Goal: Communication & Community: Answer question/provide support

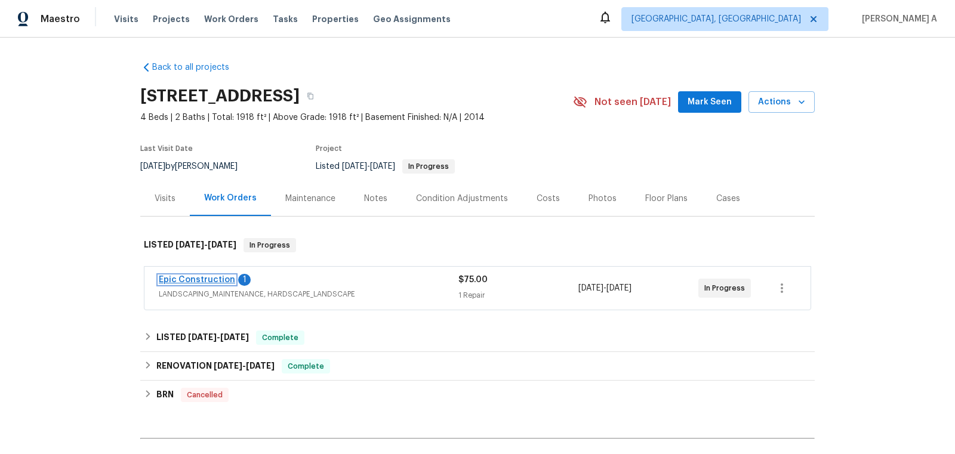
click at [208, 276] on link "Epic Construction" at bounding box center [197, 280] width 76 height 8
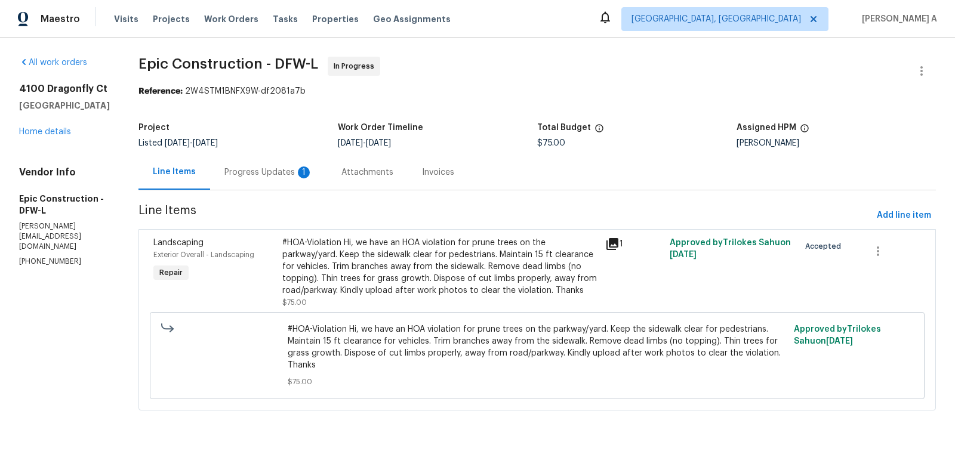
click at [269, 167] on div "Progress Updates 1" at bounding box center [268, 173] width 88 height 12
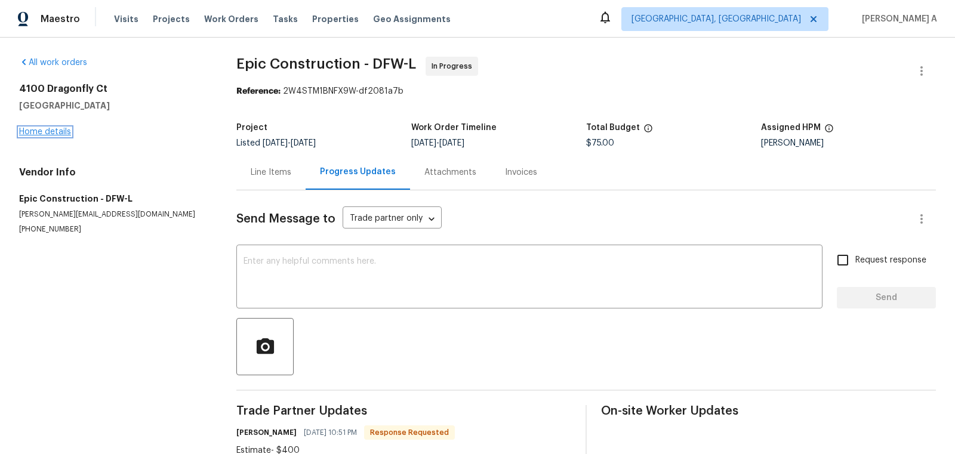
click at [38, 130] on link "Home details" at bounding box center [45, 132] width 52 height 8
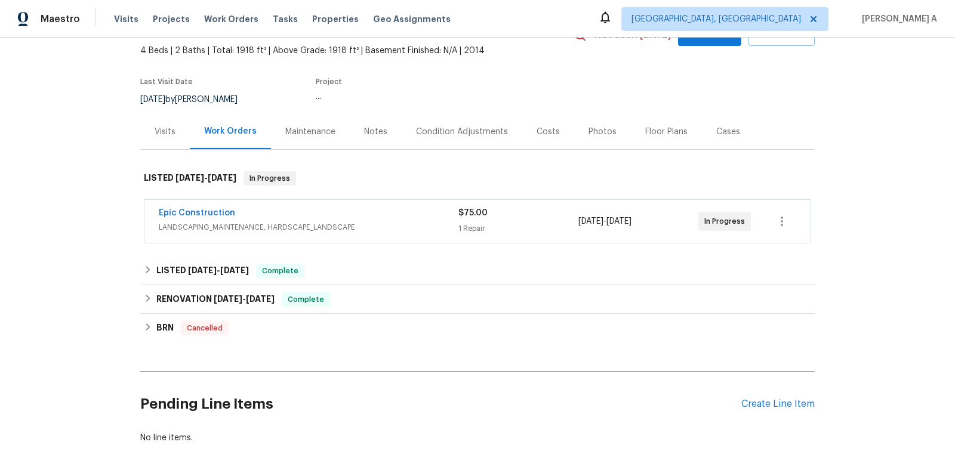
scroll to position [136, 0]
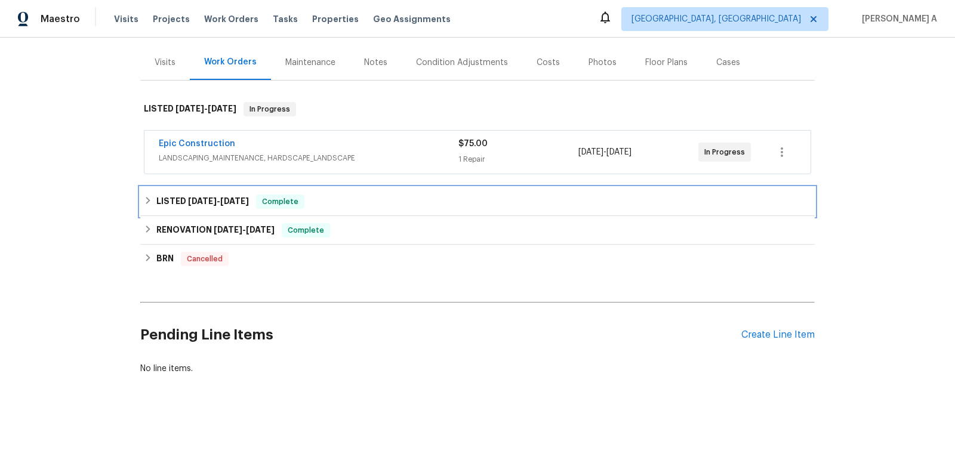
click at [337, 195] on div "LISTED 8/14/25 - 8/15/25 Complete" at bounding box center [477, 202] width 667 height 14
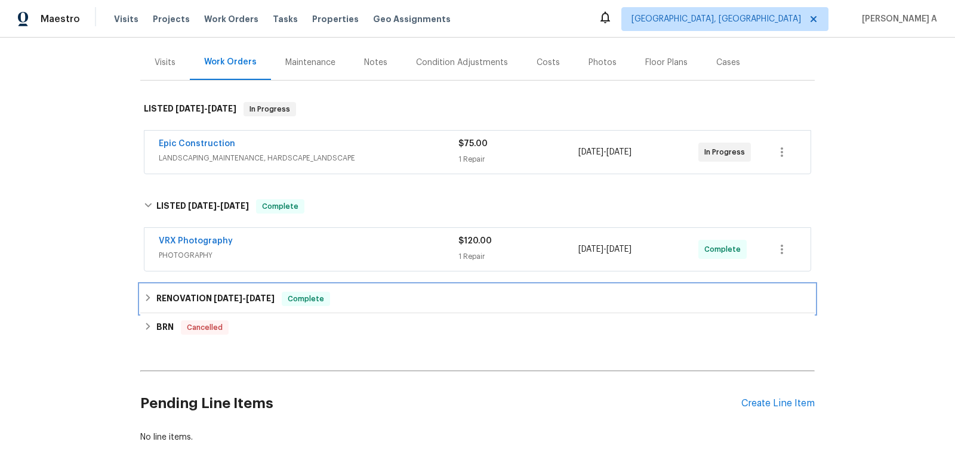
click at [338, 289] on div "RENOVATION 8/5/25 - 8/20/25 Complete" at bounding box center [477, 299] width 674 height 29
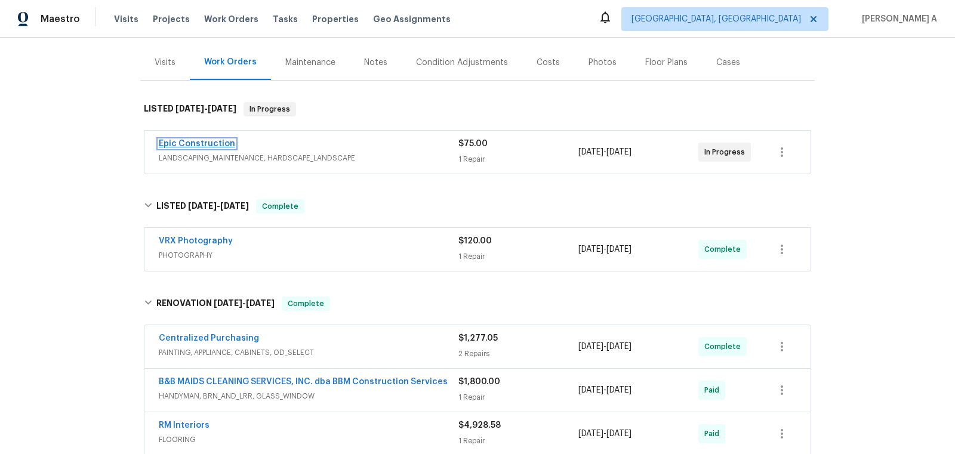
click at [207, 144] on link "Epic Construction" at bounding box center [197, 144] width 76 height 8
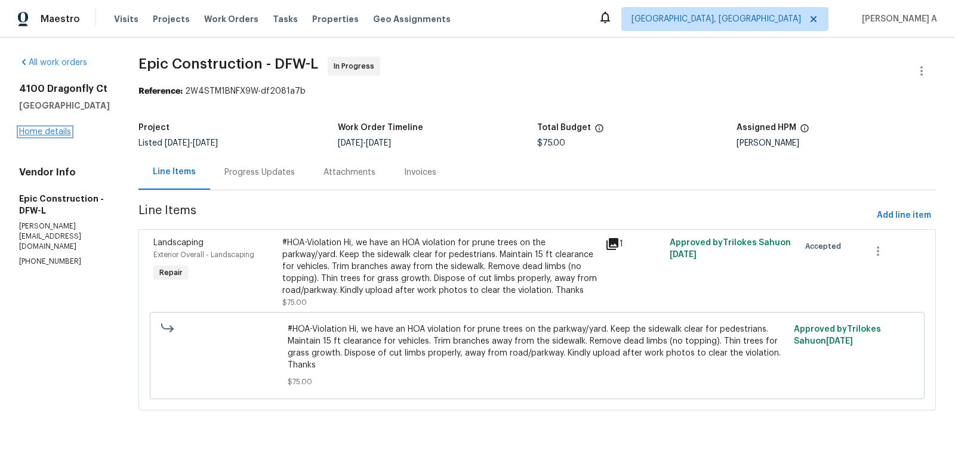
click at [54, 136] on link "Home details" at bounding box center [45, 132] width 52 height 8
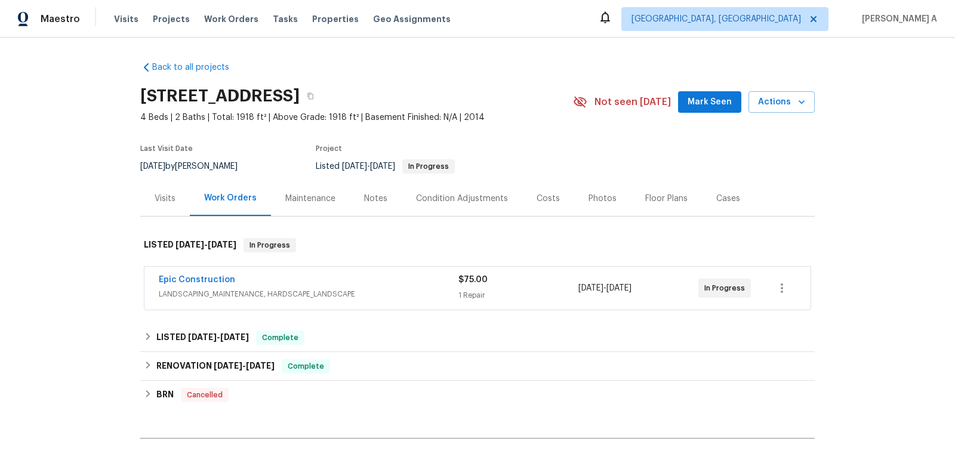
click at [217, 274] on span "Epic Construction" at bounding box center [197, 280] width 76 height 12
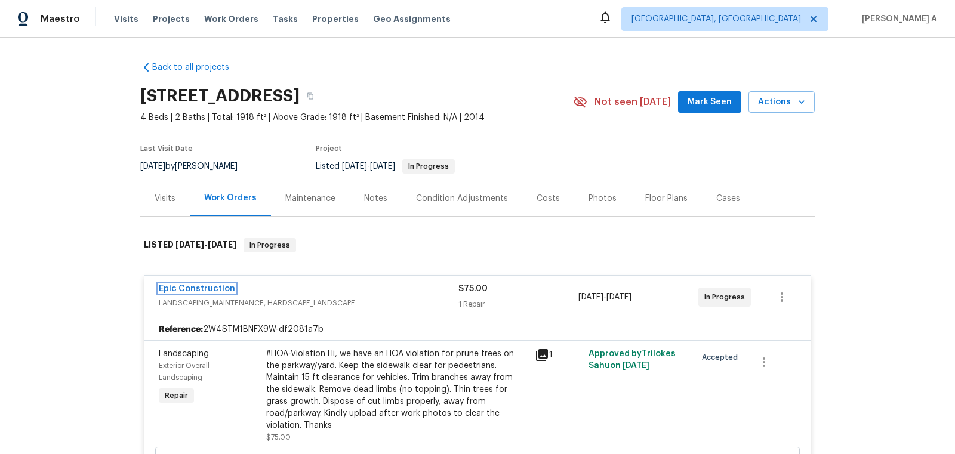
click at [212, 285] on link "Epic Construction" at bounding box center [197, 289] width 76 height 8
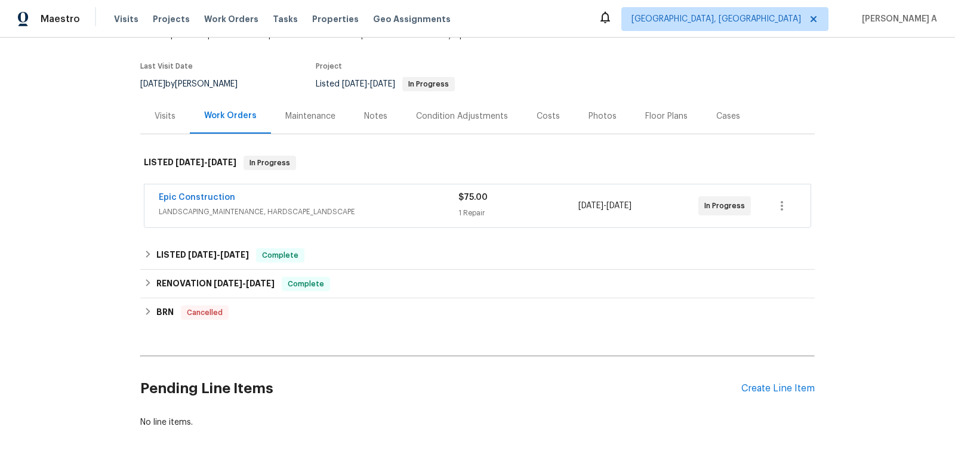
scroll to position [136, 0]
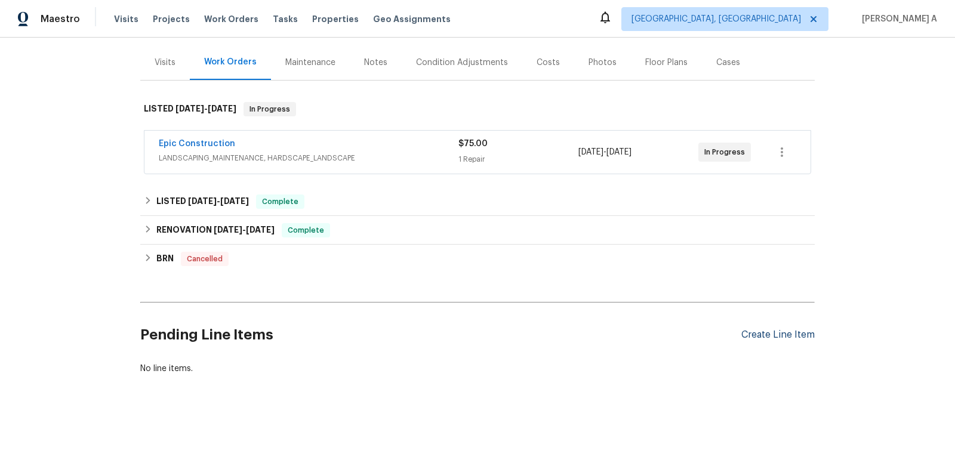
click at [770, 338] on div "Create Line Item" at bounding box center [777, 334] width 73 height 11
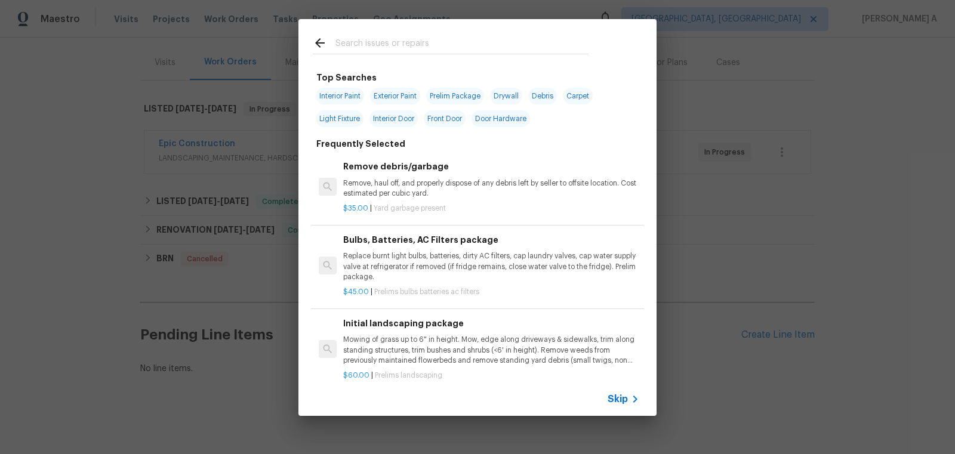
click at [625, 397] on span "Skip" at bounding box center [618, 399] width 20 height 12
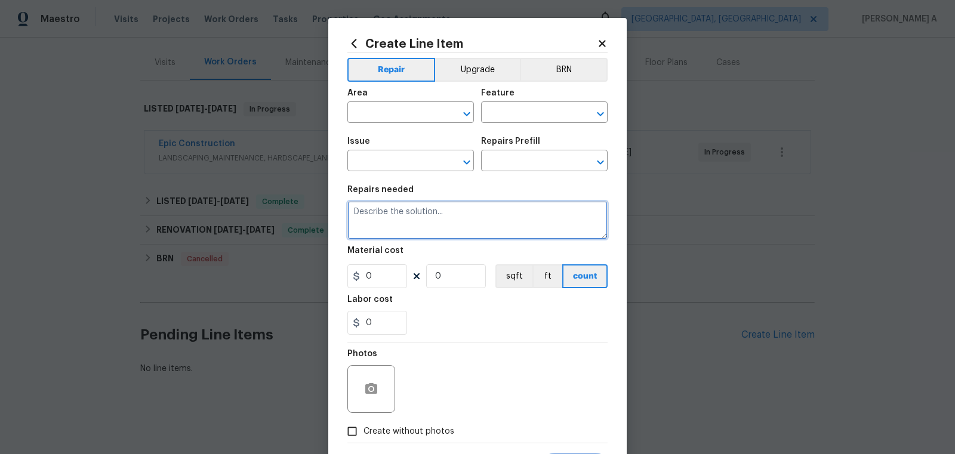
click at [431, 230] on textarea at bounding box center [477, 220] width 260 height 38
paste textarea "Seller to clean and rescope the main sewer line. Provide post cleaning video to…"
type textarea "Seller to clean and rescope the main sewer line. Provide post cleaning video to…"
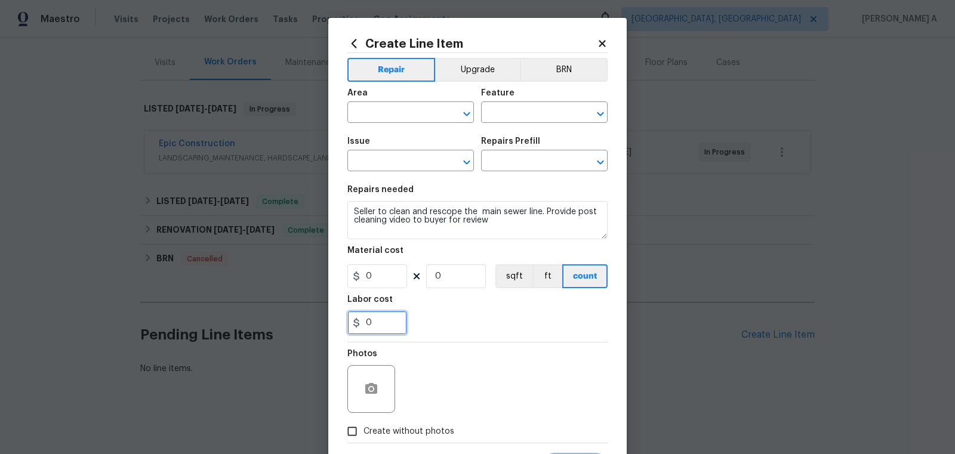
drag, startPoint x: 380, startPoint y: 328, endPoint x: 329, endPoint y: 325, distance: 50.8
click at [329, 325] on div "Create Line Item Repair Upgrade BRN Area ​ Feature ​ Issue ​ Repairs Prefill ​ …" at bounding box center [477, 257] width 298 height 478
type input "500"
click at [580, 59] on button "BRN" at bounding box center [564, 70] width 88 height 24
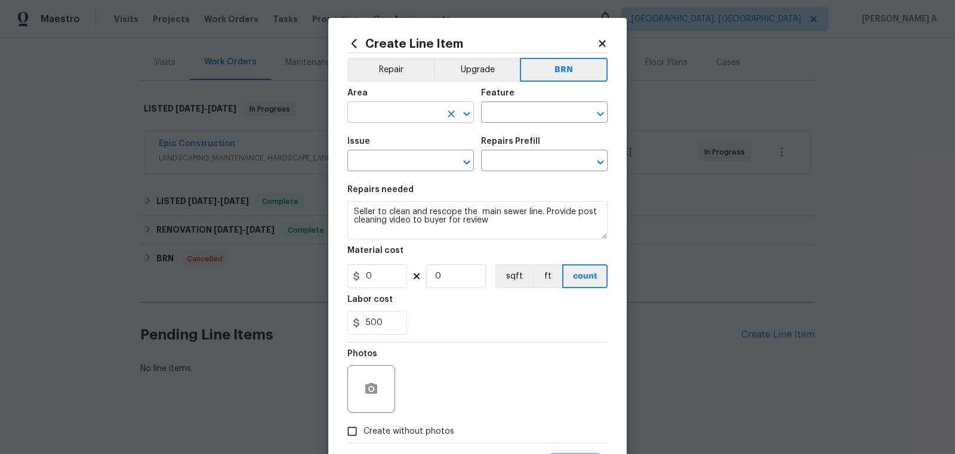
click at [388, 111] on input "text" at bounding box center [393, 113] width 93 height 19
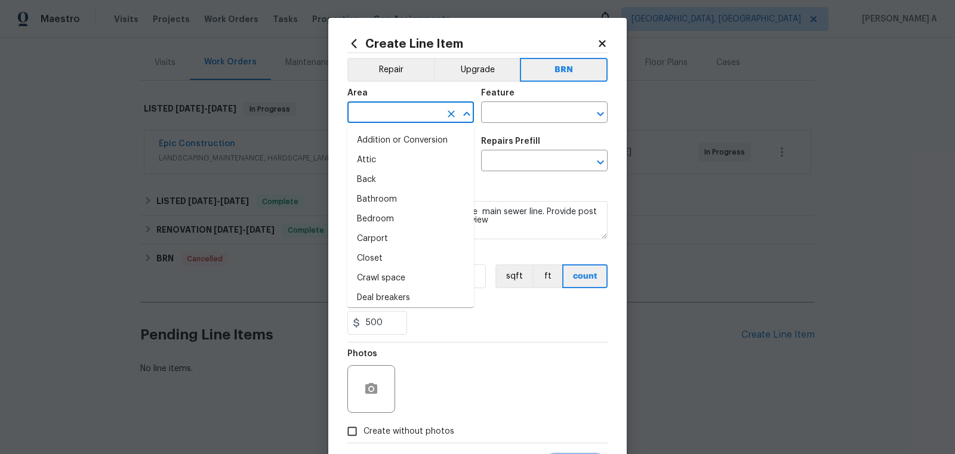
type input "o"
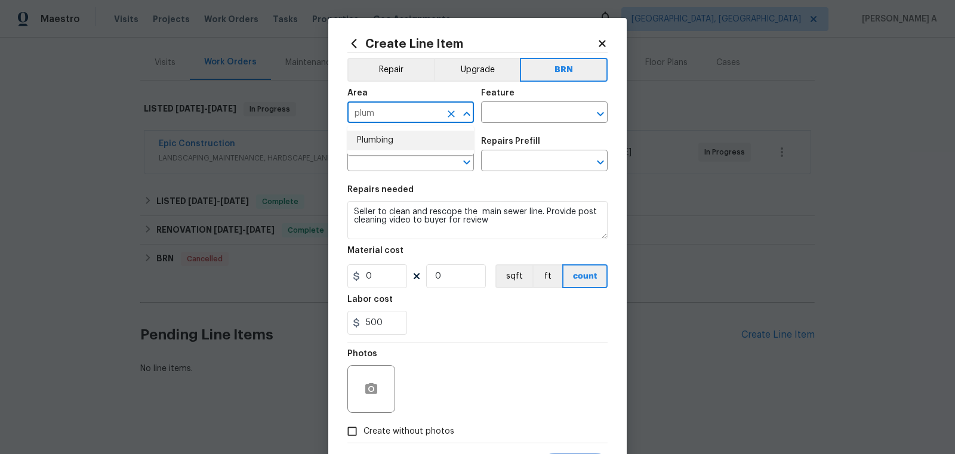
click at [392, 136] on li "Plumbing" at bounding box center [410, 141] width 127 height 20
type input "Plumbing"
click at [510, 112] on input "text" at bounding box center [527, 113] width 93 height 19
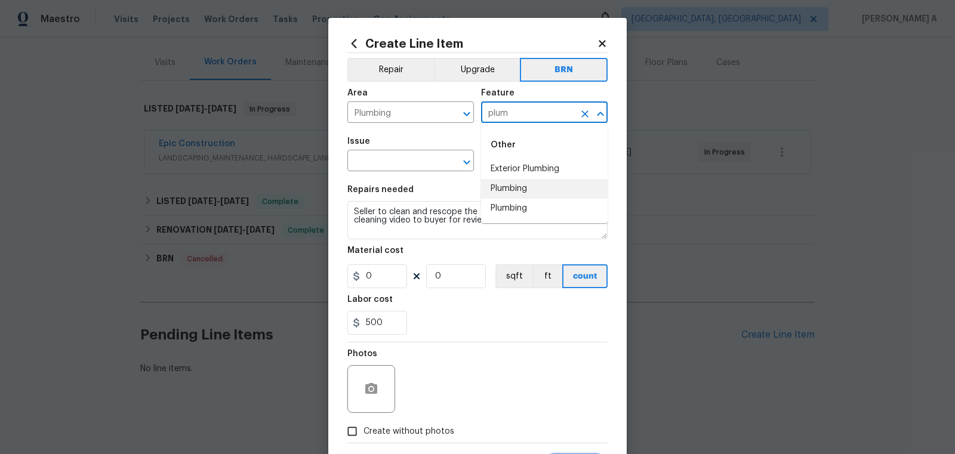
click at [520, 196] on li "Plumbing" at bounding box center [544, 189] width 127 height 20
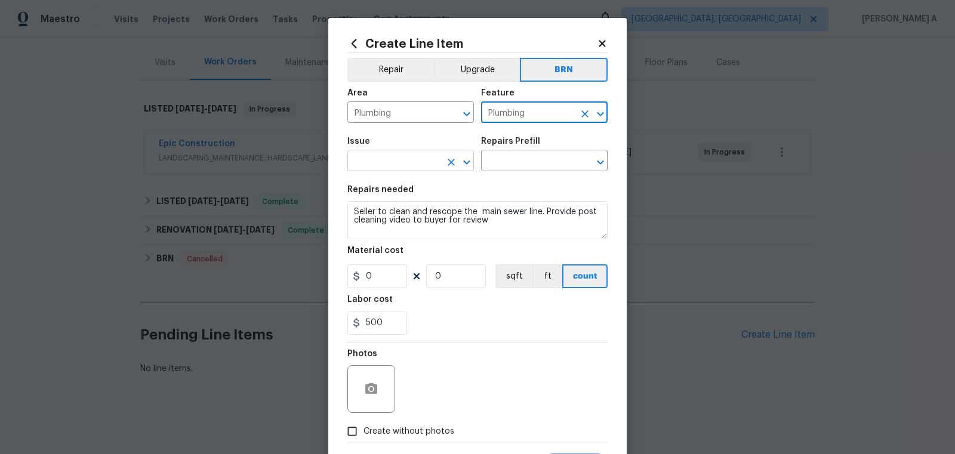
type input "Plumbing"
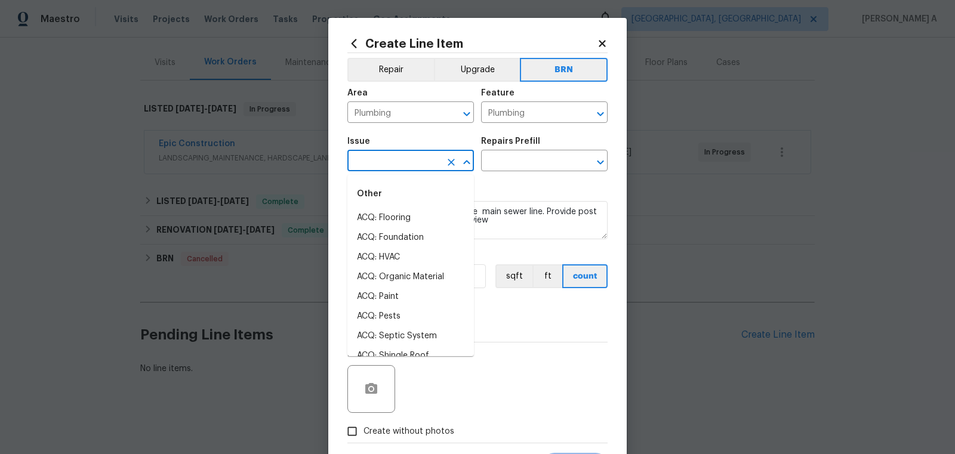
click at [389, 160] on input "text" at bounding box center [393, 162] width 93 height 19
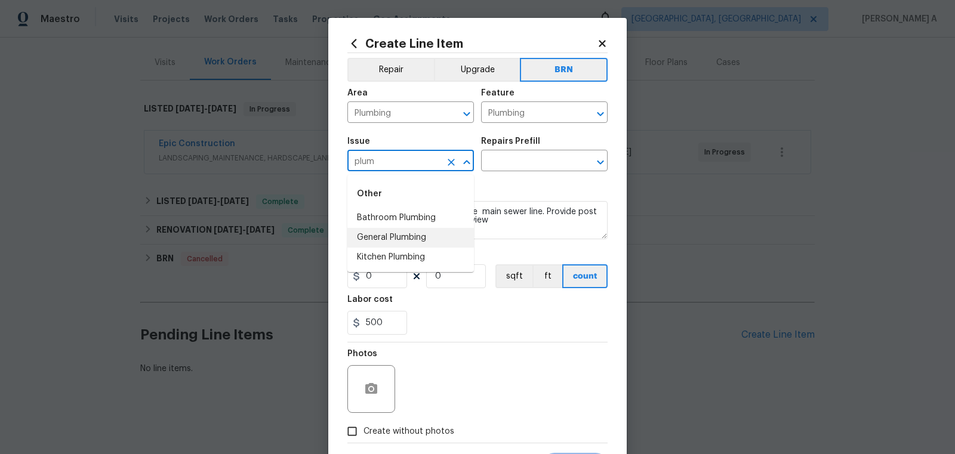
click at [409, 239] on li "General Plumbing" at bounding box center [410, 238] width 127 height 20
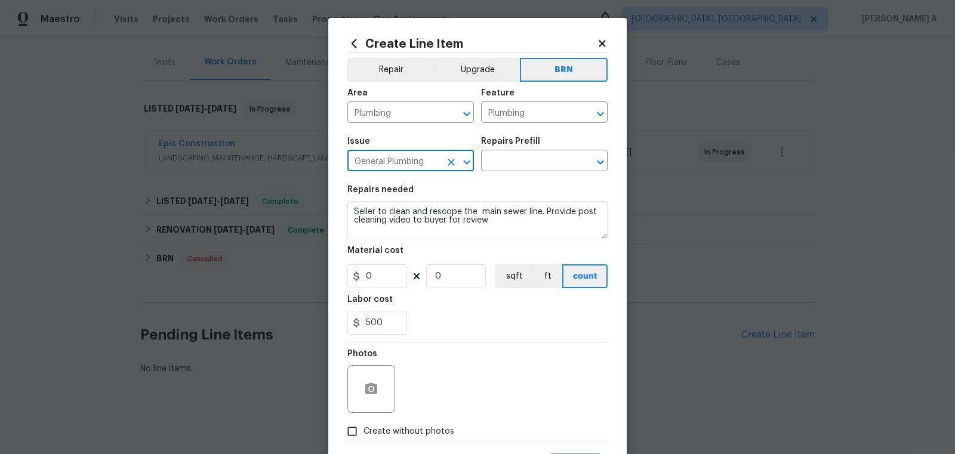
type input "General Plumbing"
click at [419, 226] on textarea "Seller to clean and rescope the main sewer line. Provide post cleaning video to…" at bounding box center [477, 220] width 260 height 38
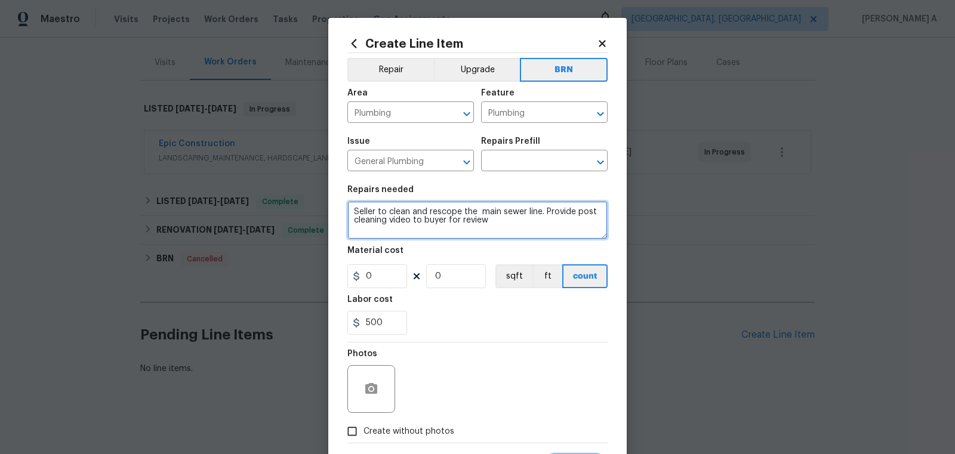
click at [419, 226] on textarea "Seller to clean and rescope the main sewer line. Provide post cleaning video to…" at bounding box center [477, 220] width 260 height 38
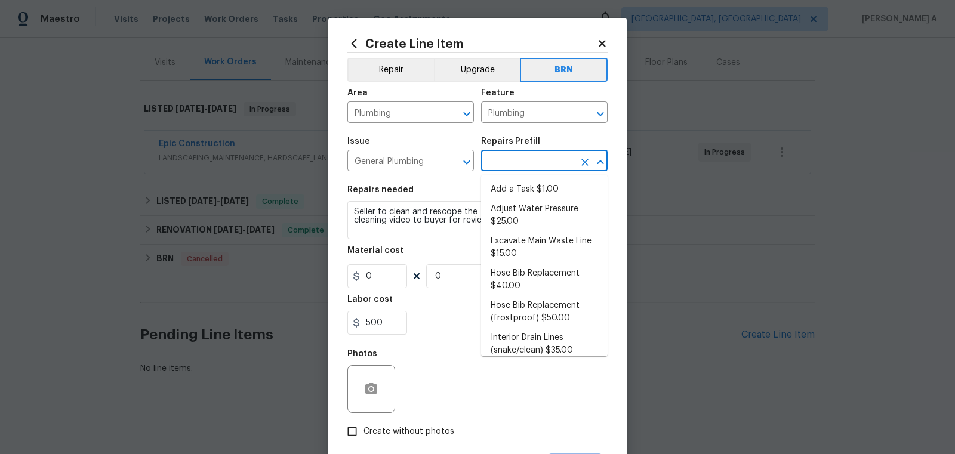
click at [526, 157] on input "text" at bounding box center [527, 162] width 93 height 19
click at [525, 189] on li "Add a Task $1.00" at bounding box center [544, 190] width 127 height 20
type input "Add a Task $1.00"
type textarea "HPM to detail"
type input "1"
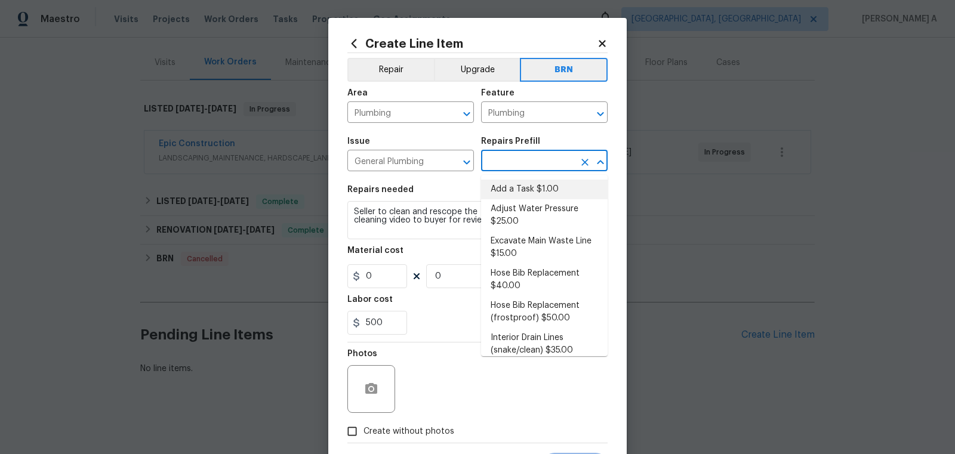
type input "1"
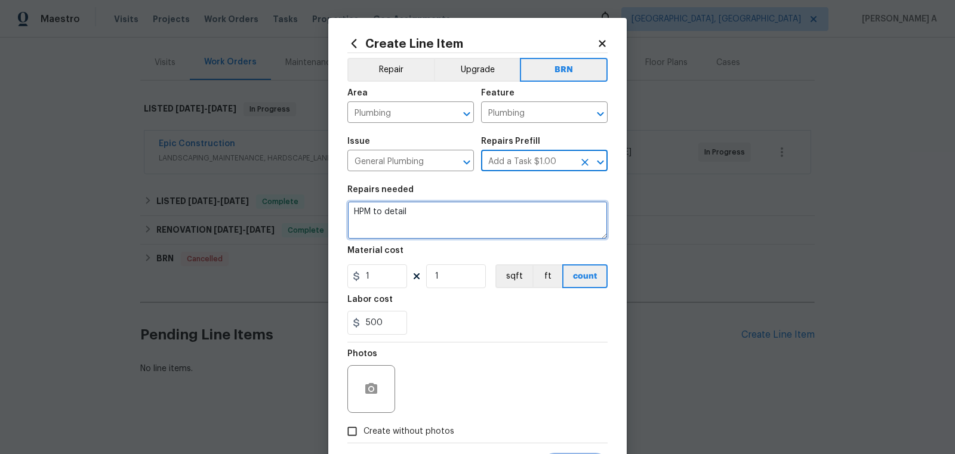
click at [501, 220] on textarea "HPM to detail" at bounding box center [477, 220] width 260 height 38
paste textarea "Seller to clean and rescope the main sewer line. Provide post cleaning video to…"
type textarea "Seller to clean and rescope the main sewer line. Provide post cleaning video to…"
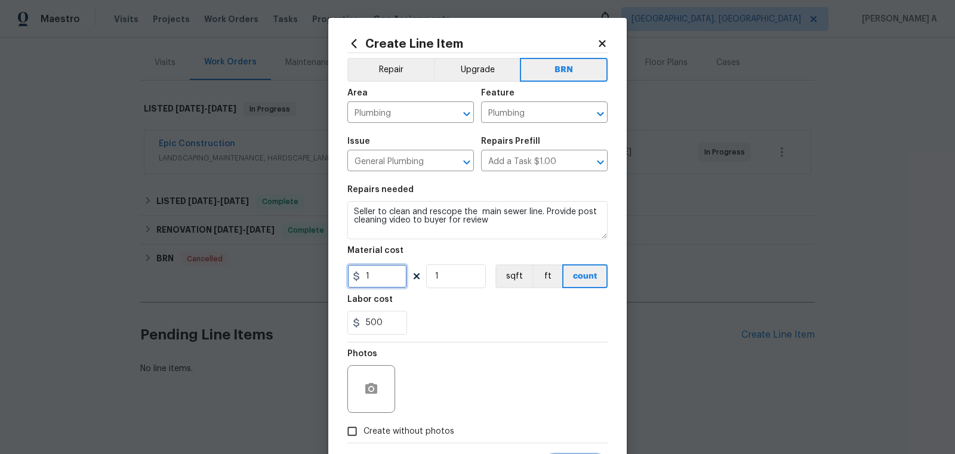
drag, startPoint x: 375, startPoint y: 278, endPoint x: 325, endPoint y: 272, distance: 50.4
click at [325, 272] on div "Create Line Item Repair Upgrade BRN Area Plumbing ​ Feature Plumbing ​ Issue Ge…" at bounding box center [477, 227] width 955 height 454
type input "0"
click at [461, 326] on div "500" at bounding box center [477, 323] width 260 height 24
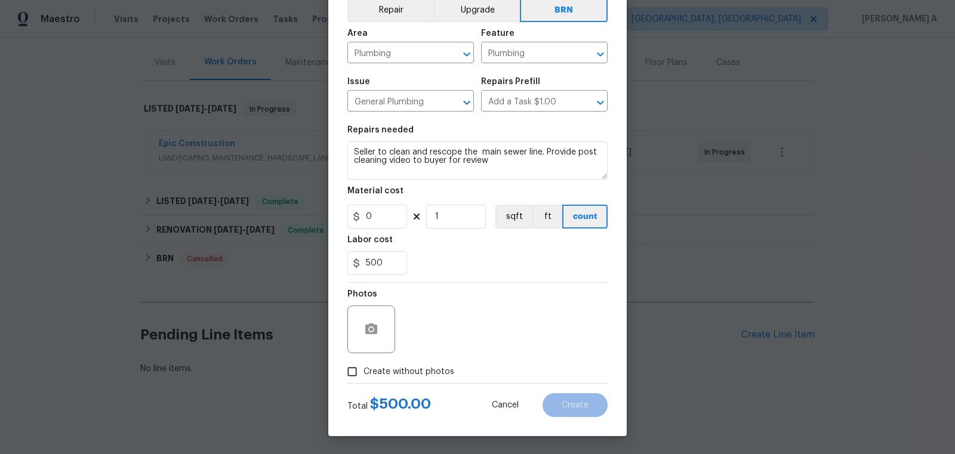
click at [363, 363] on input "Create without photos" at bounding box center [352, 371] width 23 height 23
checkbox input "true"
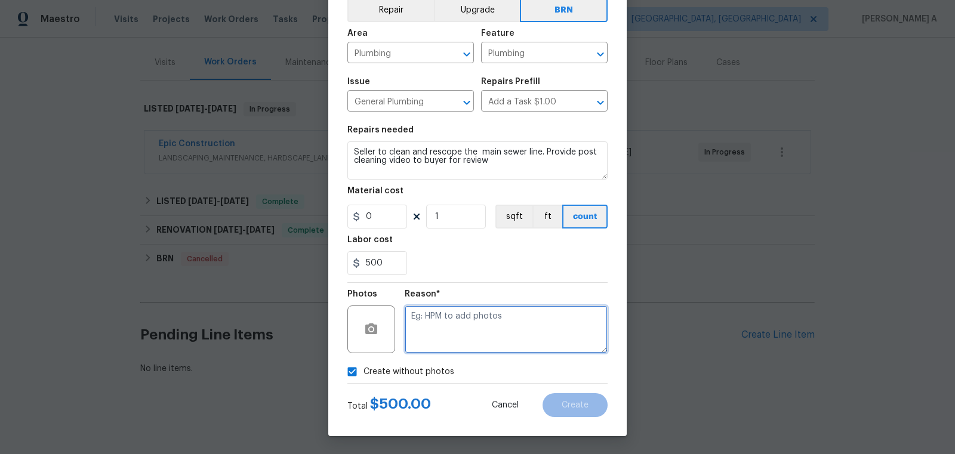
click at [459, 334] on textarea at bounding box center [506, 330] width 203 height 48
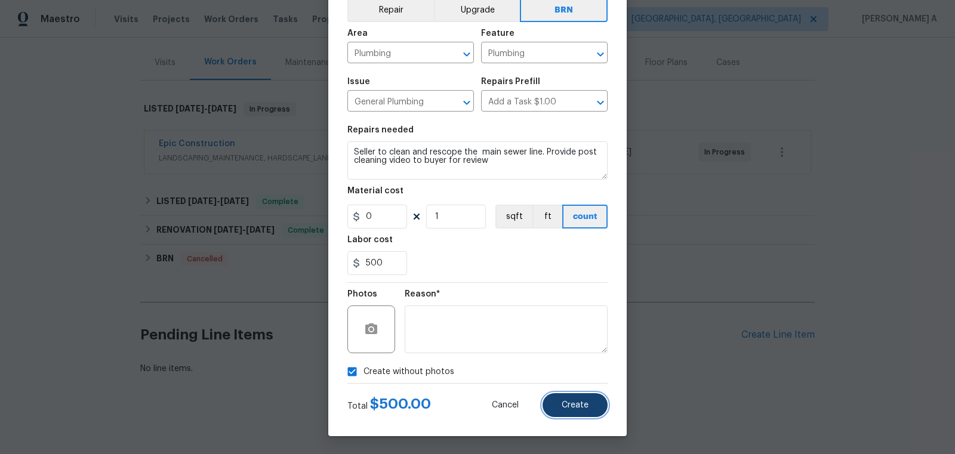
click at [596, 411] on button "Create" at bounding box center [575, 405] width 65 height 24
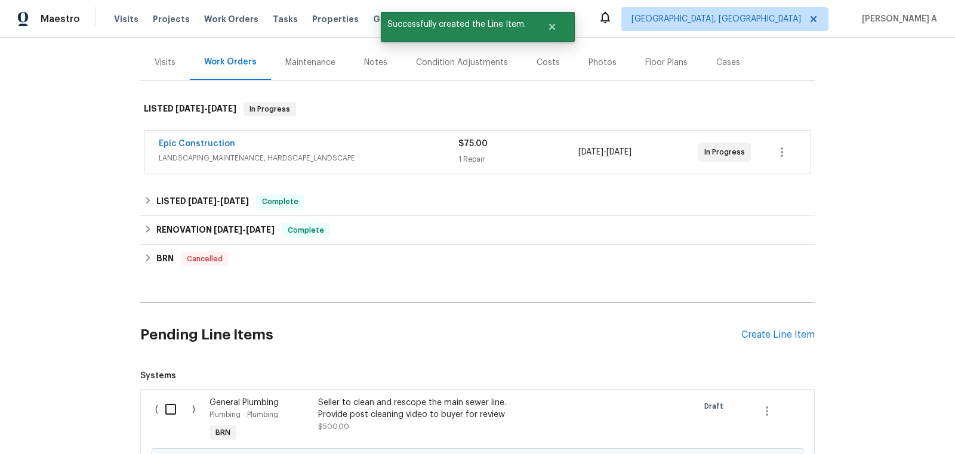
click at [167, 402] on input "checkbox" at bounding box center [175, 409] width 34 height 25
checkbox input "true"
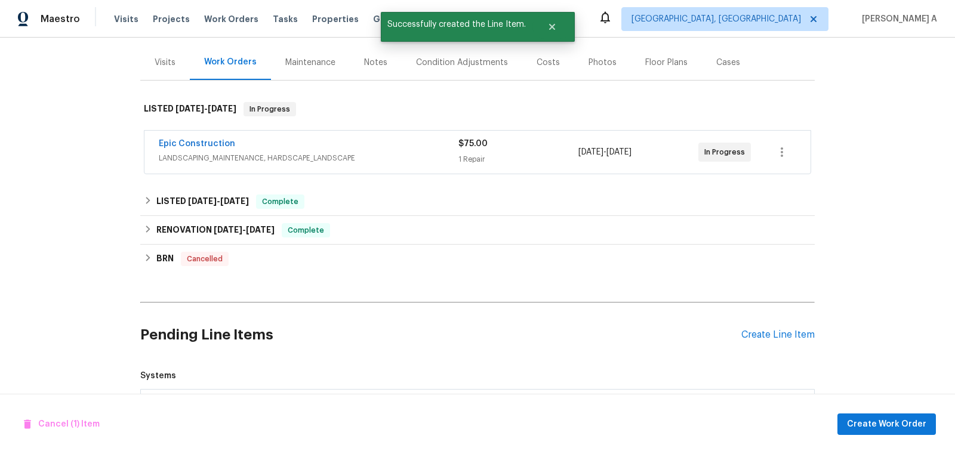
scroll to position [272, 0]
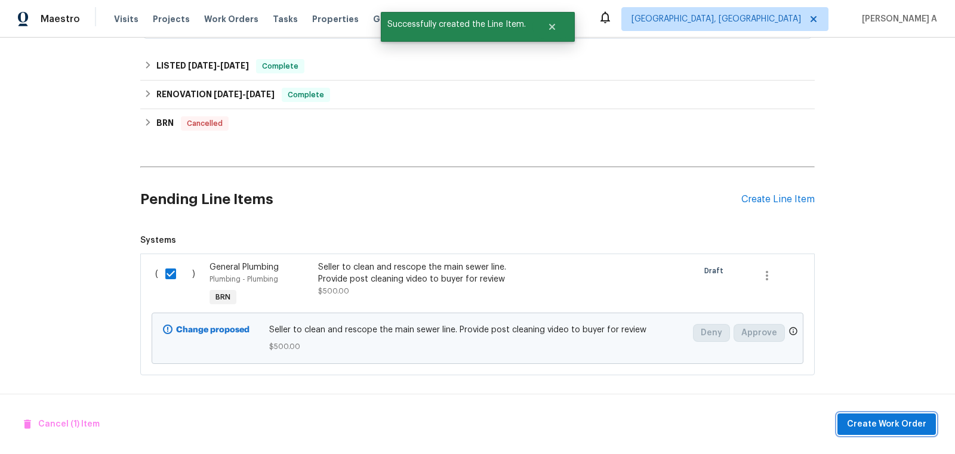
click at [880, 418] on span "Create Work Order" at bounding box center [886, 424] width 79 height 15
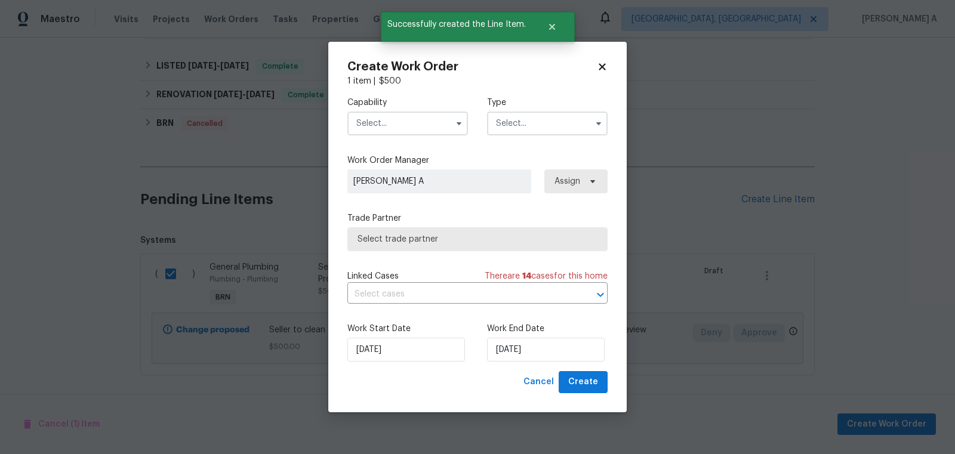
click at [420, 121] on input "text" at bounding box center [407, 124] width 121 height 24
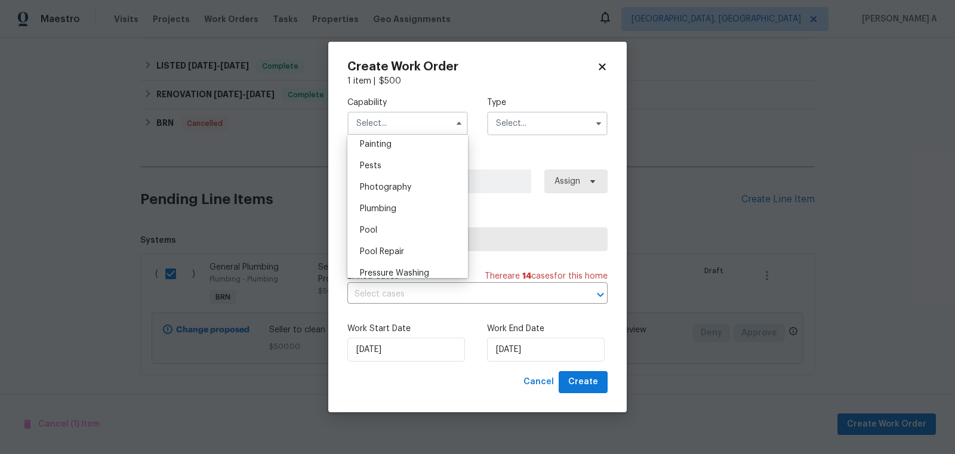
scroll to position [1035, 0]
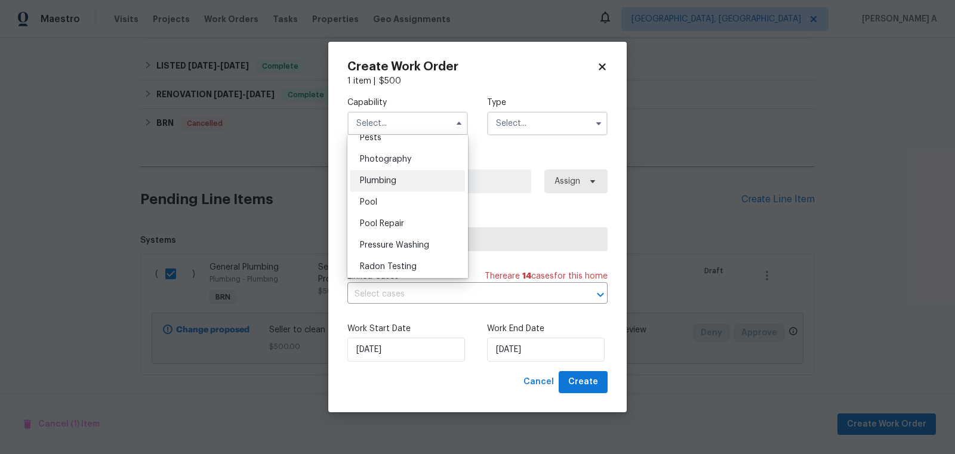
click at [405, 188] on div "Plumbing" at bounding box center [407, 180] width 115 height 21
type input "Plumbing"
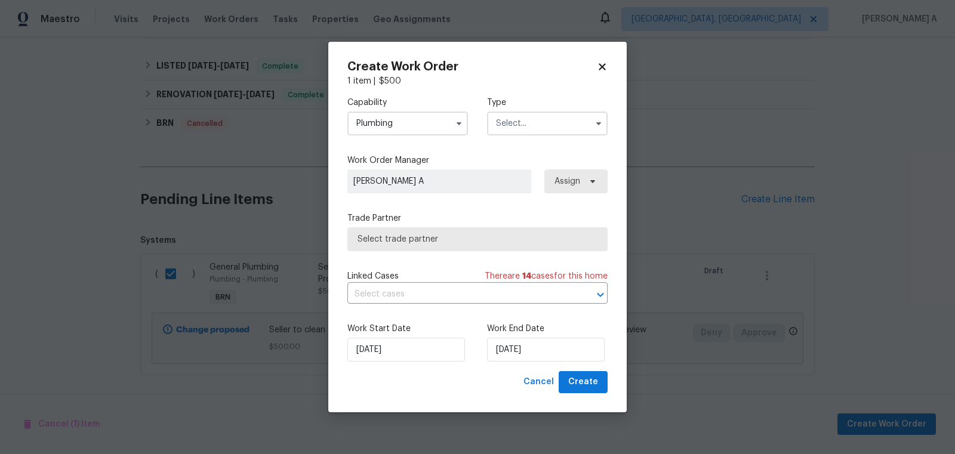
click at [527, 131] on input "text" at bounding box center [547, 124] width 121 height 24
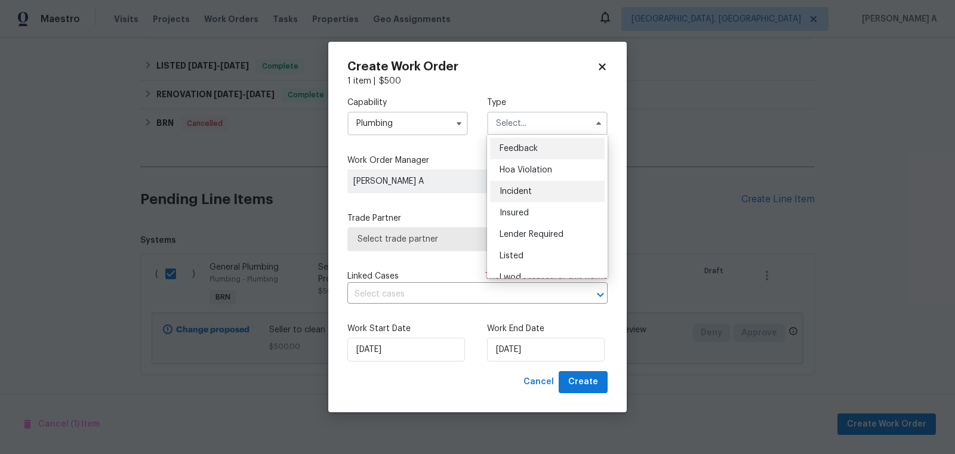
scroll to position [141, 0]
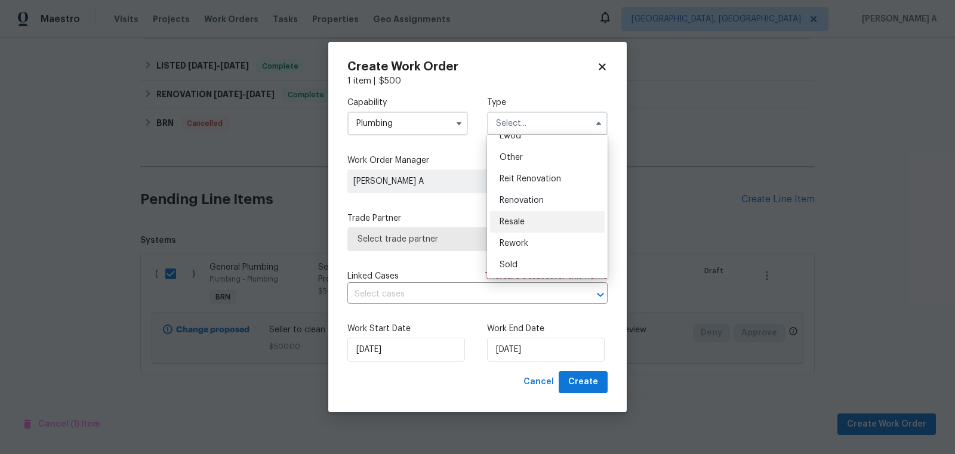
click at [525, 218] on span "Resale" at bounding box center [512, 222] width 25 height 8
type input "Resale"
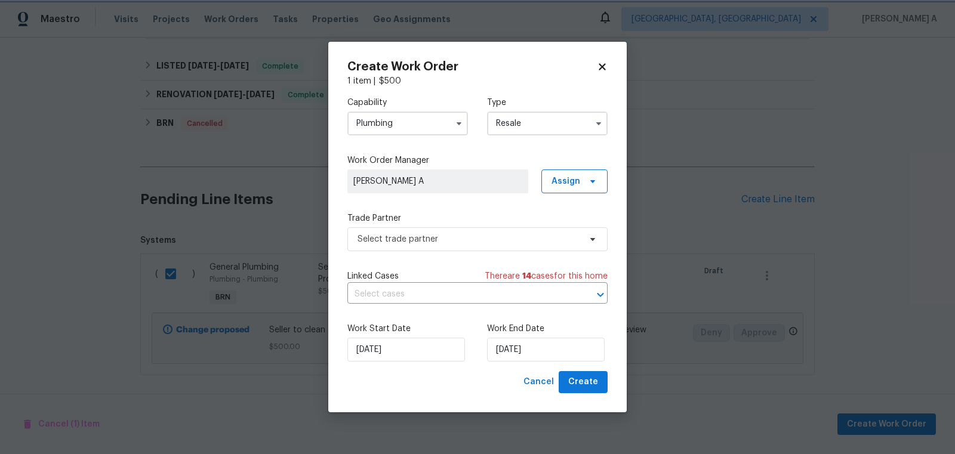
scroll to position [0, 0]
click at [477, 230] on span "Select trade partner" at bounding box center [477, 239] width 260 height 24
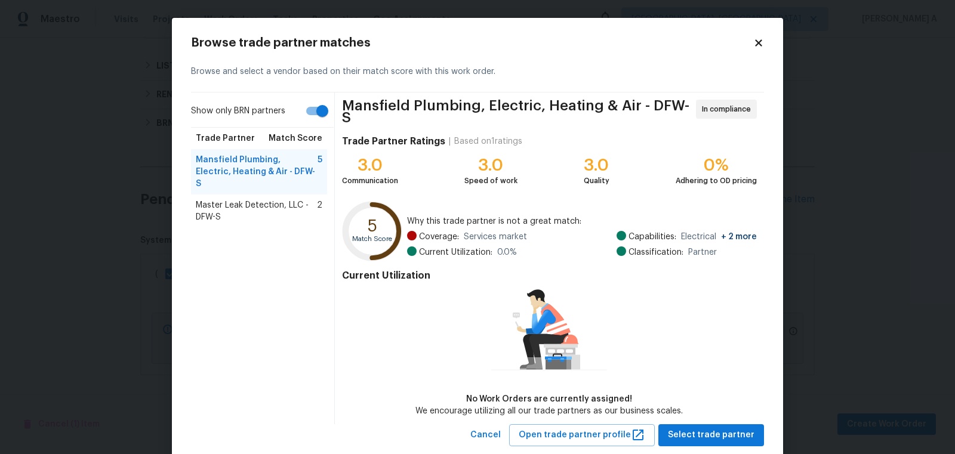
click at [240, 199] on span "Master Leak Detection, LLC - DFW-S" at bounding box center [256, 211] width 121 height 24
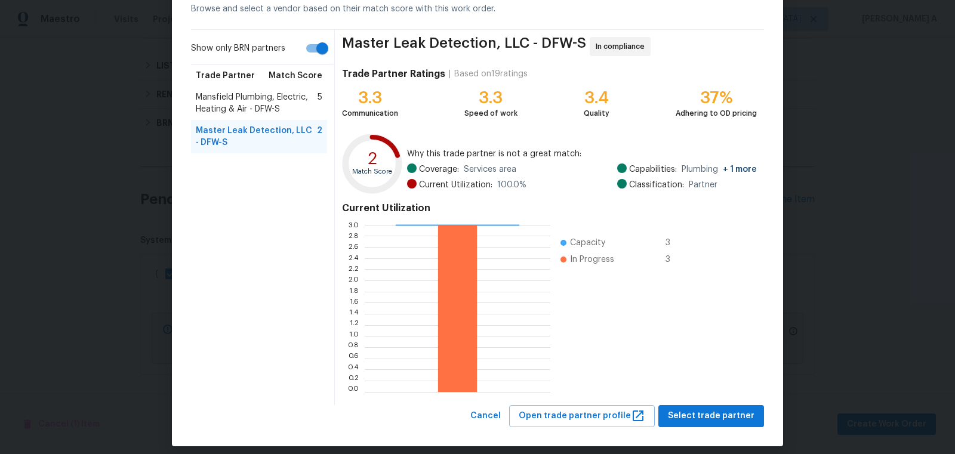
scroll to position [72, 0]
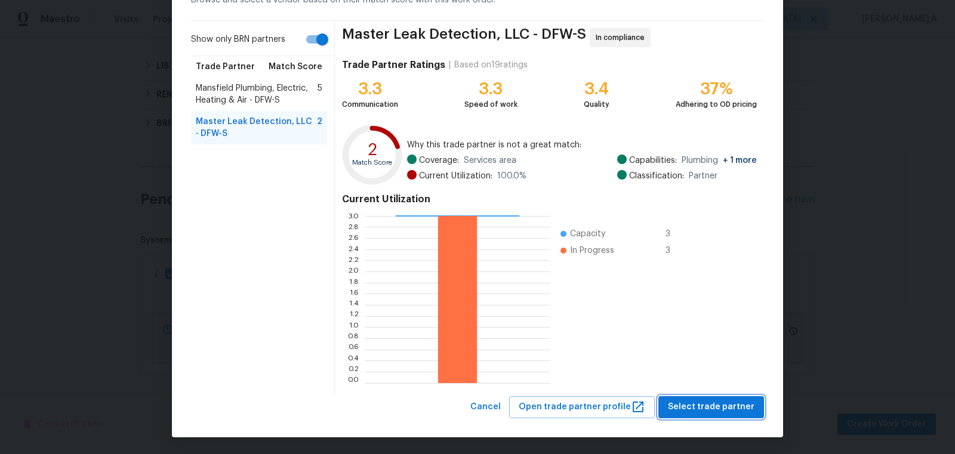
click at [703, 406] on span "Select trade partner" at bounding box center [711, 407] width 87 height 15
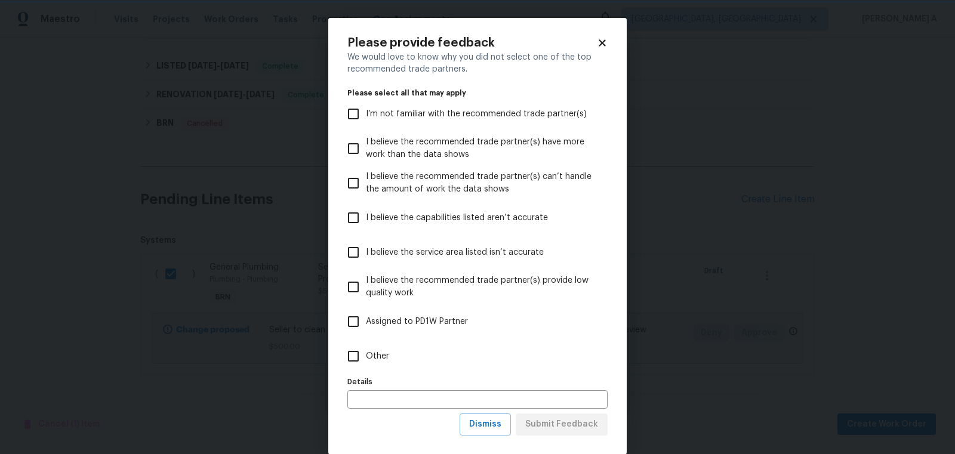
scroll to position [0, 0]
click at [488, 428] on span "Dismiss" at bounding box center [485, 424] width 32 height 15
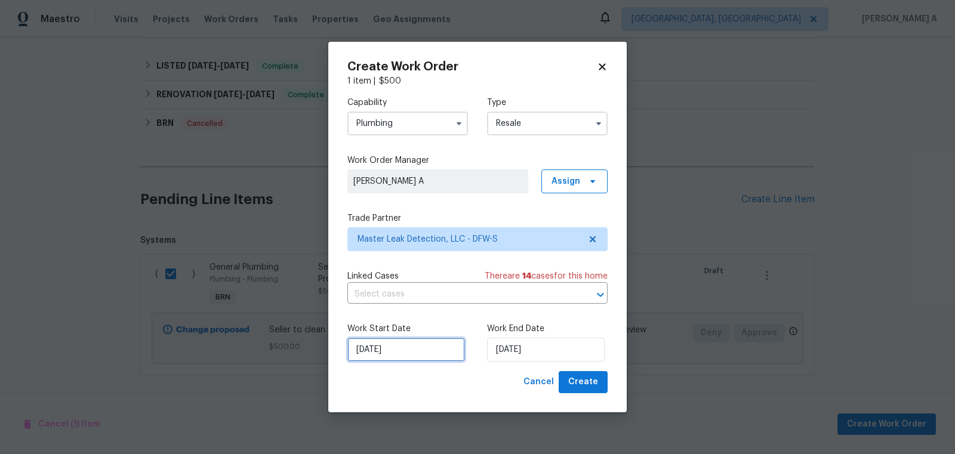
click at [398, 353] on input "9/15/2025" at bounding box center [406, 350] width 118 height 24
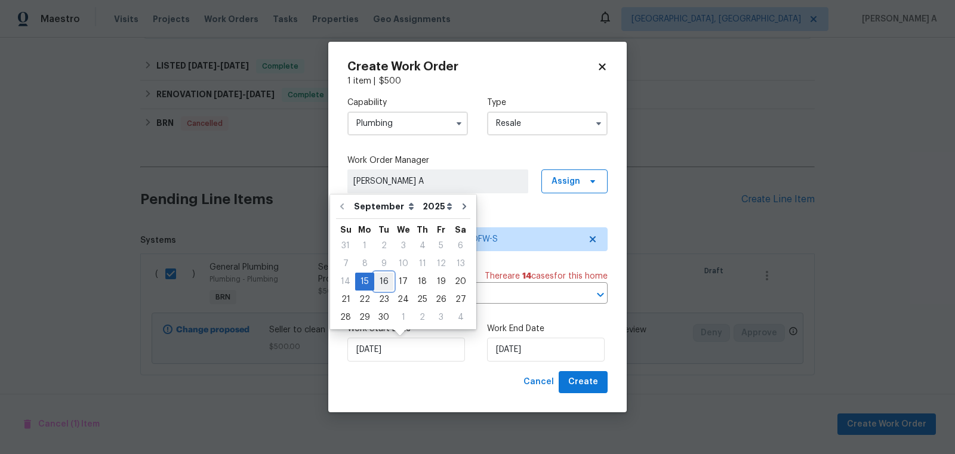
click at [386, 285] on div "16" at bounding box center [383, 281] width 19 height 17
type input "9/16/2025"
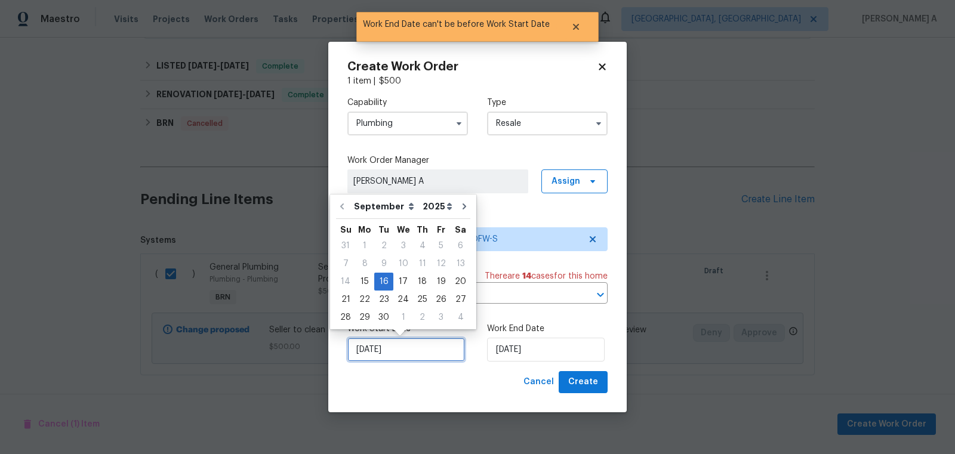
click at [392, 351] on input "9/16/2025" at bounding box center [406, 350] width 118 height 24
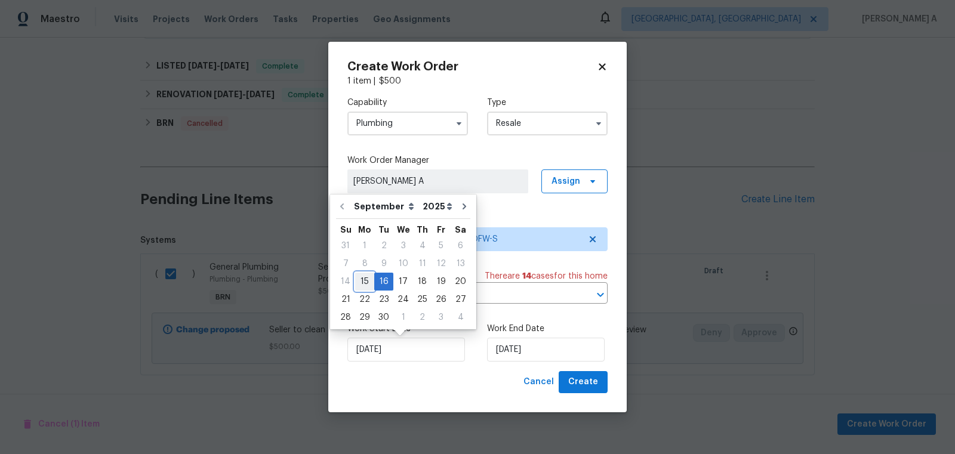
click at [361, 280] on div "15" at bounding box center [364, 281] width 19 height 17
type input "9/15/2025"
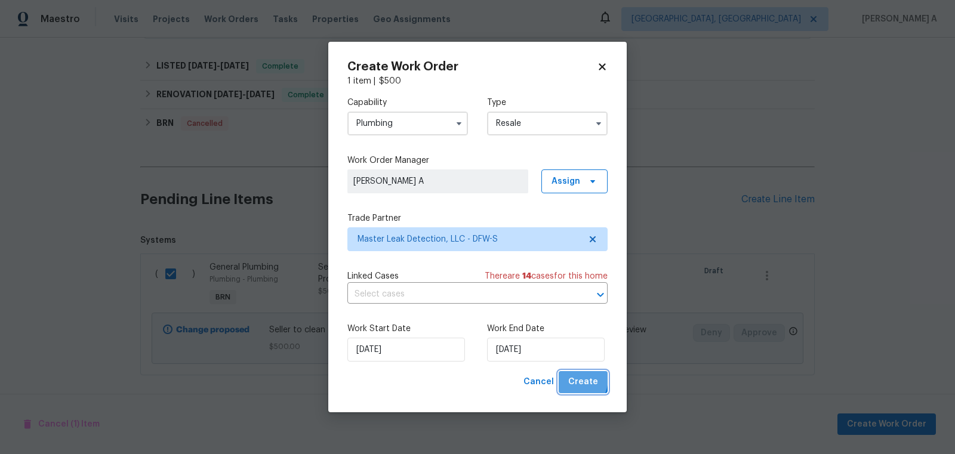
click at [572, 379] on span "Create" at bounding box center [583, 382] width 30 height 15
checkbox input "false"
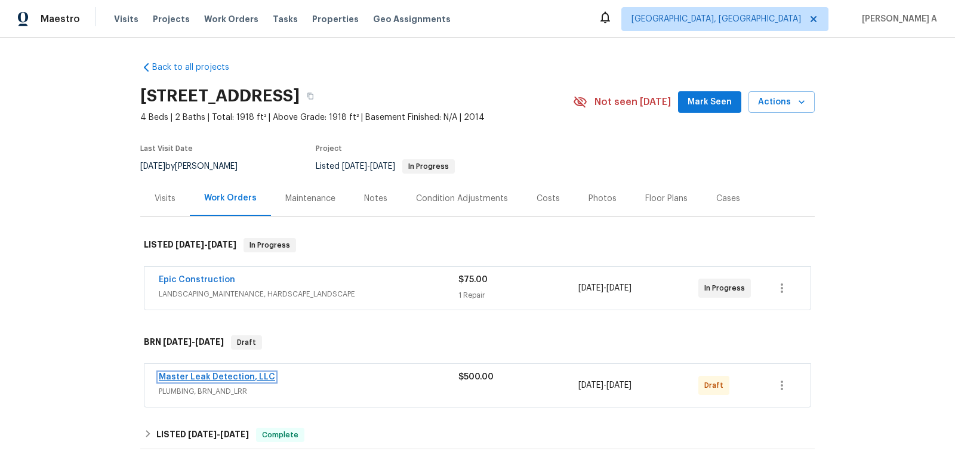
click at [198, 378] on link "Master Leak Detection, LLC" at bounding box center [217, 377] width 116 height 8
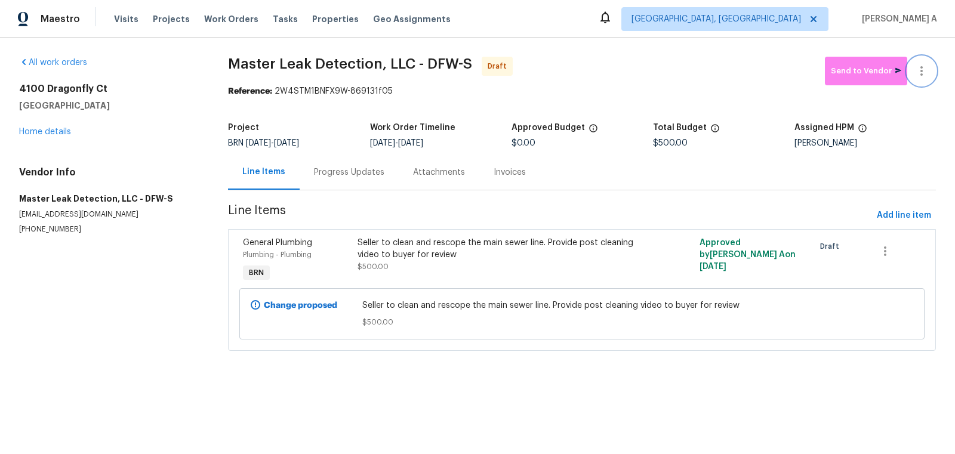
click at [920, 65] on icon "button" at bounding box center [921, 71] width 14 height 14
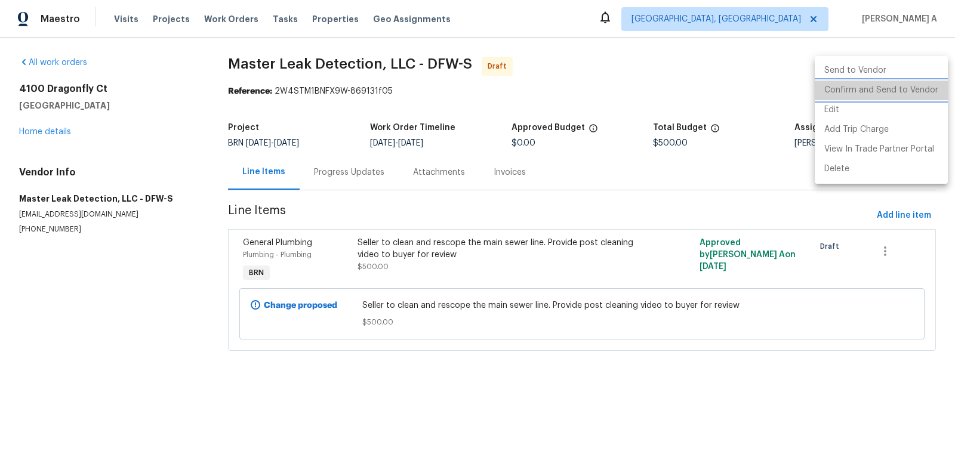
click at [927, 93] on li "Confirm and Send to Vendor" at bounding box center [881, 91] width 133 height 20
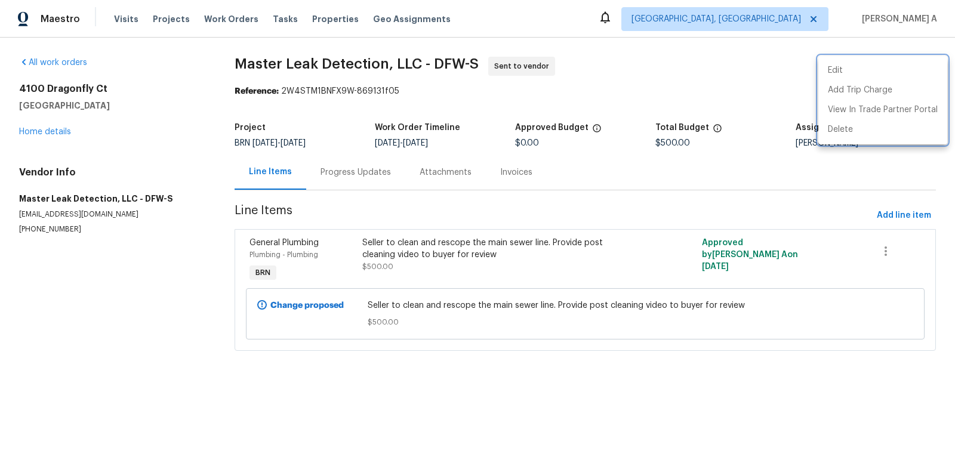
drag, startPoint x: 227, startPoint y: 63, endPoint x: 363, endPoint y: 63, distance: 136.1
click at [363, 63] on div at bounding box center [477, 227] width 955 height 454
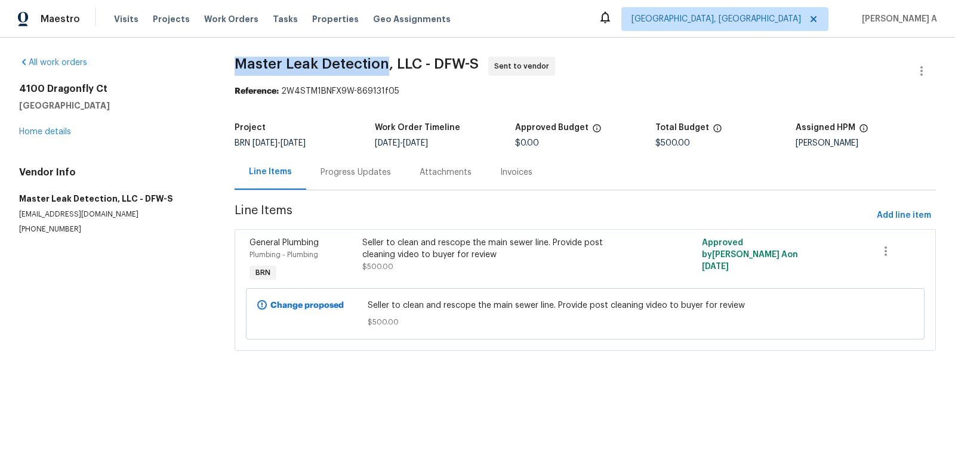
drag, startPoint x: 383, startPoint y: 64, endPoint x: 233, endPoint y: 62, distance: 149.2
click at [235, 62] on span "Master Leak Detection, LLC - DFW-S" at bounding box center [357, 64] width 244 height 14
copy span "Master Leak Detection"
click at [121, 312] on section "All work orders 4100 Dragonfly Ct Heartland, TX 75126 Home details Vendor Info …" at bounding box center [112, 211] width 187 height 309
click at [358, 171] on div "Progress Updates" at bounding box center [356, 173] width 70 height 12
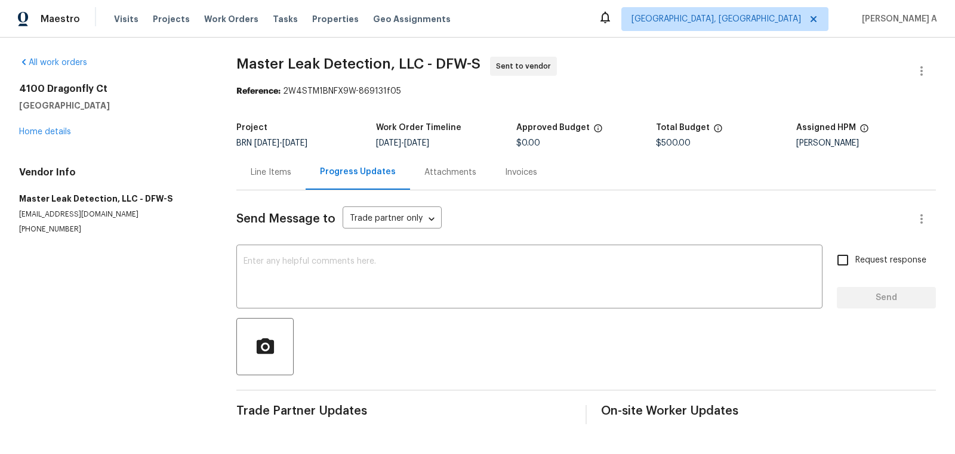
click at [261, 195] on div "Send Message to Trade partner only Trade partner only ​ x ​ Request response Se…" at bounding box center [586, 307] width 700 height 234
click at [251, 167] on div "Line Items" at bounding box center [271, 173] width 41 height 12
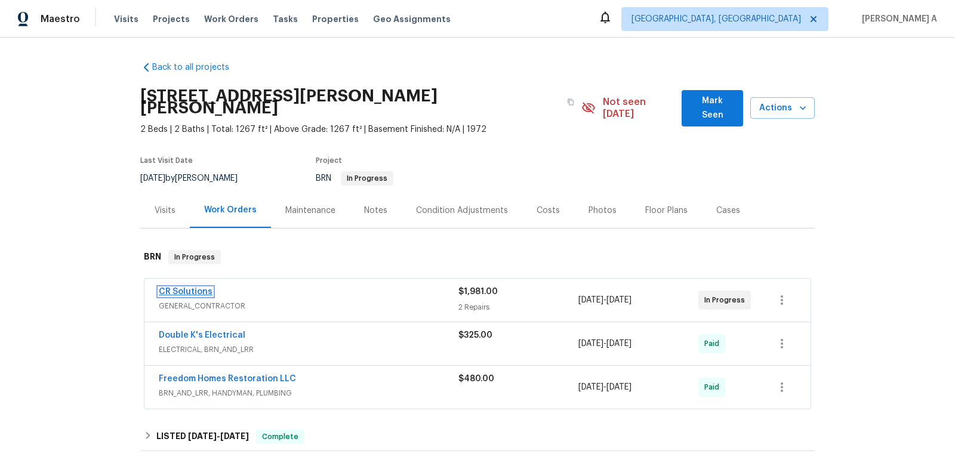
click at [196, 288] on link "CR Solutions" at bounding box center [186, 292] width 54 height 8
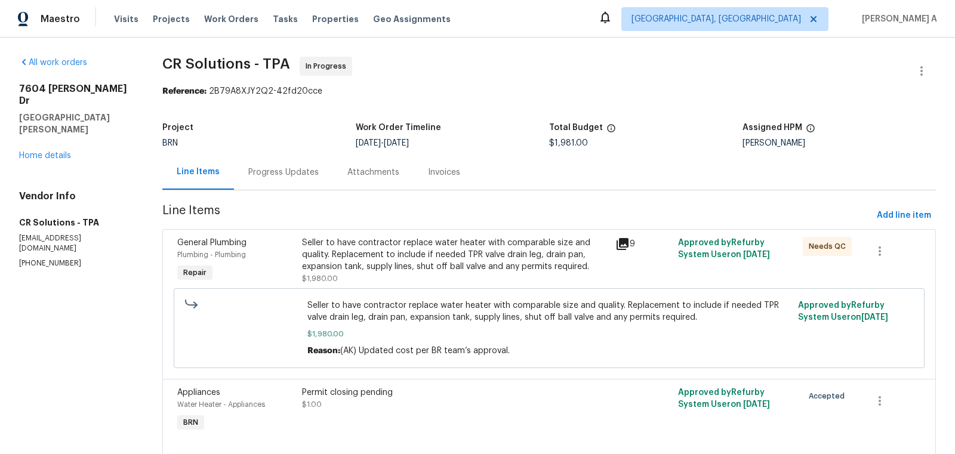
click at [272, 171] on div "Progress Updates" at bounding box center [283, 173] width 70 height 12
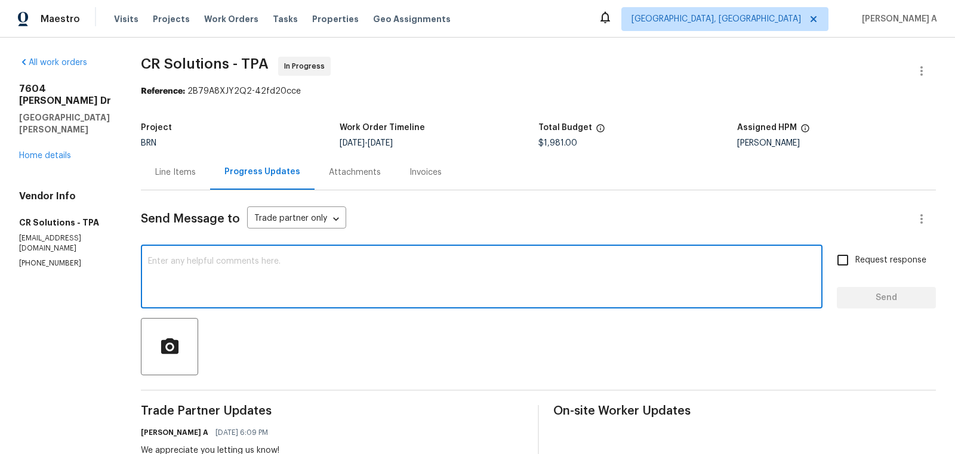
click at [350, 259] on textarea at bounding box center [481, 278] width 667 height 42
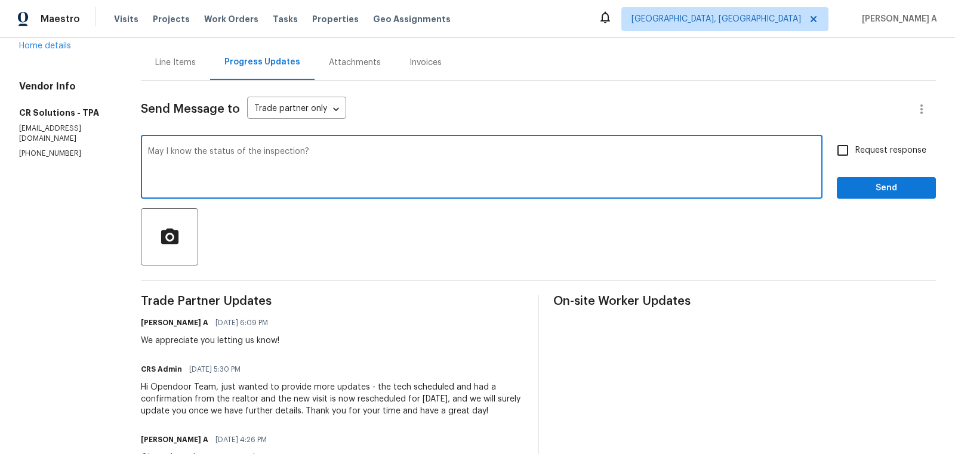
scroll to position [113, 0]
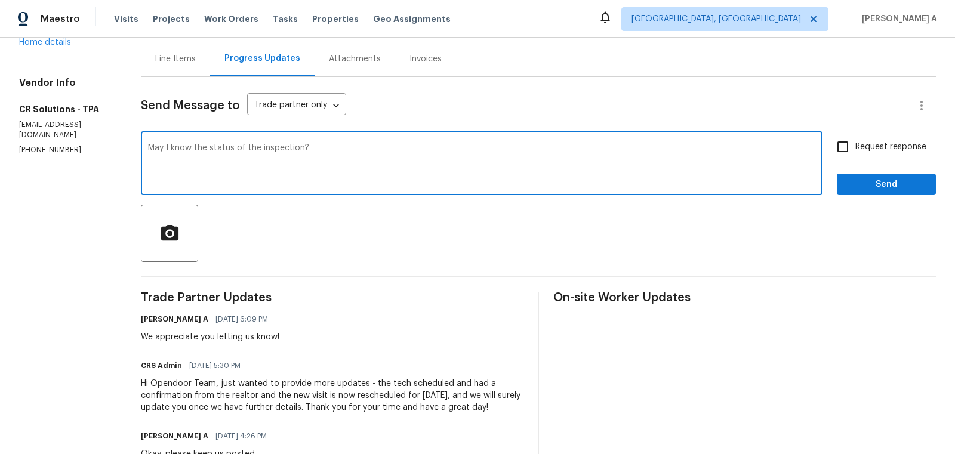
type textarea "May I know the status of the inspection?"
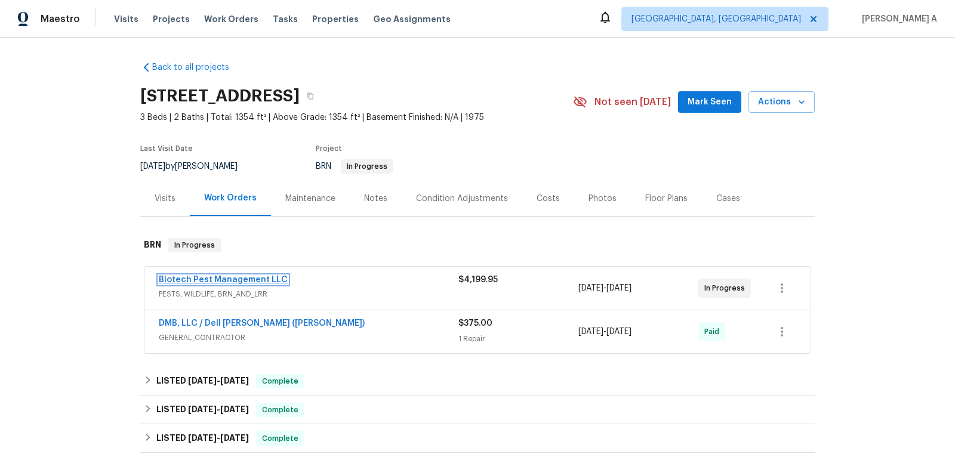
click at [211, 281] on link "Biotech Pest Management LLC" at bounding box center [223, 280] width 129 height 8
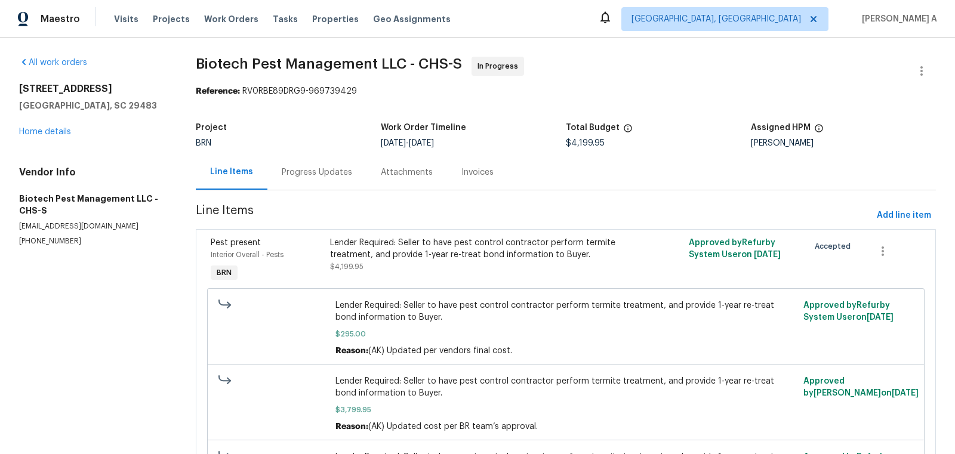
click at [287, 185] on div "Progress Updates" at bounding box center [316, 172] width 99 height 35
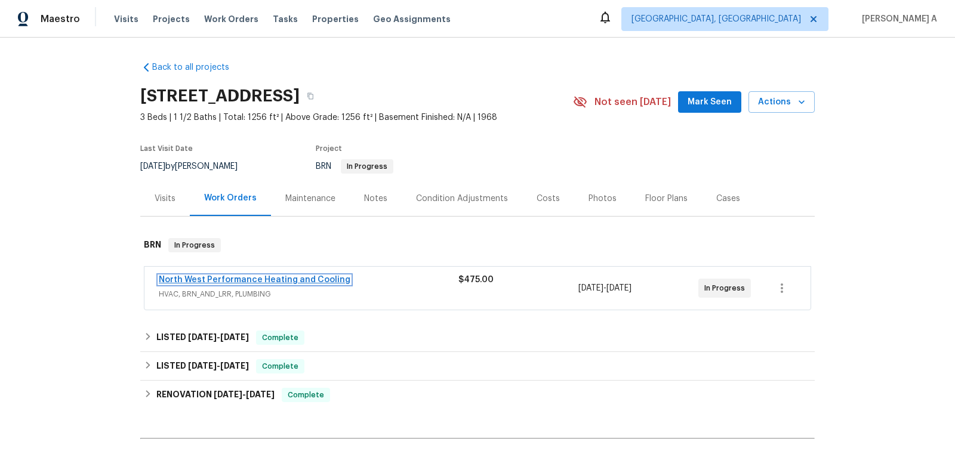
click at [233, 278] on link "North West Performance Heating and Cooling" at bounding box center [255, 280] width 192 height 8
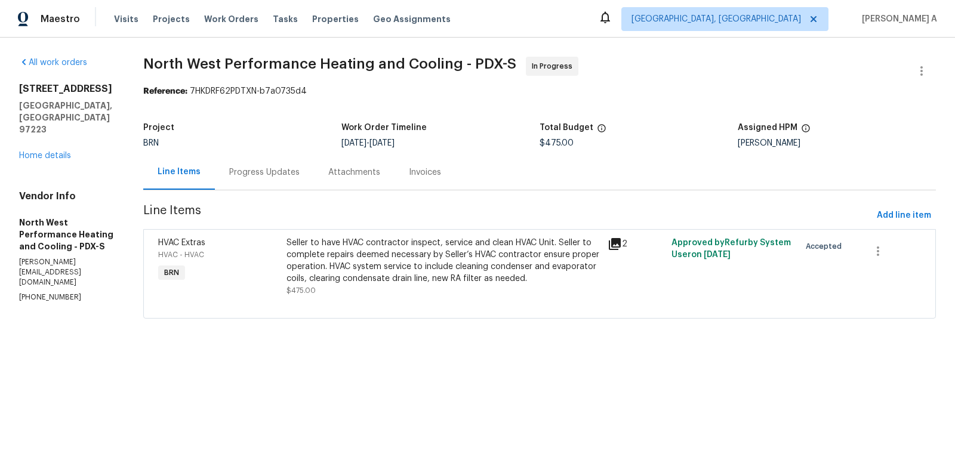
click at [278, 165] on div "Progress Updates" at bounding box center [264, 172] width 99 height 35
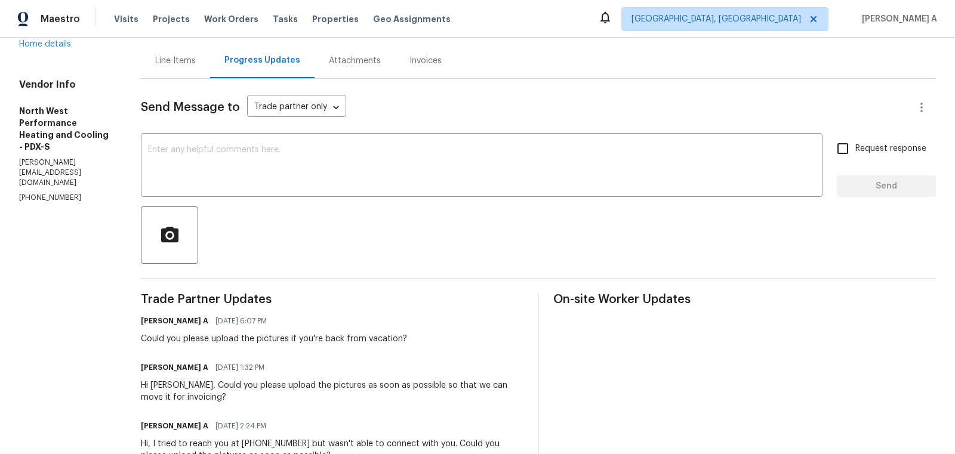
scroll to position [129, 0]
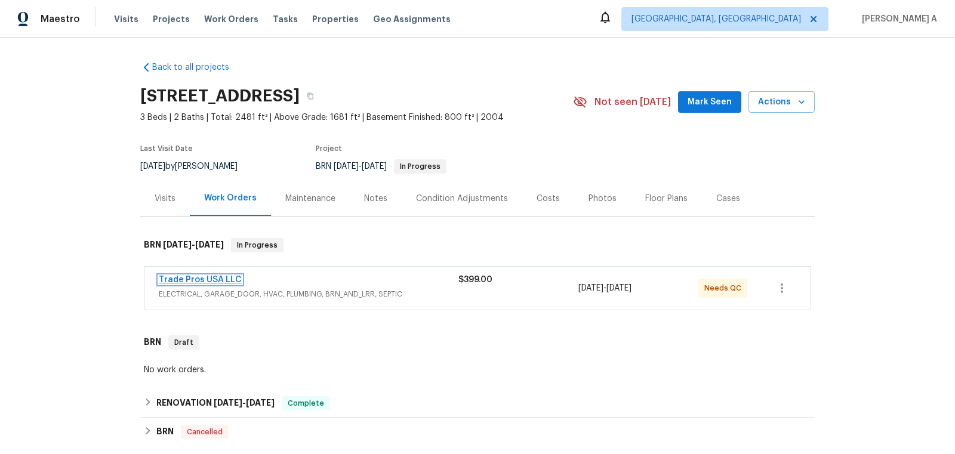
click at [213, 281] on link "Trade Pros USA LLC" at bounding box center [200, 280] width 83 height 8
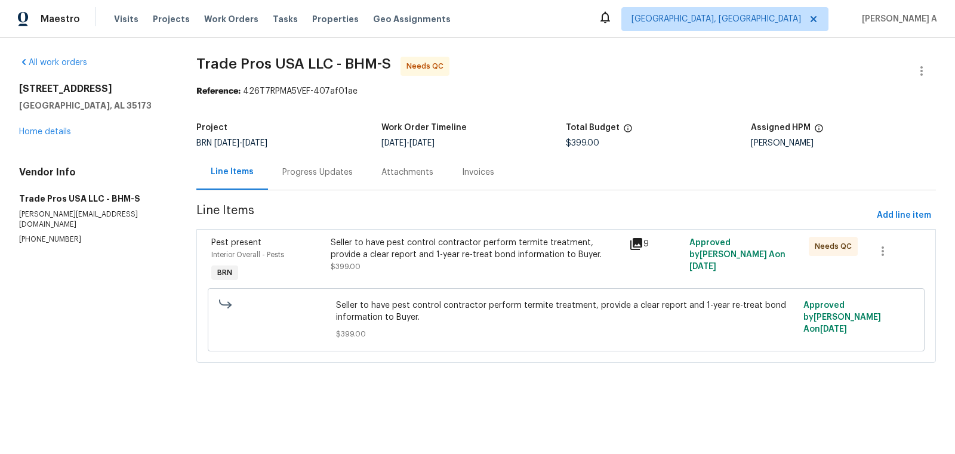
click at [53, 235] on p "[PHONE_NUMBER]" at bounding box center [93, 240] width 149 height 10
copy p "[PHONE_NUMBER]"
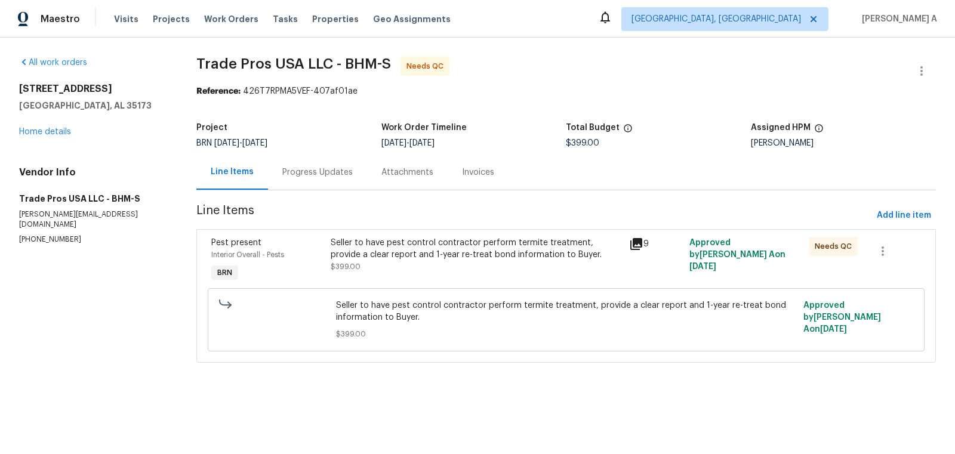
click at [55, 235] on p "[PHONE_NUMBER]" at bounding box center [93, 240] width 149 height 10
copy p "[PHONE_NUMBER]"
click at [322, 169] on div "Progress Updates" at bounding box center [317, 173] width 70 height 12
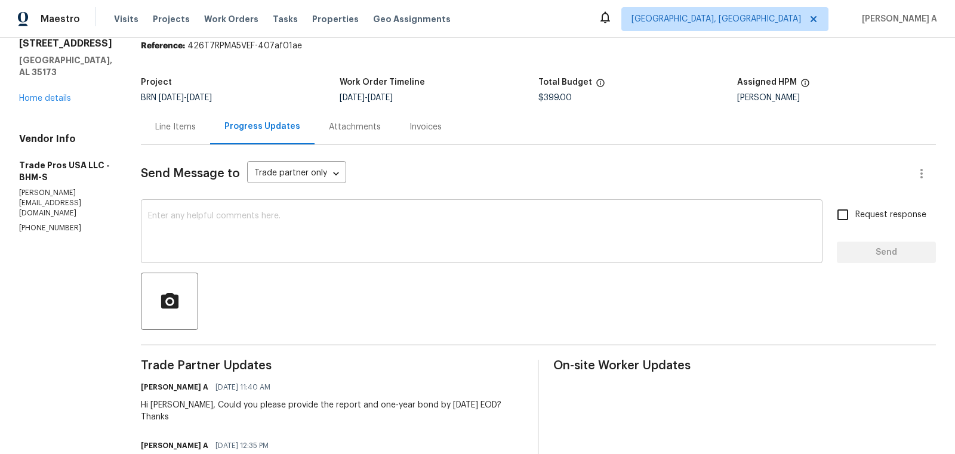
scroll to position [64, 0]
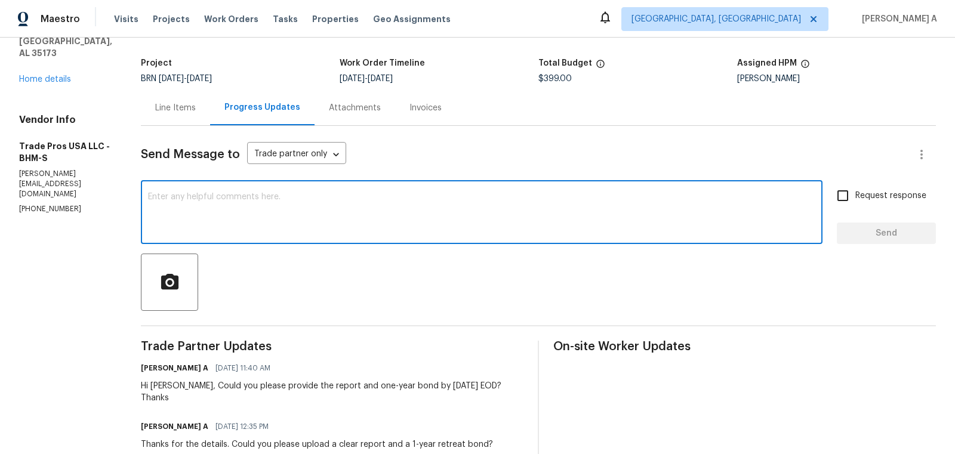
click at [282, 209] on textarea at bounding box center [481, 214] width 667 height 42
click at [297, 216] on textarea "Hi, [GEOGRAPHIC_DATA]" at bounding box center [481, 214] width 667 height 42
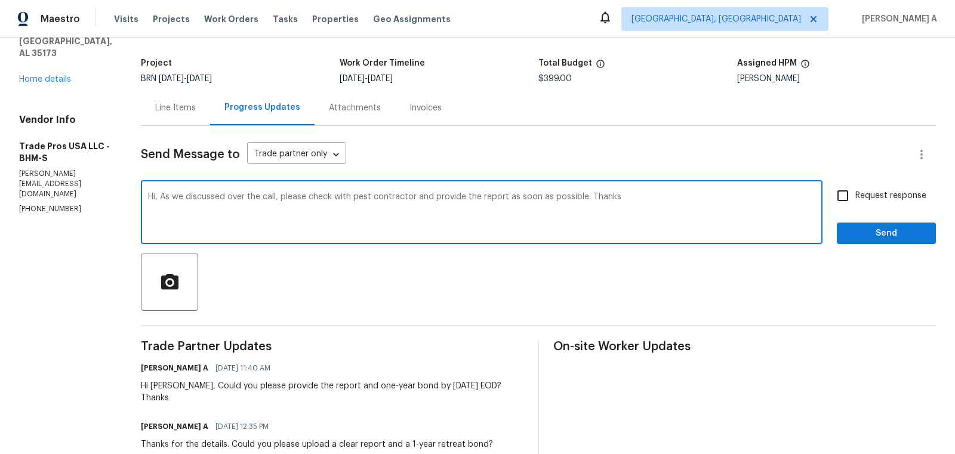
click at [0, 0] on span "Correct the article" at bounding box center [0, 0] width 0 height 0
type textarea "Hi, As we discussed over the call, please check with the pest contractor and pr…"
click at [871, 191] on span "Request response" at bounding box center [890, 196] width 71 height 13
click at [855, 191] on input "Request response" at bounding box center [842, 195] width 25 height 25
checkbox input "true"
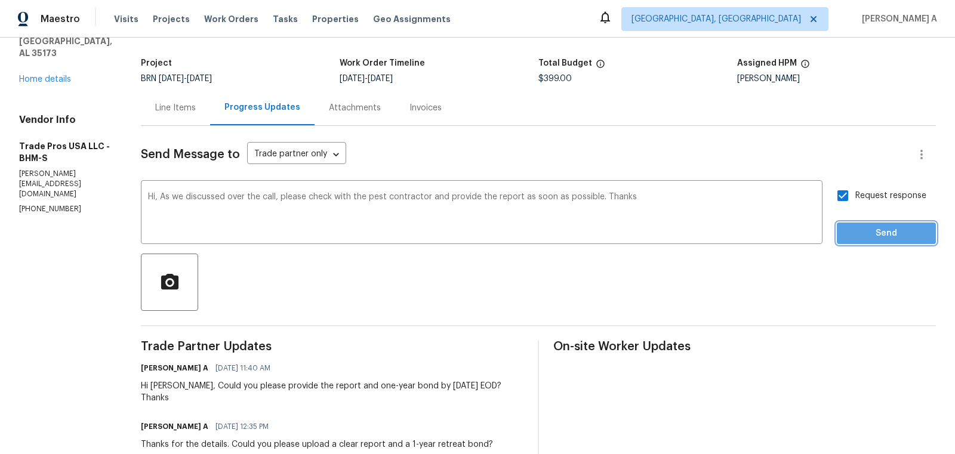
click at [873, 223] on button "Send" at bounding box center [886, 234] width 99 height 22
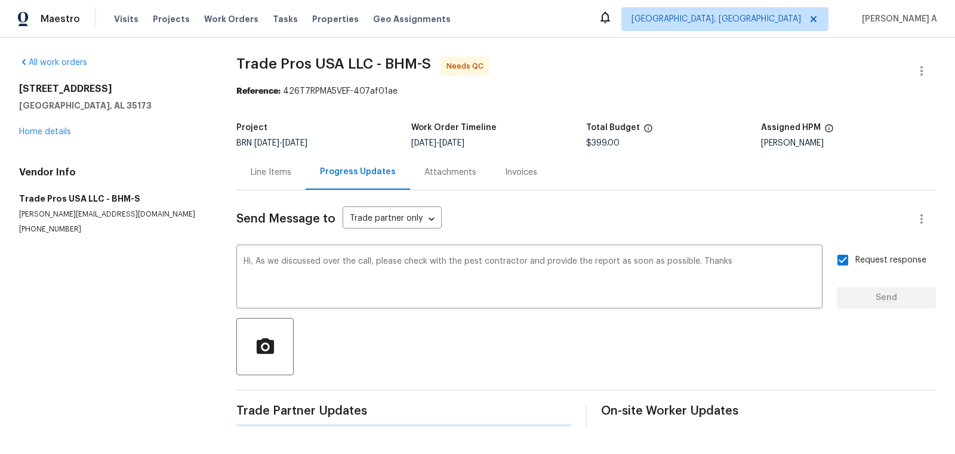
scroll to position [0, 0]
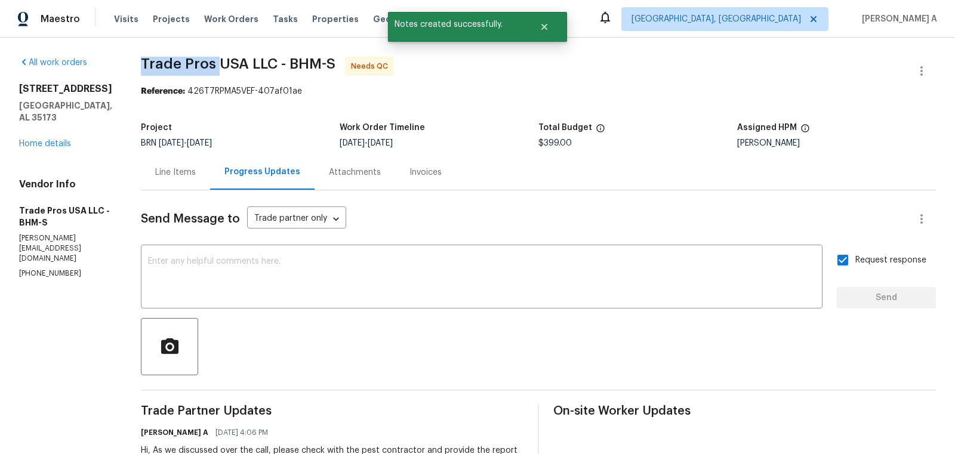
drag, startPoint x: 130, startPoint y: 63, endPoint x: 211, endPoint y: 58, distance: 80.7
copy span "Trade Pros"
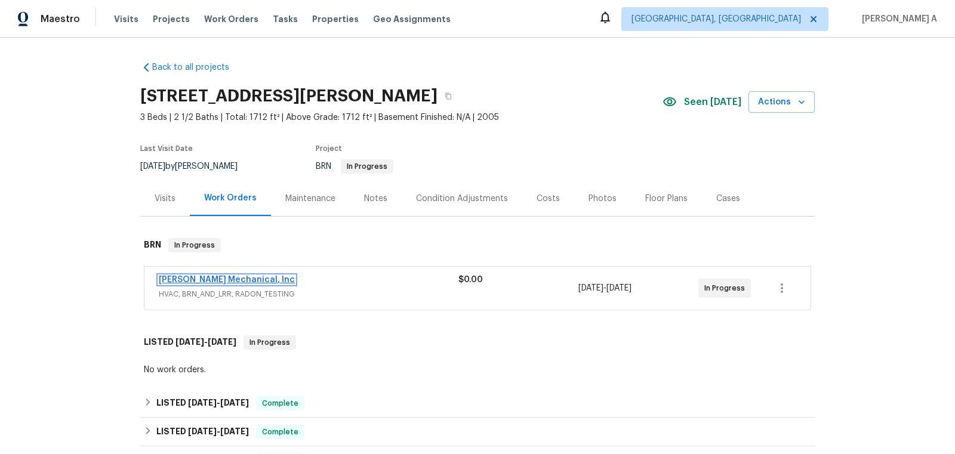
click at [211, 279] on link "[PERSON_NAME] Mechanical, Inc" at bounding box center [227, 280] width 136 height 8
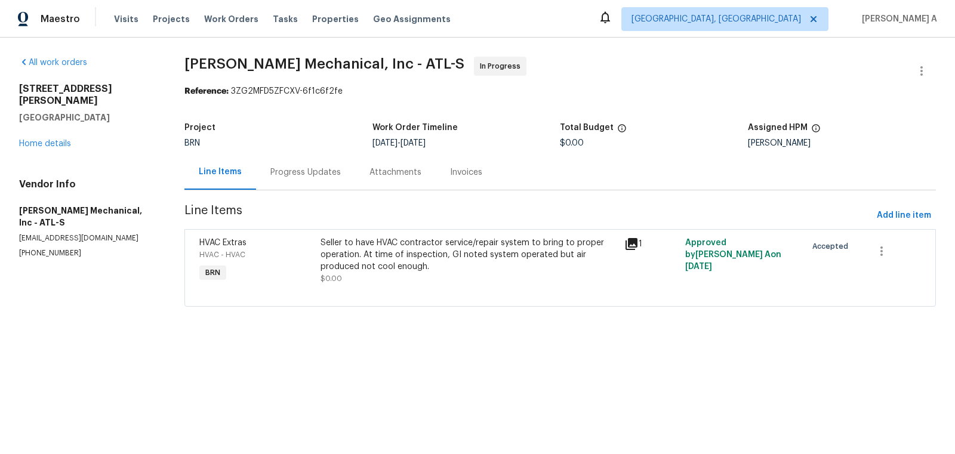
click at [300, 175] on div "Progress Updates" at bounding box center [305, 173] width 70 height 12
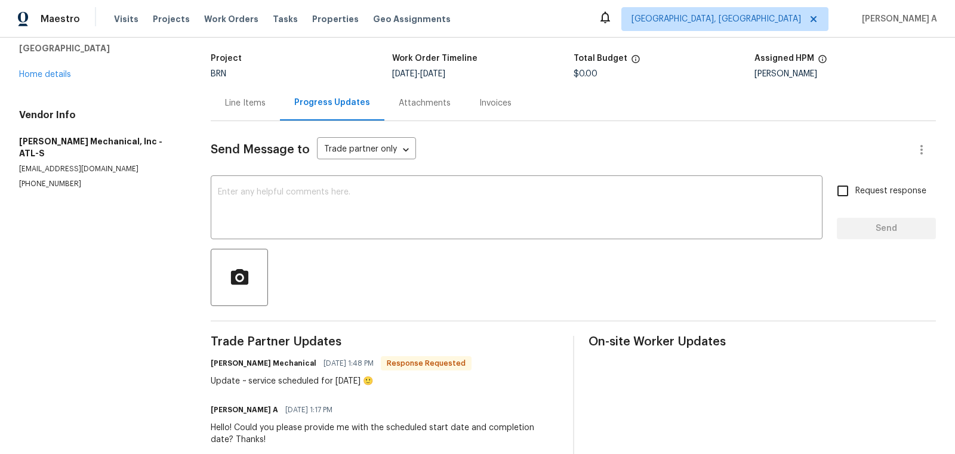
scroll to position [70, 0]
click at [369, 185] on div "x ​" at bounding box center [517, 207] width 612 height 61
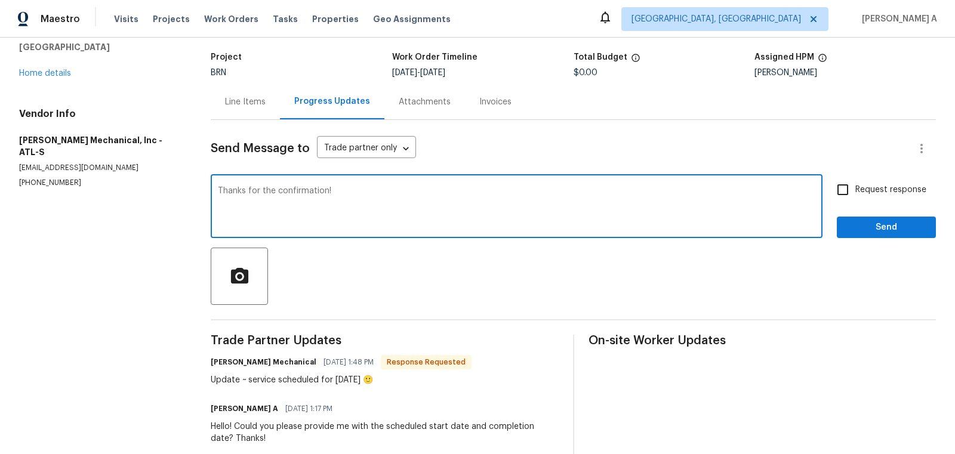
type textarea "Thanks for the confirmation!"
click at [845, 196] on input "Request response" at bounding box center [842, 189] width 25 height 25
checkbox input "true"
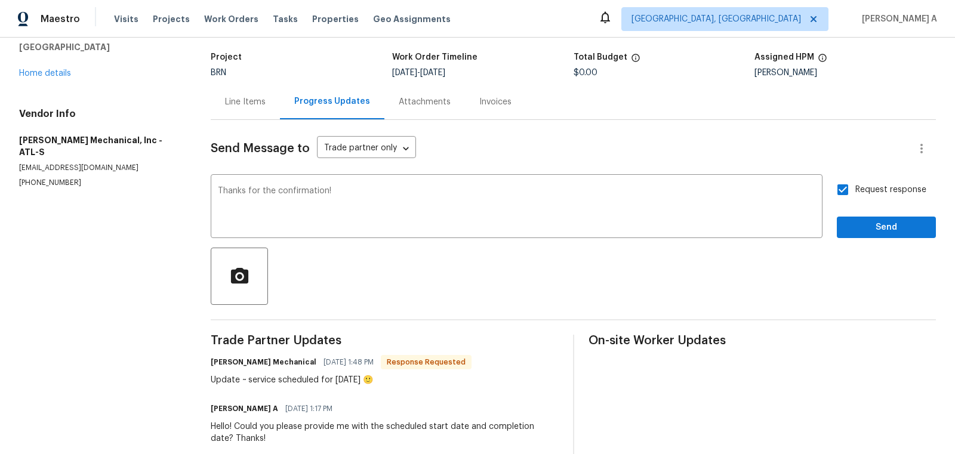
click at [870, 239] on div "Send Message to Trade partner only Trade partner only ​ Thanks for the confirma…" at bounding box center [573, 319] width 725 height 398
click at [873, 227] on span "Send" at bounding box center [886, 227] width 80 height 15
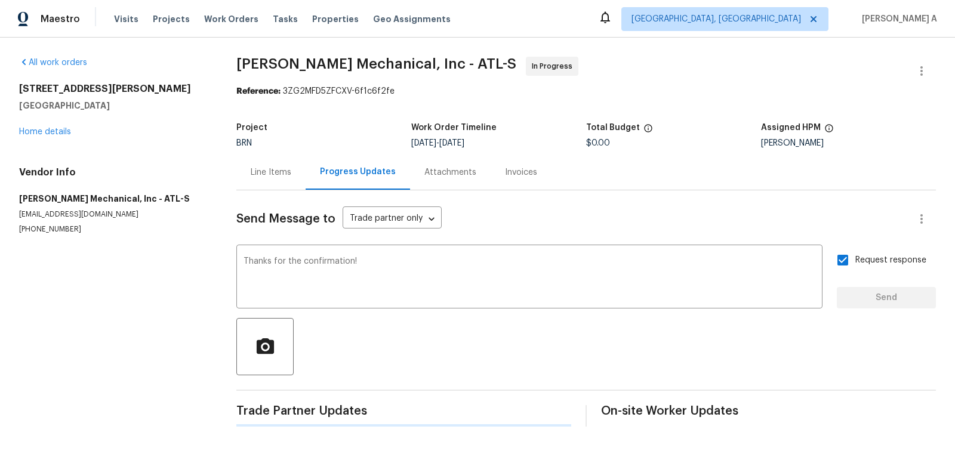
scroll to position [0, 0]
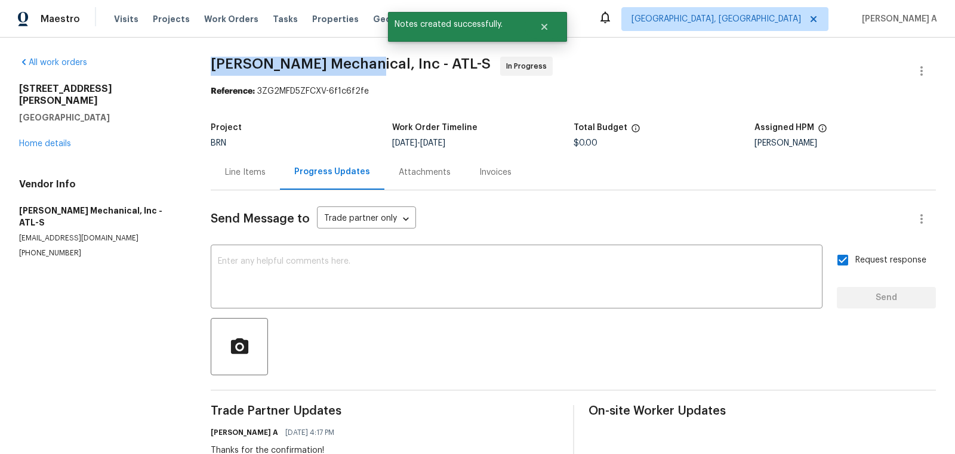
copy span "JH Martin Mechanical"
drag, startPoint x: 204, startPoint y: 63, endPoint x: 359, endPoint y: 64, distance: 155.8
click at [359, 64] on div "All work orders 2491 Emma Way Lawrenceville, GA 30044 Home details Vendor Info …" at bounding box center [477, 346] width 955 height 616
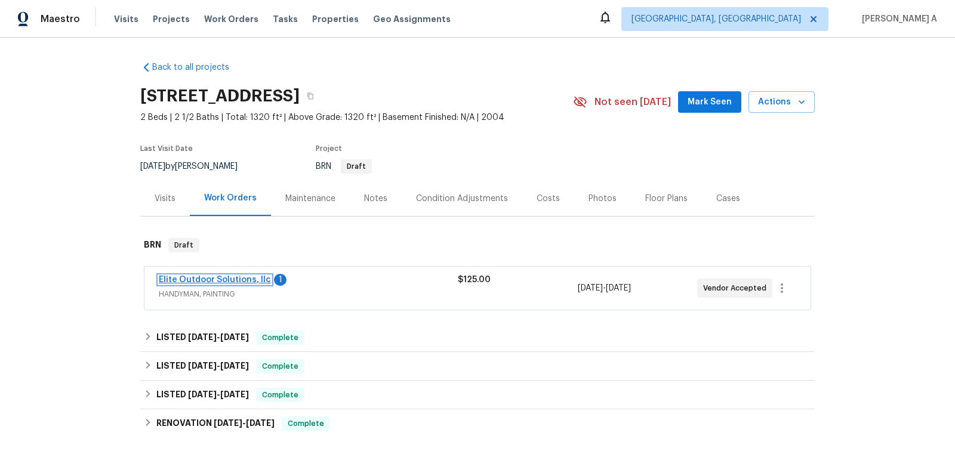
click at [211, 281] on link "Elite Outdoor Solutions, llc" at bounding box center [215, 280] width 112 height 8
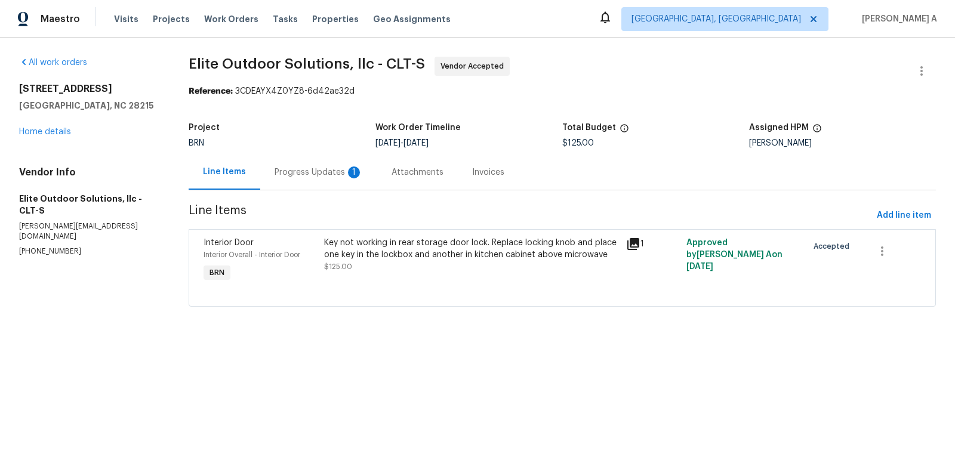
click at [309, 172] on div "Progress Updates 1" at bounding box center [319, 173] width 88 height 12
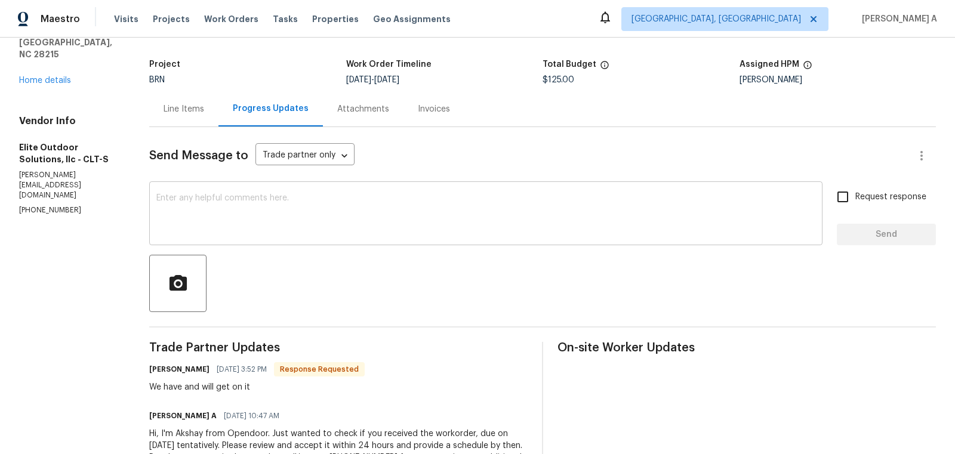
scroll to position [67, 0]
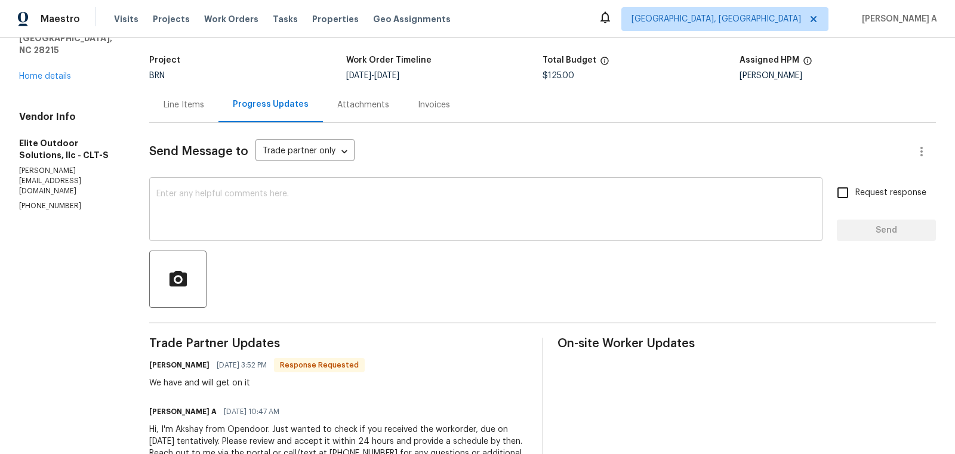
click at [363, 217] on textarea at bounding box center [485, 211] width 659 height 42
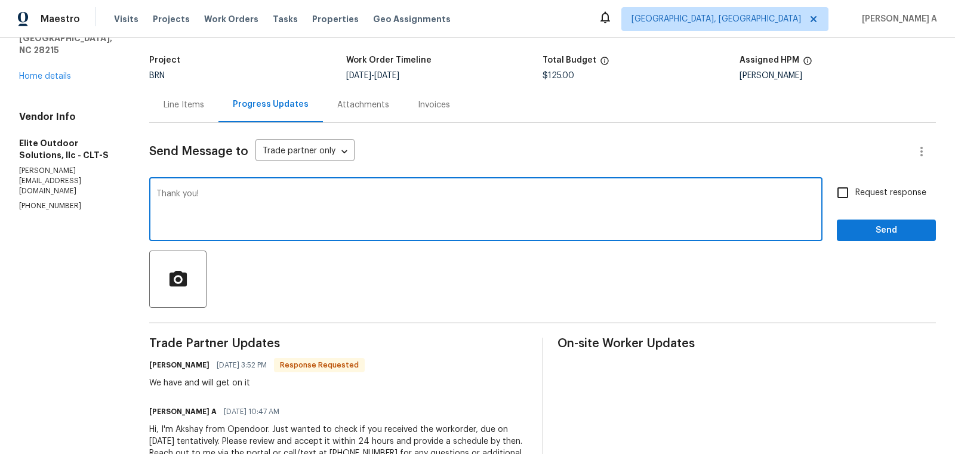
type textarea "Thank you!"
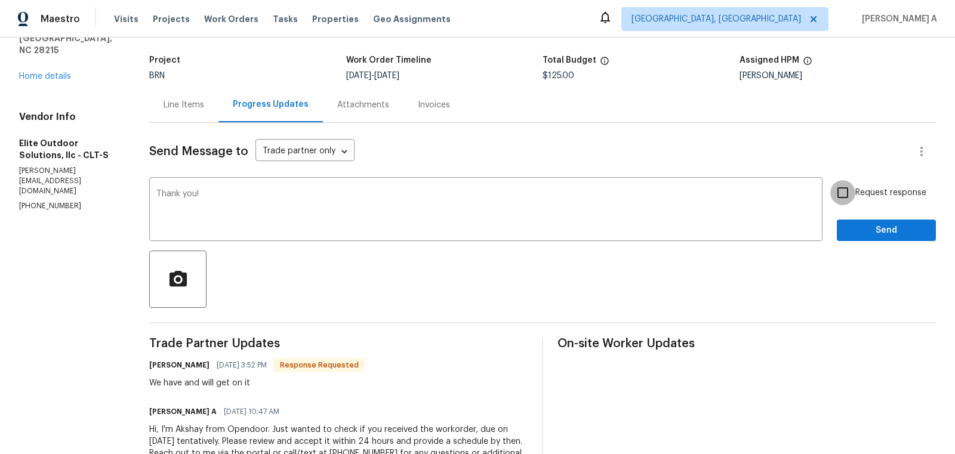
click at [855, 202] on input "Request response" at bounding box center [842, 192] width 25 height 25
checkbox input "true"
click at [886, 235] on span "Send" at bounding box center [886, 230] width 80 height 15
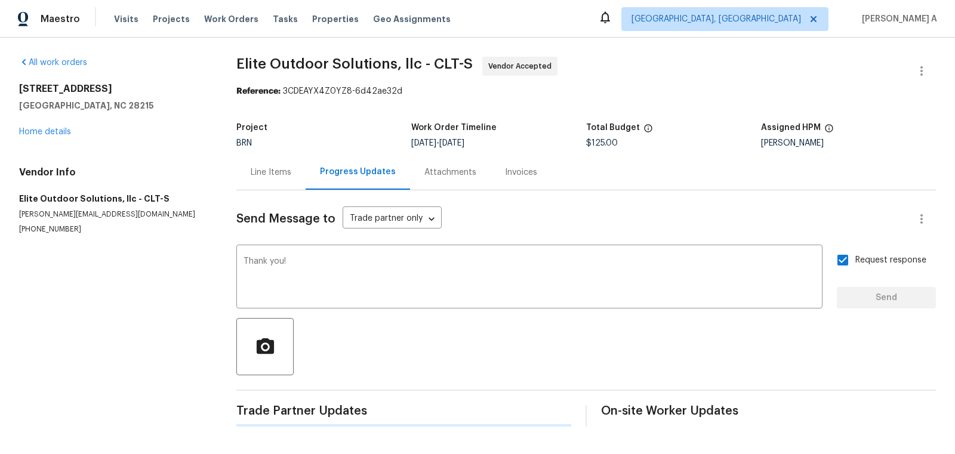
scroll to position [0, 0]
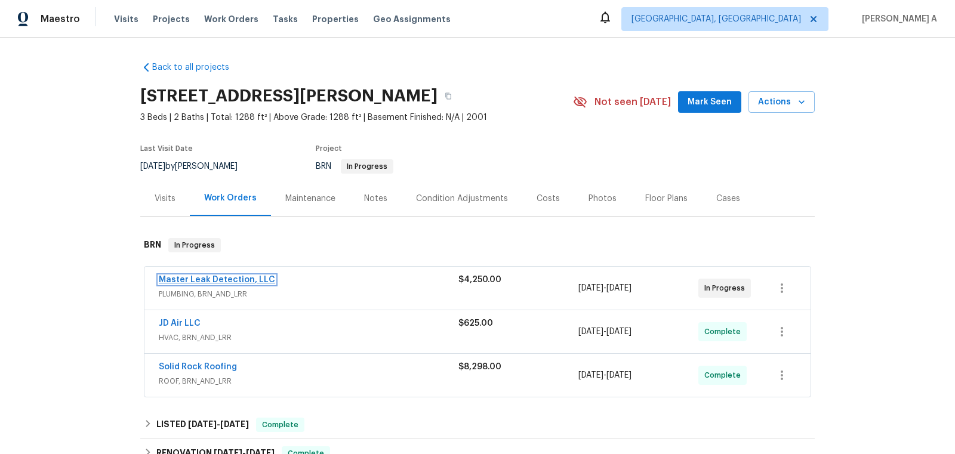
click at [208, 277] on link "Master Leak Detection, LLC" at bounding box center [217, 280] width 116 height 8
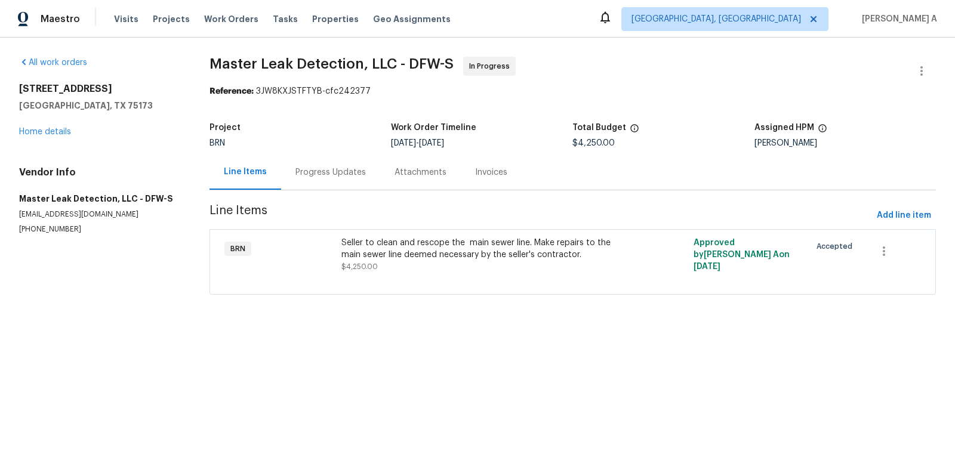
click at [286, 174] on div "Progress Updates" at bounding box center [330, 172] width 99 height 35
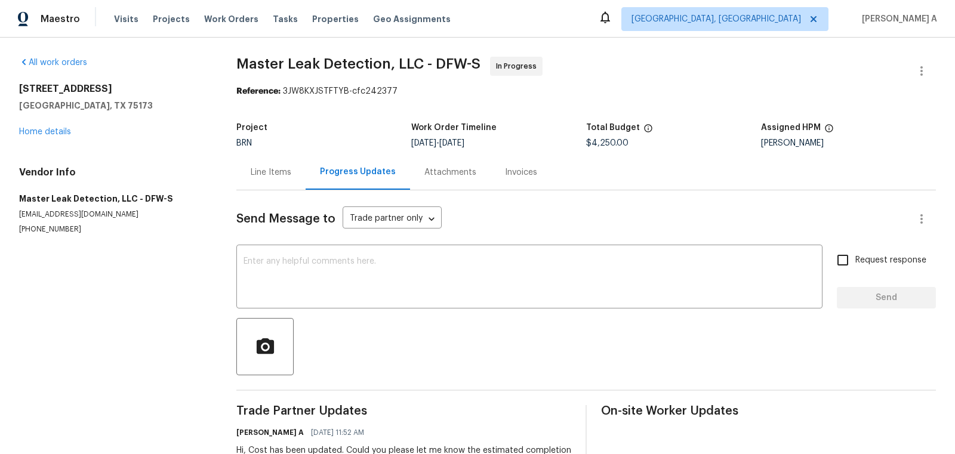
click at [273, 167] on div "Line Items" at bounding box center [271, 173] width 41 height 12
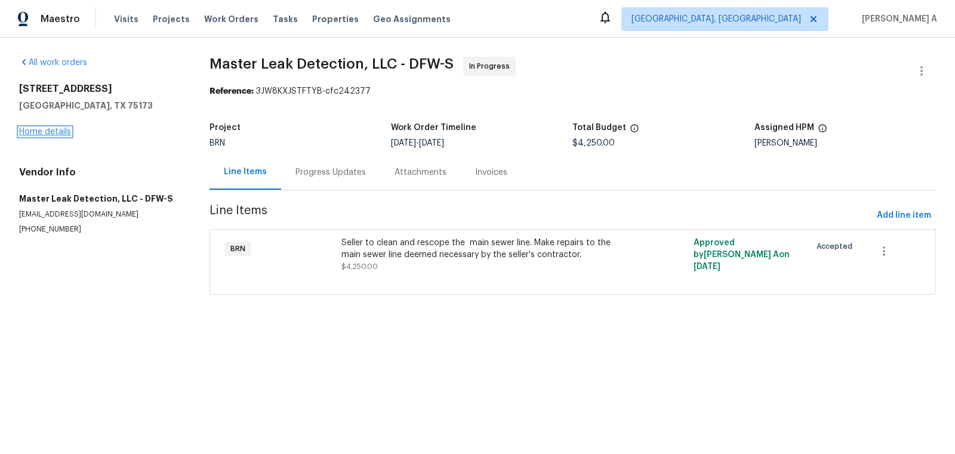
click at [61, 131] on link "Home details" at bounding box center [45, 132] width 52 height 8
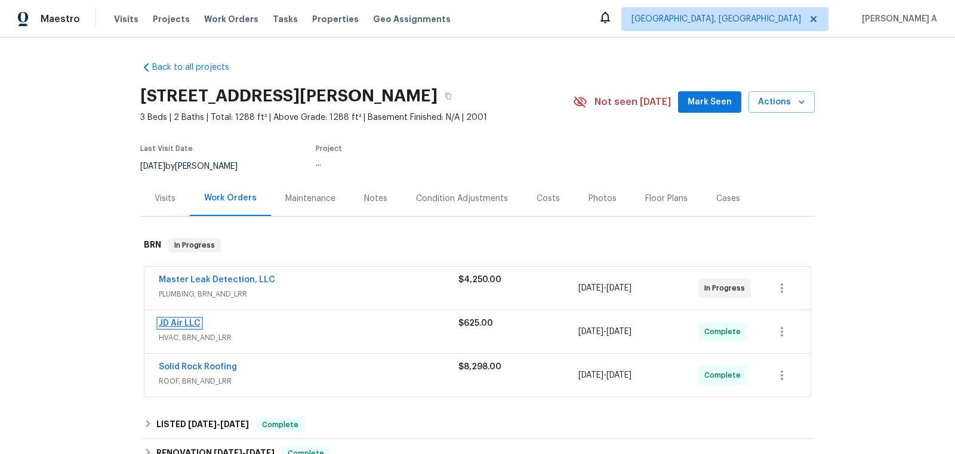
click at [180, 321] on link "JD Air LLC" at bounding box center [180, 323] width 42 height 8
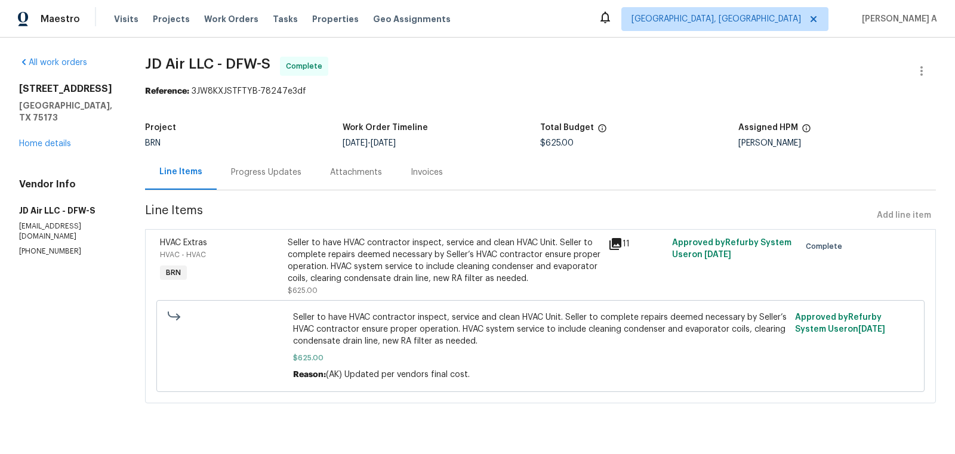
click at [463, 266] on div "Seller to have HVAC contractor inspect, service and clean HVAC Unit. Seller to …" at bounding box center [444, 261] width 313 height 48
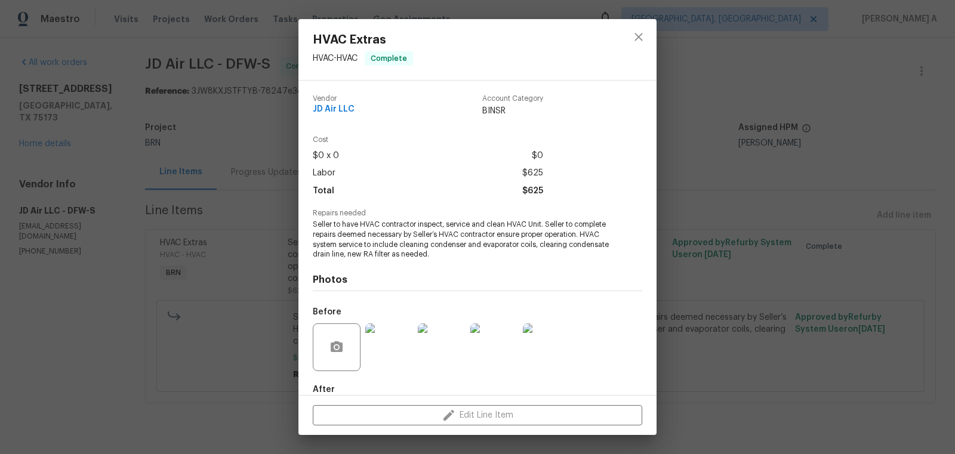
click at [427, 242] on span "Seller to have HVAC contractor inspect, service and clean HVAC Unit. Seller to …" at bounding box center [461, 240] width 297 height 40
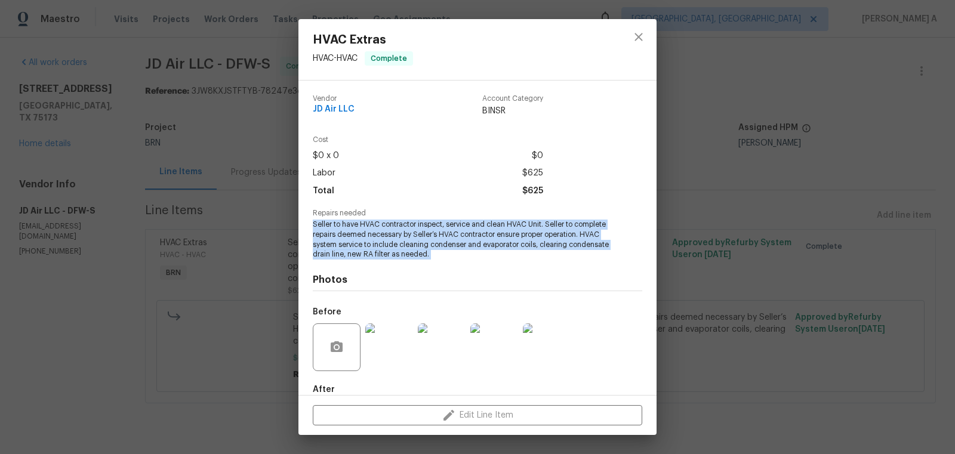
click at [427, 242] on span "Seller to have HVAC contractor inspect, service and clean HVAC Unit. Seller to …" at bounding box center [461, 240] width 297 height 40
copy span "Seller to have HVAC contractor inspect, service and clean HVAC Unit. Seller to …"
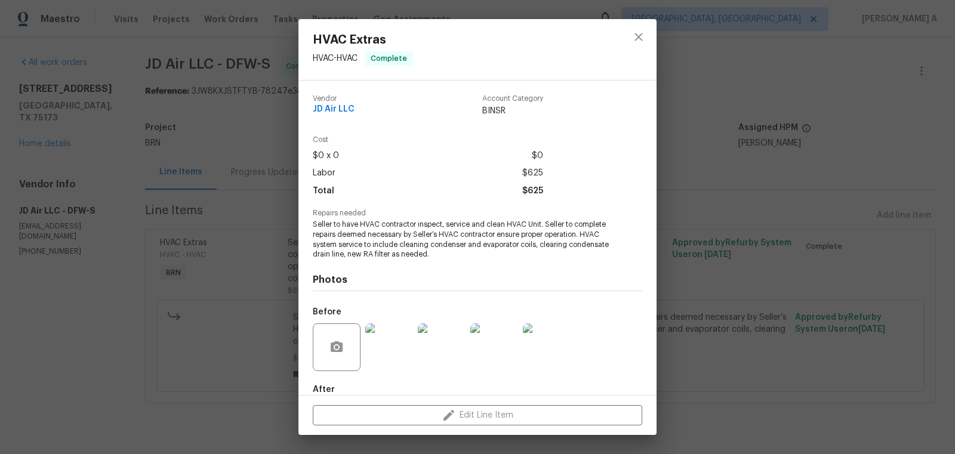
click at [340, 109] on span "JD Air LLC" at bounding box center [334, 109] width 42 height 9
copy span "JD Air LLC"
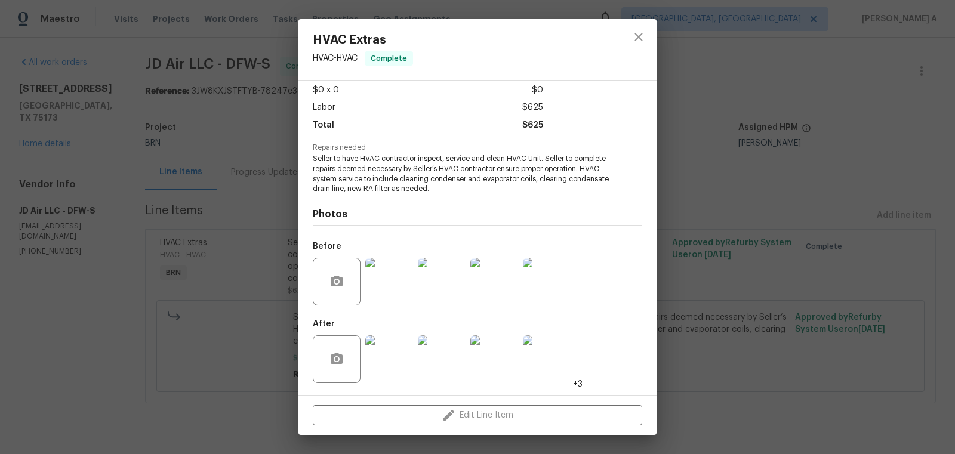
click at [375, 284] on img at bounding box center [389, 282] width 48 height 48
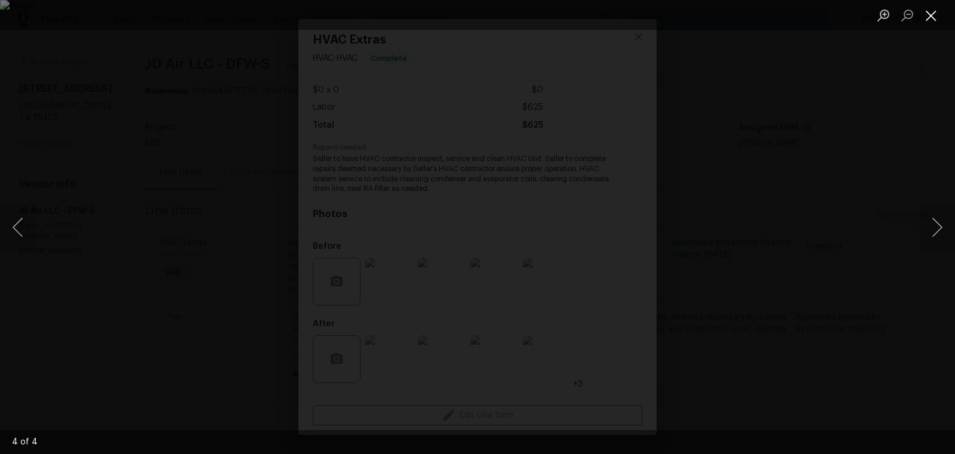
click at [932, 20] on button "Close lightbox" at bounding box center [931, 15] width 24 height 21
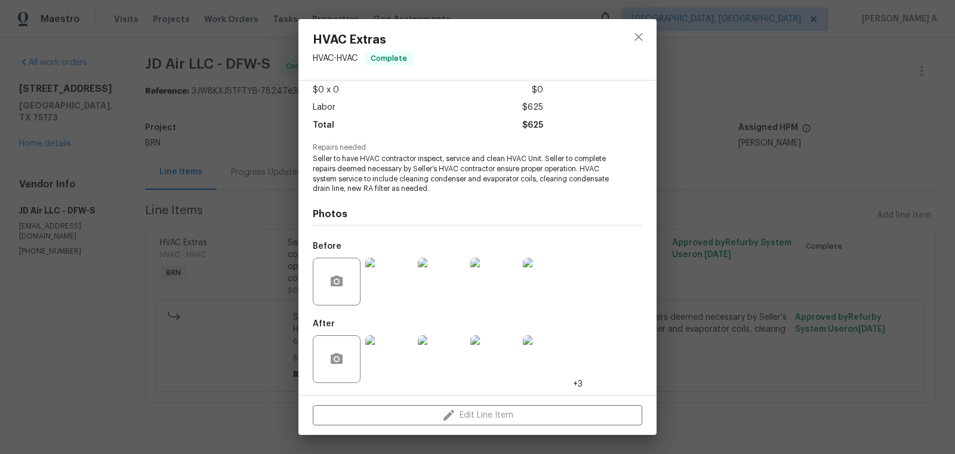
click at [397, 360] on img at bounding box center [389, 359] width 48 height 48
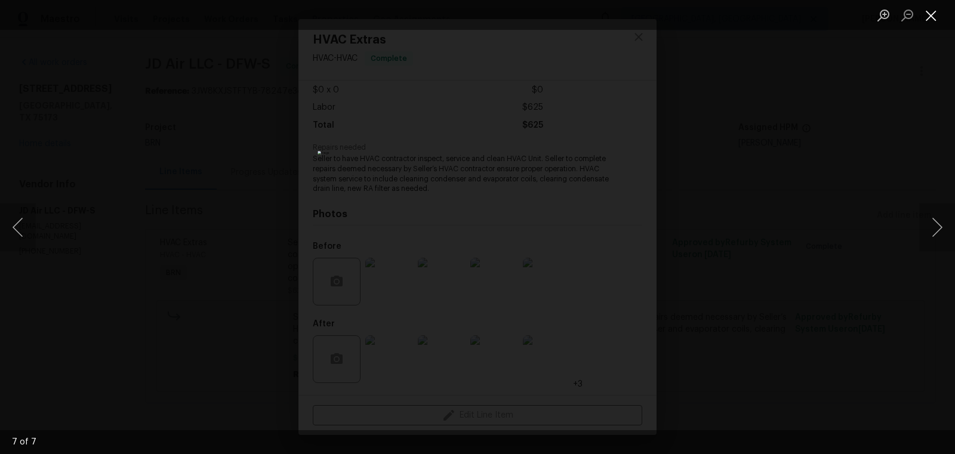
click at [933, 20] on button "Close lightbox" at bounding box center [931, 15] width 24 height 21
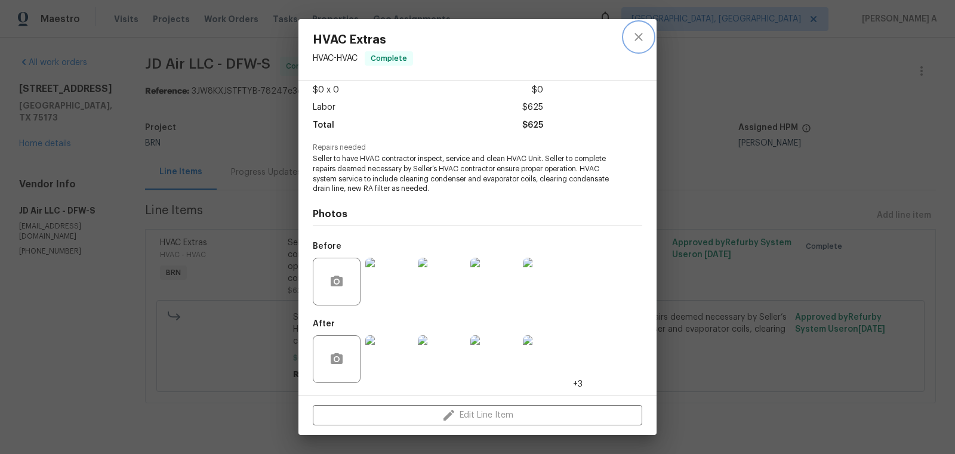
click at [635, 36] on icon "close" at bounding box center [638, 37] width 14 height 14
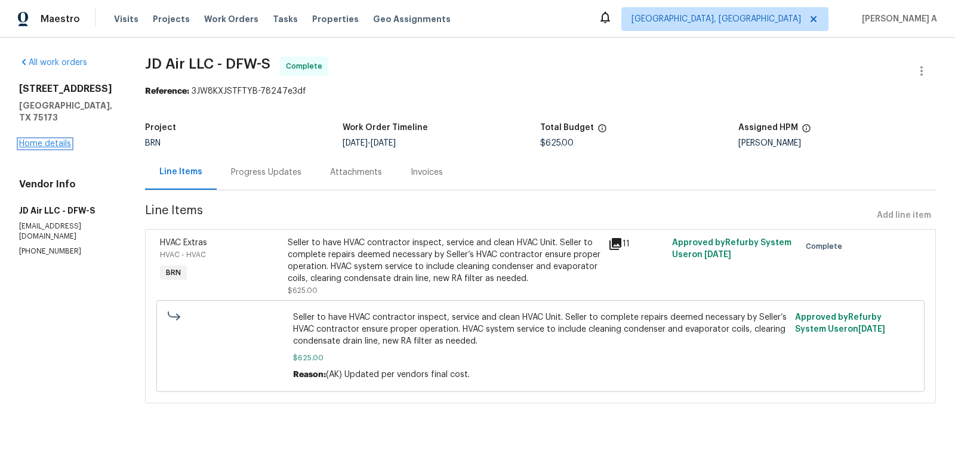
click at [28, 140] on link "Home details" at bounding box center [45, 144] width 52 height 8
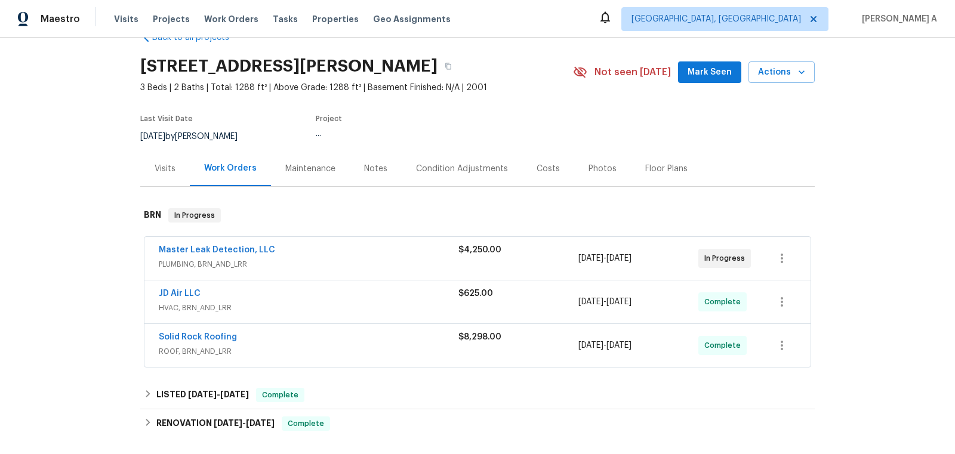
scroll to position [58, 0]
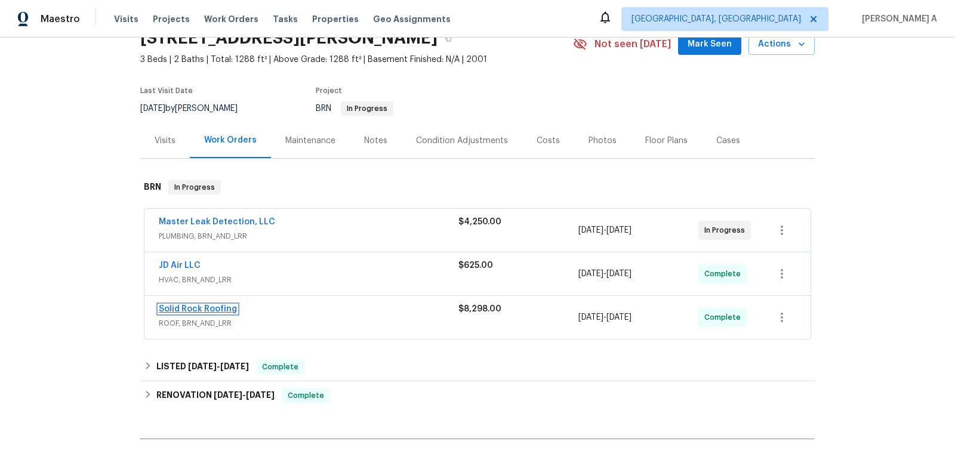
click at [201, 305] on link "Solid Rock Roofing" at bounding box center [198, 309] width 78 height 8
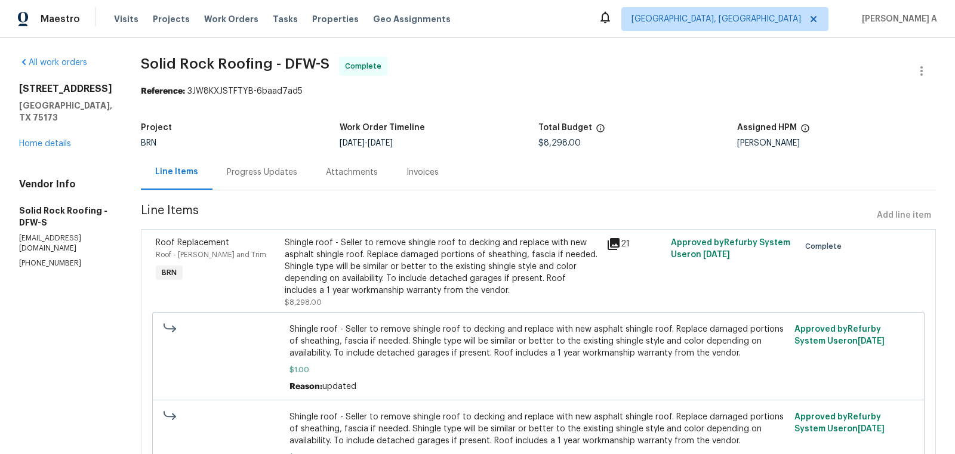
click at [409, 168] on div "Invoices" at bounding box center [422, 173] width 32 height 12
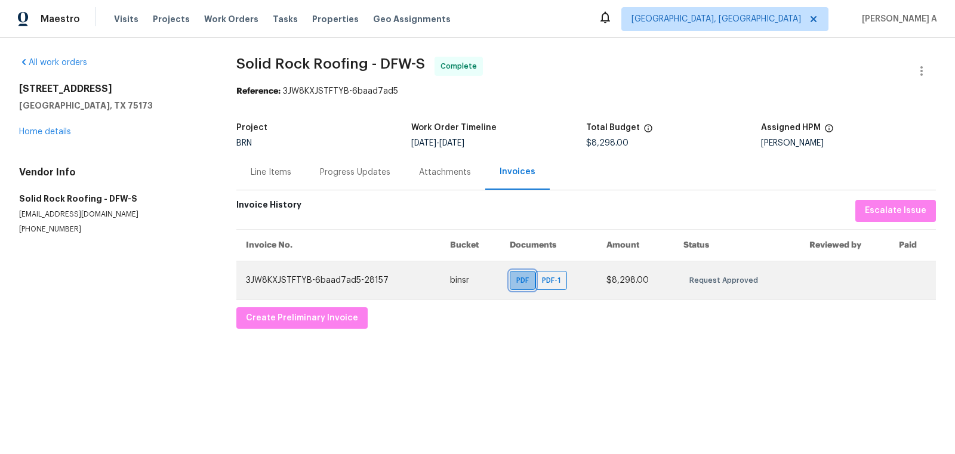
click at [519, 279] on span "PDF" at bounding box center [524, 281] width 17 height 12
click at [542, 279] on span "PDF-1" at bounding box center [553, 281] width 23 height 12
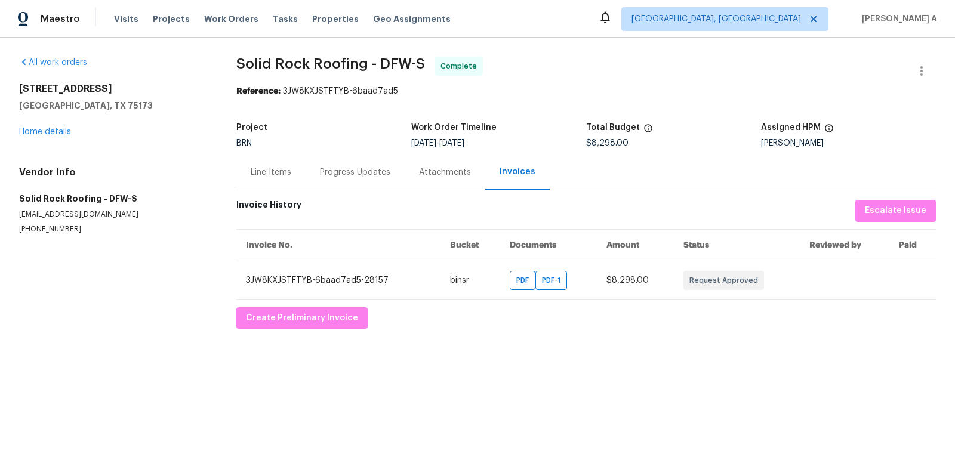
click at [252, 170] on div "Line Items" at bounding box center [271, 173] width 41 height 12
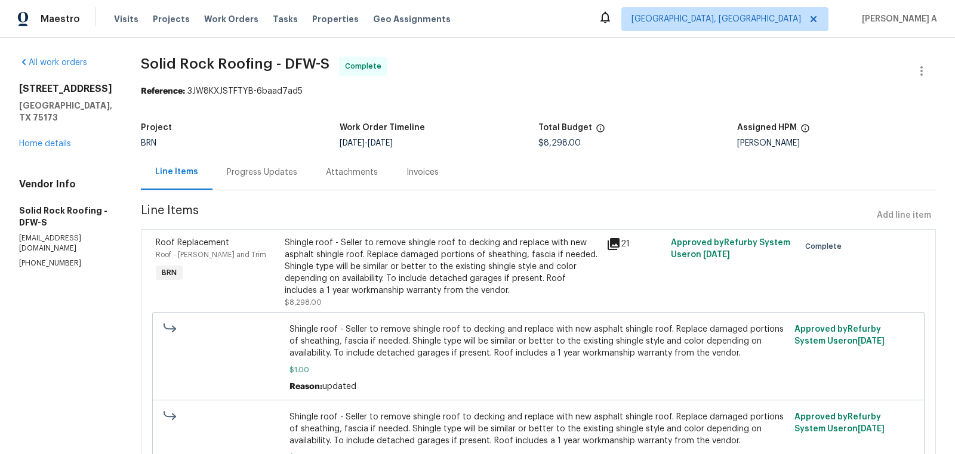
click at [395, 241] on div "Shingle roof - Seller to remove shingle roof to decking and replace with new as…" at bounding box center [442, 267] width 315 height 60
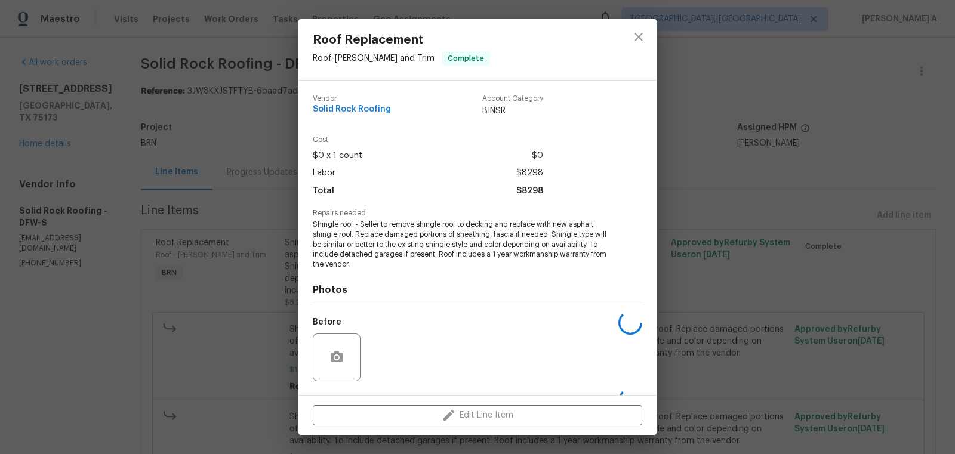
click at [395, 241] on span "Shingle roof - Seller to remove shingle roof to decking and replace with new as…" at bounding box center [461, 245] width 297 height 50
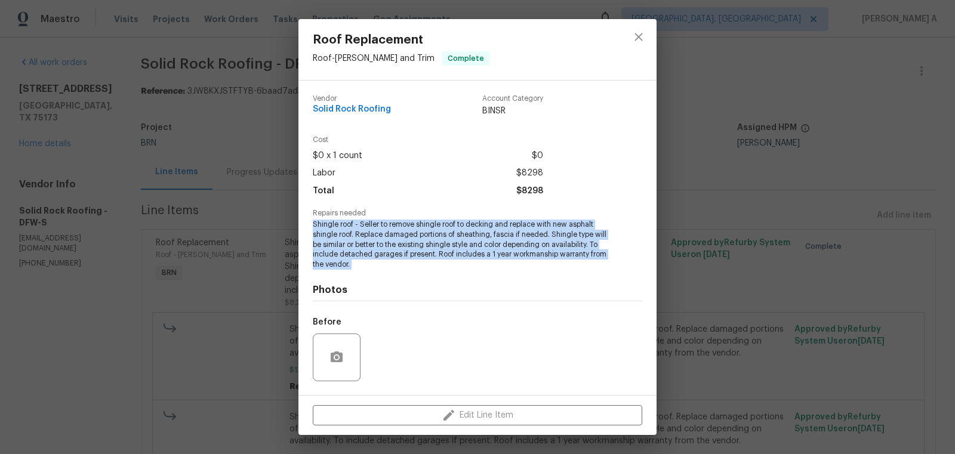
click at [395, 241] on span "Shingle roof - Seller to remove shingle roof to decking and replace with new as…" at bounding box center [461, 245] width 297 height 50
copy span "Shingle roof - Seller to remove shingle roof to decking and replace with new as…"
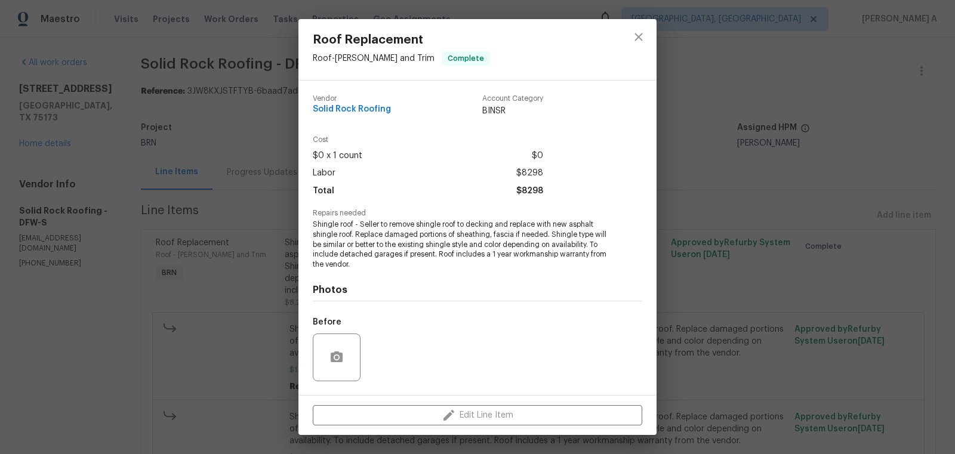
click at [356, 104] on div "Vendor Solid Rock Roofing" at bounding box center [352, 106] width 78 height 22
click at [359, 112] on span "Solid Rock Roofing" at bounding box center [352, 109] width 78 height 9
copy span "Solid Rock Roofing"
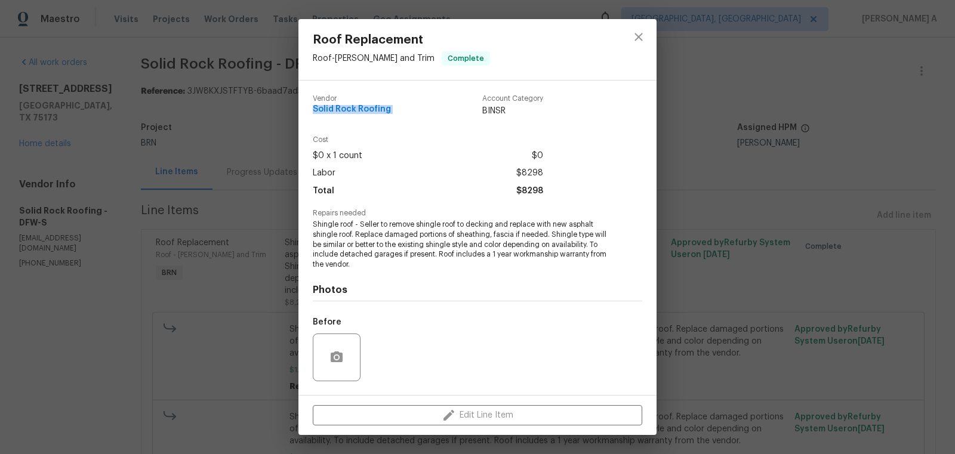
scroll to position [76, 0]
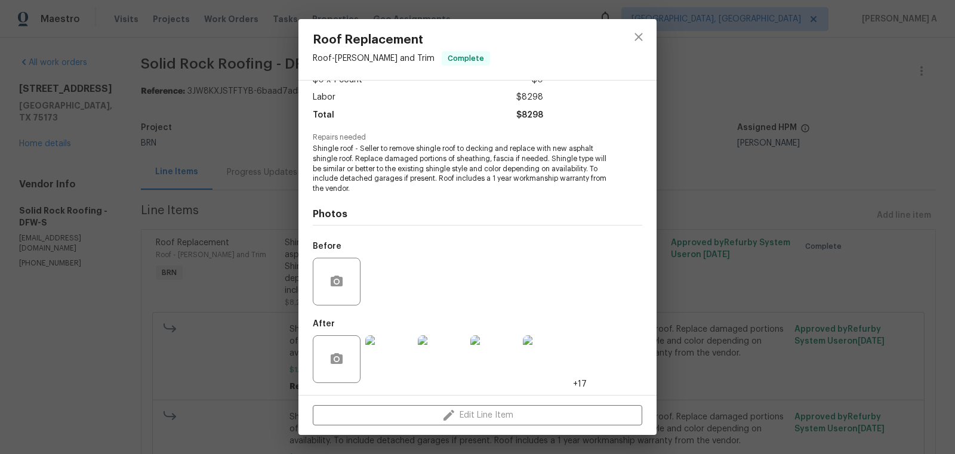
click at [390, 362] on img at bounding box center [389, 359] width 48 height 48
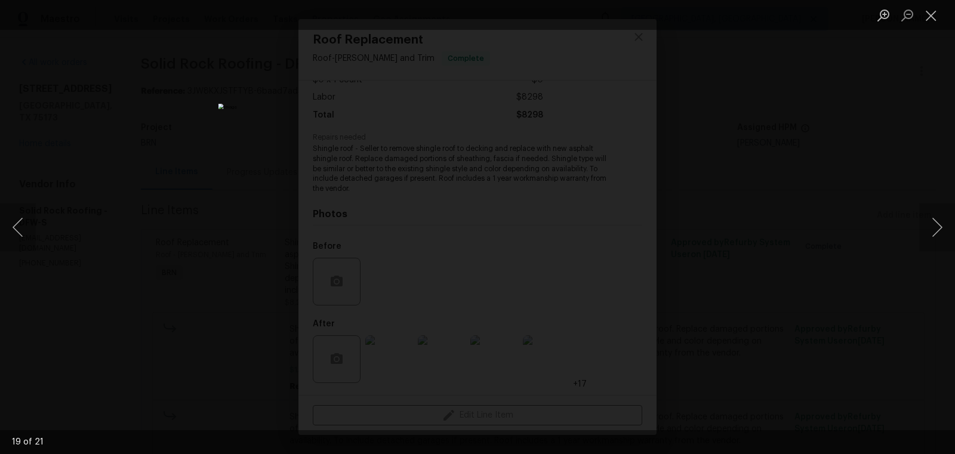
click at [515, 138] on img "Lightbox" at bounding box center [477, 227] width 519 height 246
click at [930, 14] on button "Close lightbox" at bounding box center [931, 15] width 24 height 21
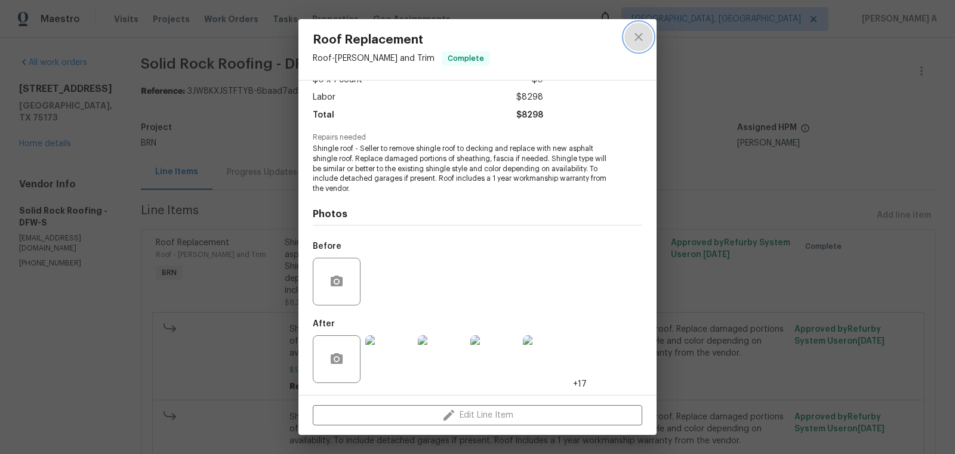
click at [645, 42] on icon "close" at bounding box center [638, 37] width 14 height 14
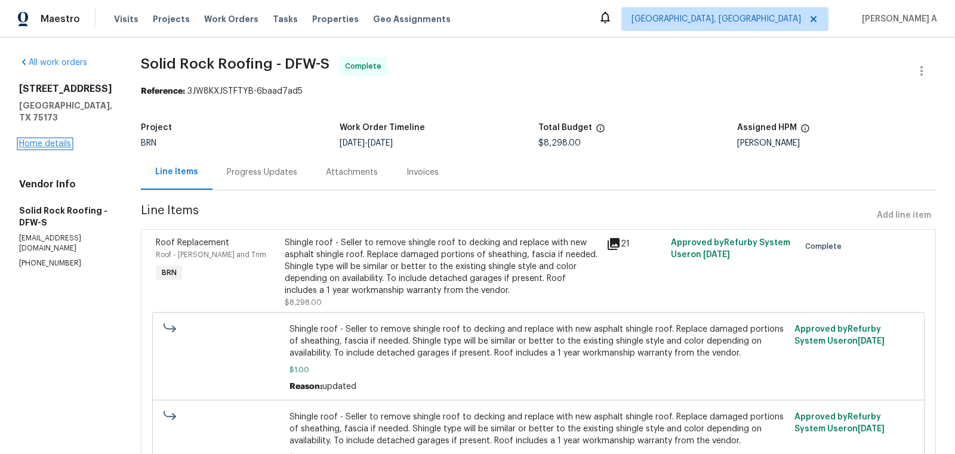
click at [52, 140] on link "Home details" at bounding box center [45, 144] width 52 height 8
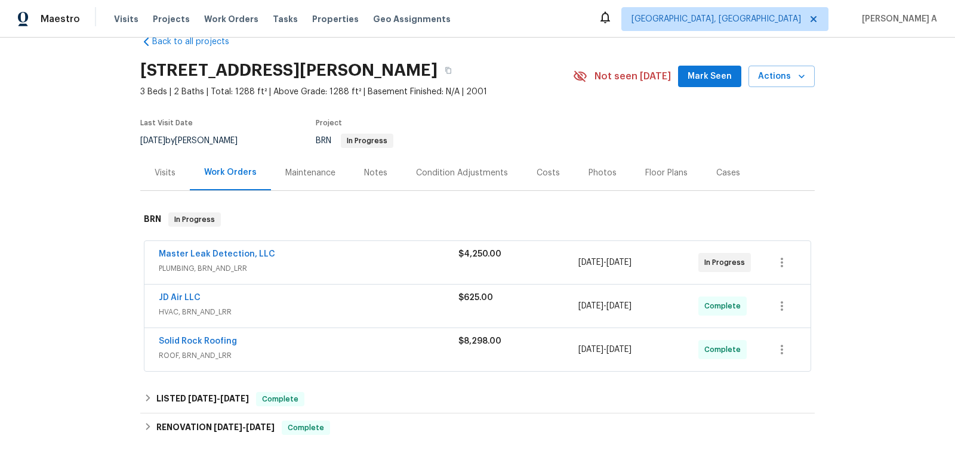
scroll to position [36, 0]
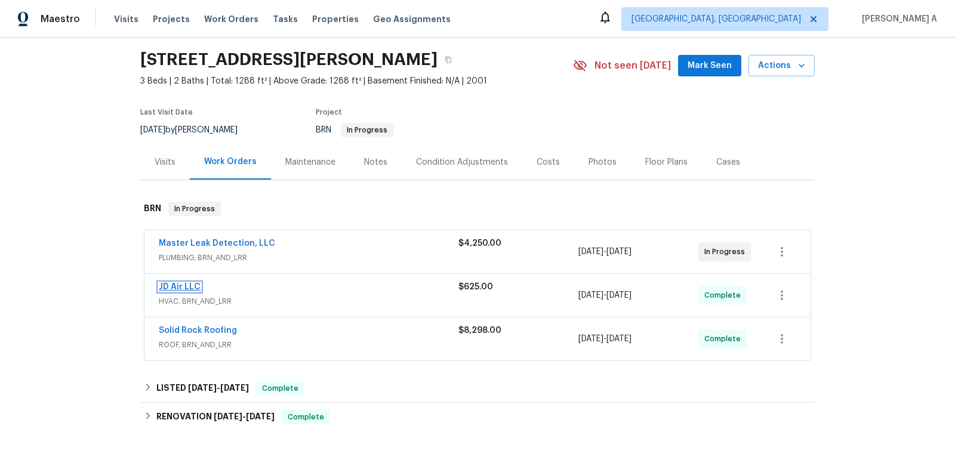
click at [181, 285] on link "JD Air LLC" at bounding box center [180, 287] width 42 height 8
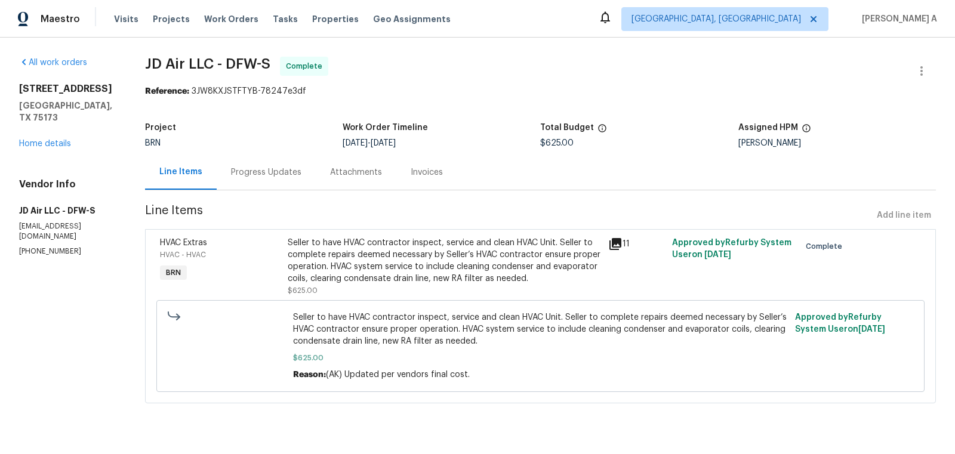
click at [411, 172] on div "Invoices" at bounding box center [427, 173] width 32 height 12
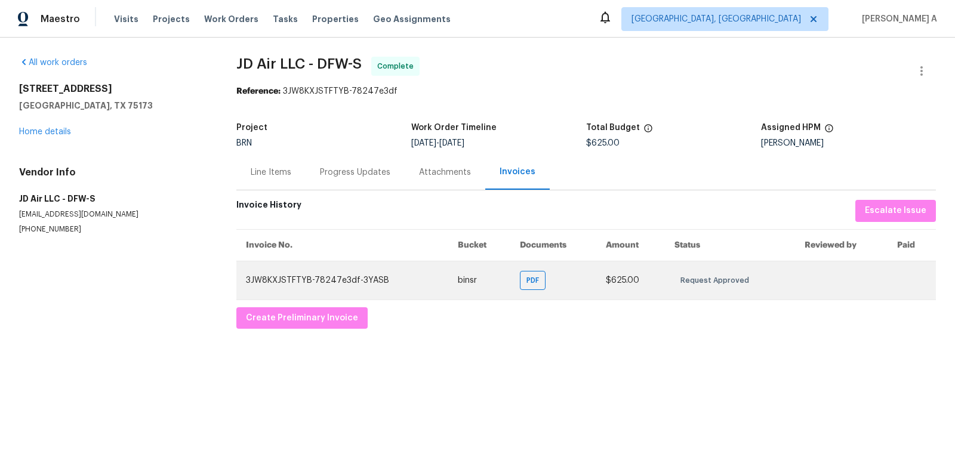
click at [517, 284] on td "PDF" at bounding box center [553, 280] width 86 height 39
click at [536, 284] on span "PDF" at bounding box center [534, 281] width 17 height 12
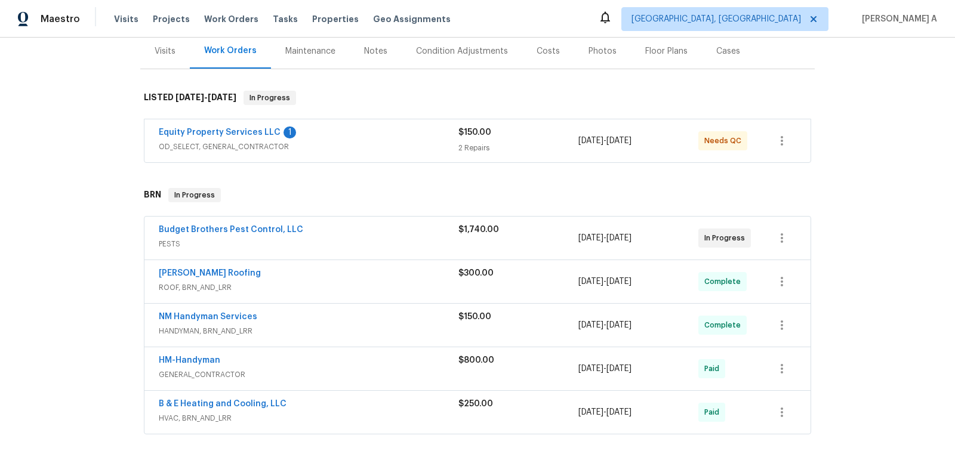
scroll to position [150, 0]
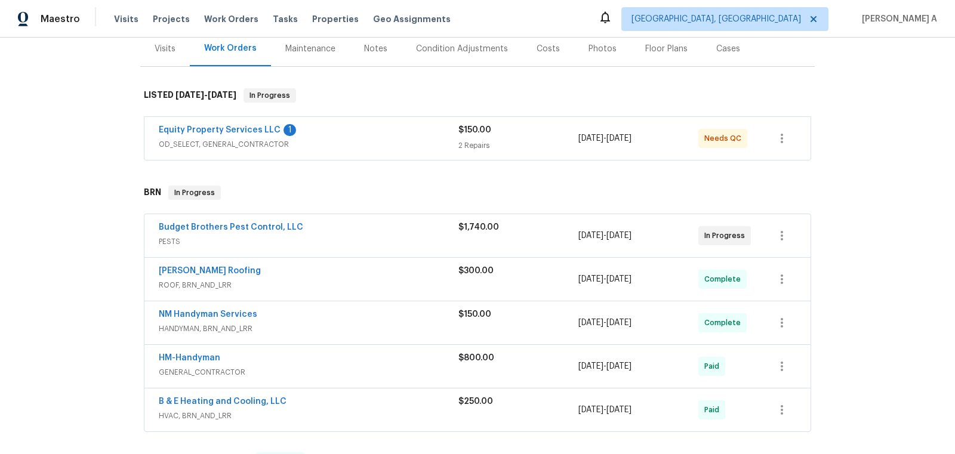
click at [268, 219] on div "Budget Brothers Pest Control, LLC PESTS $1,740.00 8/19/2025 - 8/21/2025 In Prog…" at bounding box center [477, 235] width 666 height 43
click at [264, 230] on span "Budget Brothers Pest Control, LLC" at bounding box center [231, 227] width 144 height 12
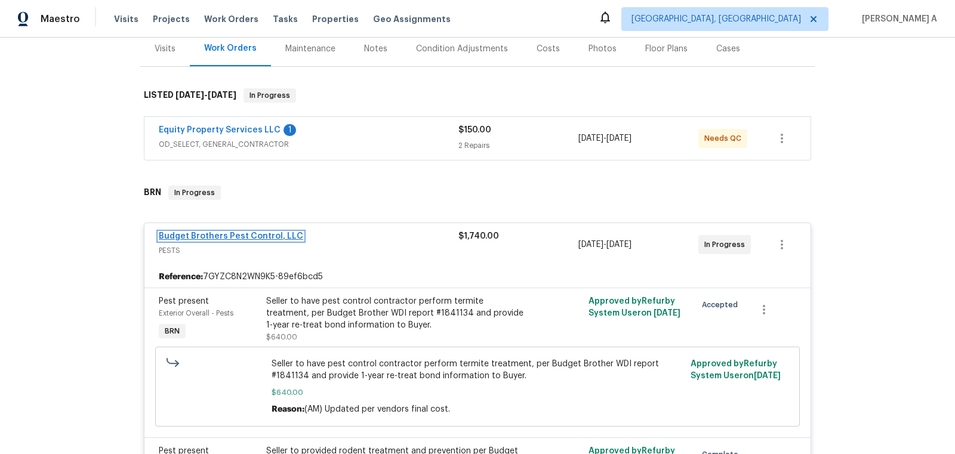
click at [252, 238] on link "Budget Brothers Pest Control, LLC" at bounding box center [231, 236] width 144 height 8
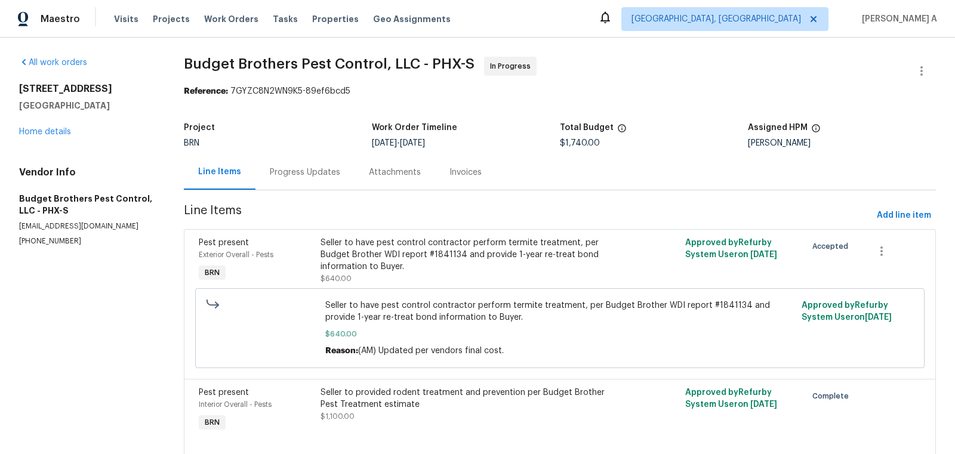
click at [295, 175] on div "Progress Updates" at bounding box center [305, 173] width 70 height 12
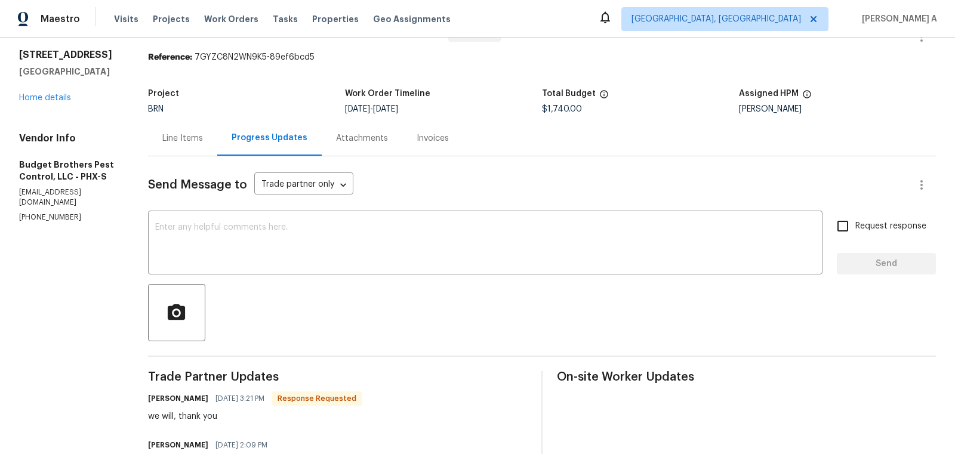
scroll to position [20, 0]
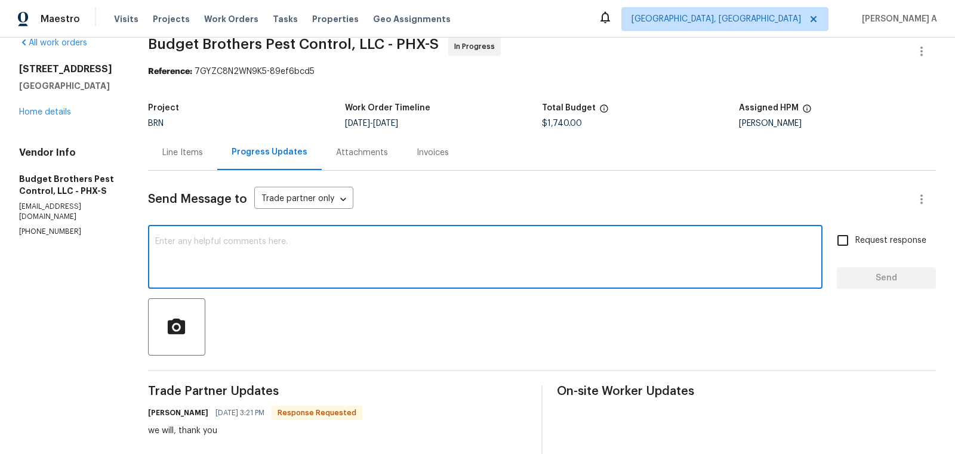
click textarea
type textarea "Thank you!"
click span "Send"
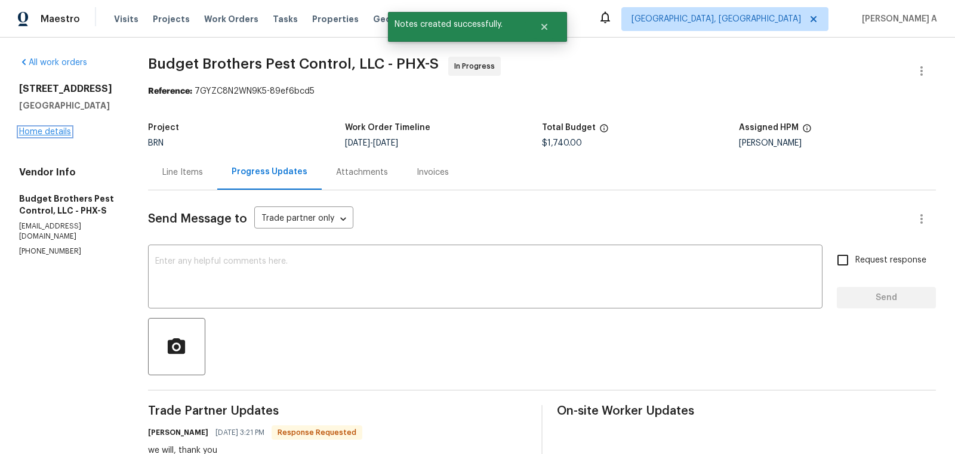
click link "Home details"
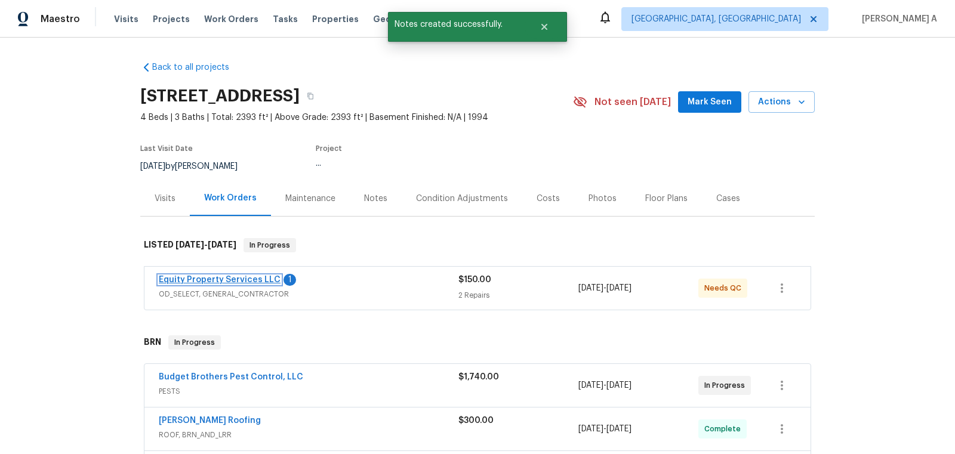
click link "Equity Property Services LLC"
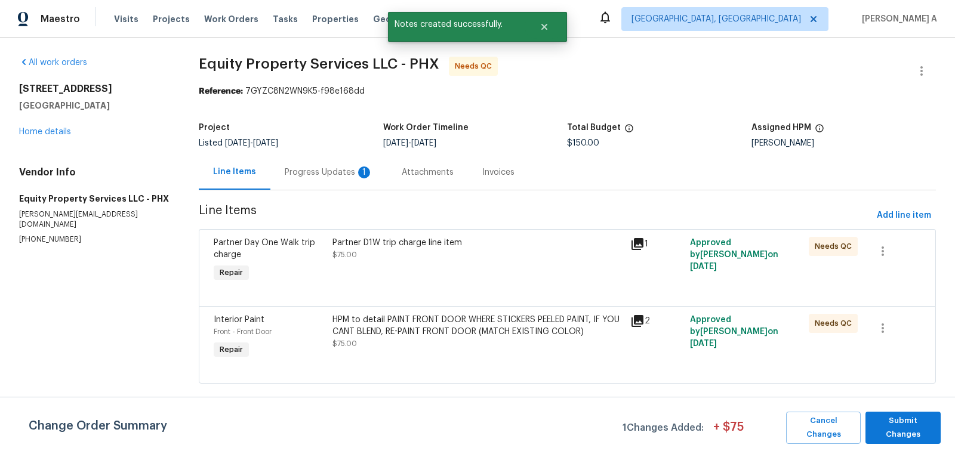
click div "Progress Updates 1"
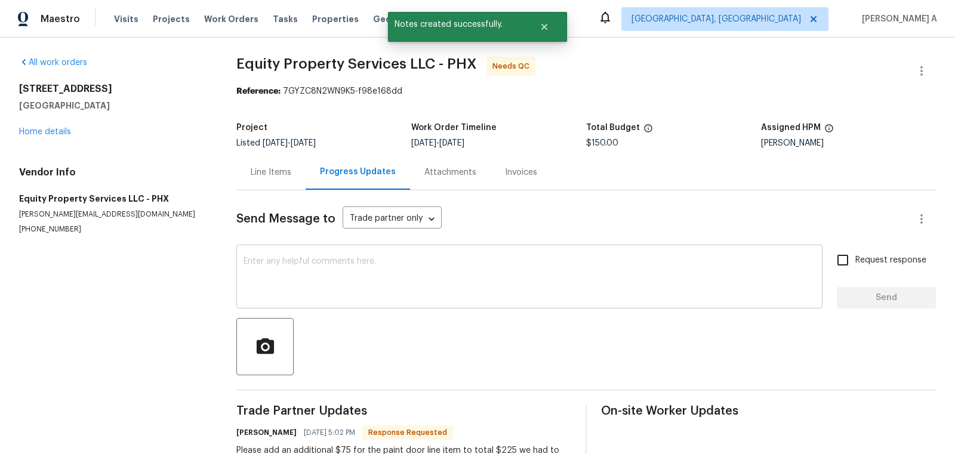
scroll to position [48, 0]
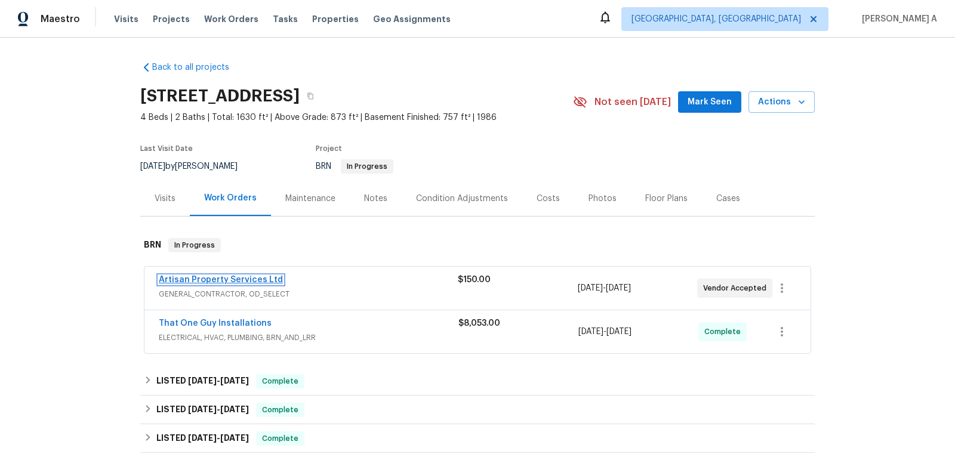
click at [227, 278] on link "Artisan Property Services Ltd" at bounding box center [221, 280] width 124 height 8
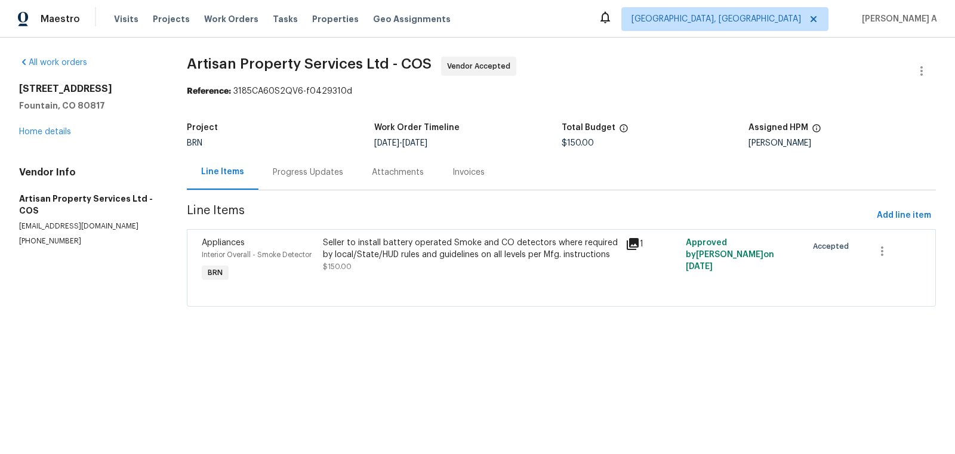
click at [289, 156] on div "Progress Updates" at bounding box center [307, 172] width 99 height 35
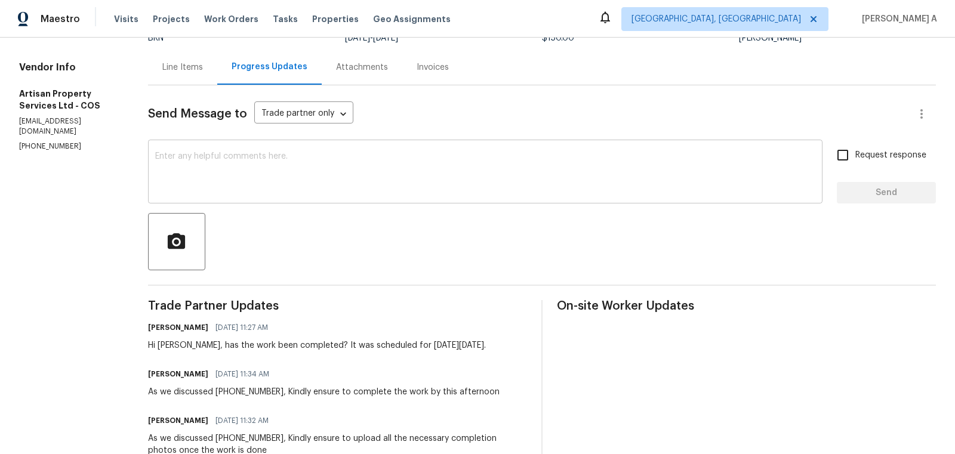
scroll to position [114, 0]
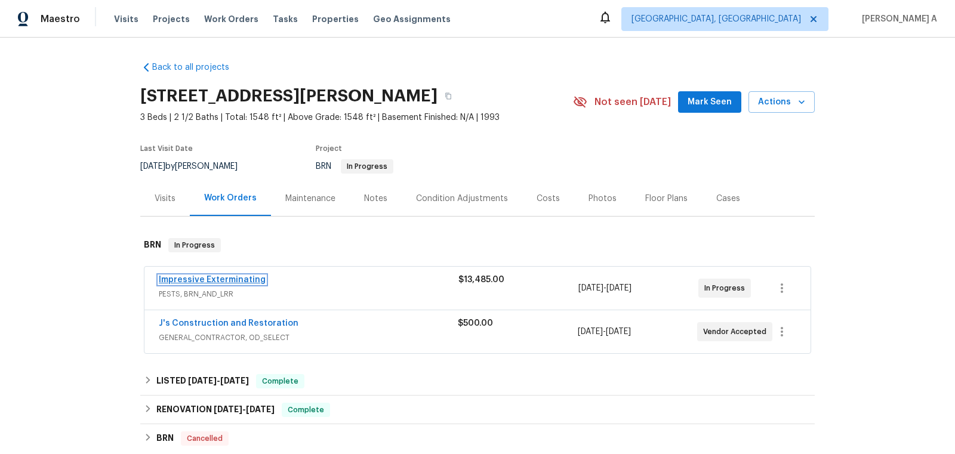
click at [211, 281] on link "Impressive Exterminating" at bounding box center [212, 280] width 107 height 8
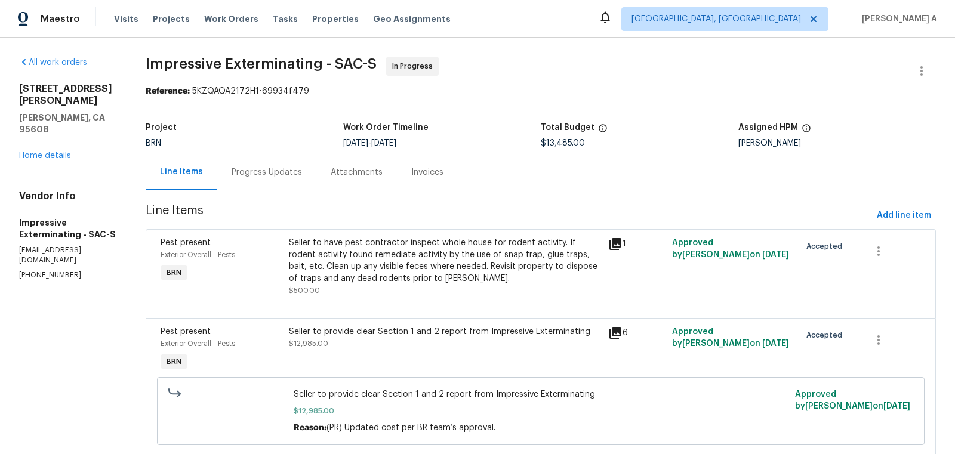
click at [290, 170] on div "Progress Updates" at bounding box center [267, 173] width 70 height 12
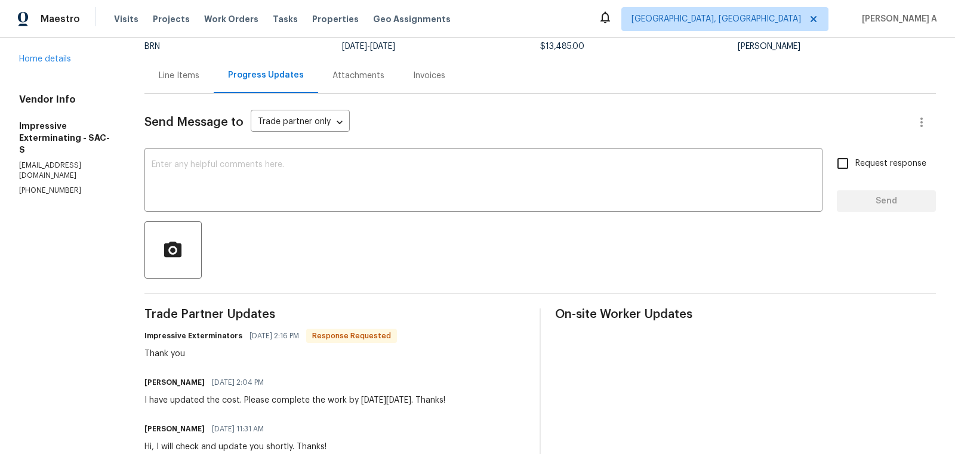
scroll to position [98, 0]
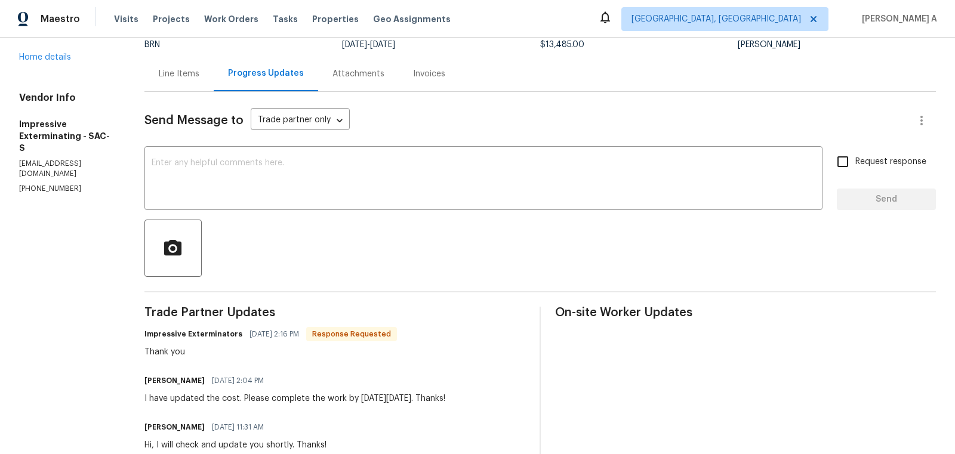
click at [433, 212] on div "Send Message to Trade partner only Trade partner only ​ x ​ Request response Se…" at bounding box center [539, 448] width 791 height 713
click at [405, 199] on textarea at bounding box center [484, 180] width 664 height 42
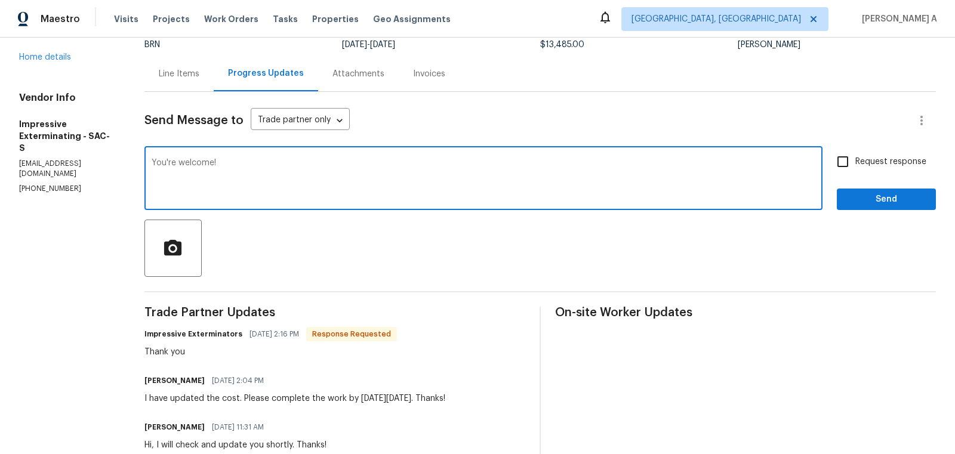
type textarea "You're welcome!"
click at [904, 202] on span "Send" at bounding box center [886, 199] width 80 height 15
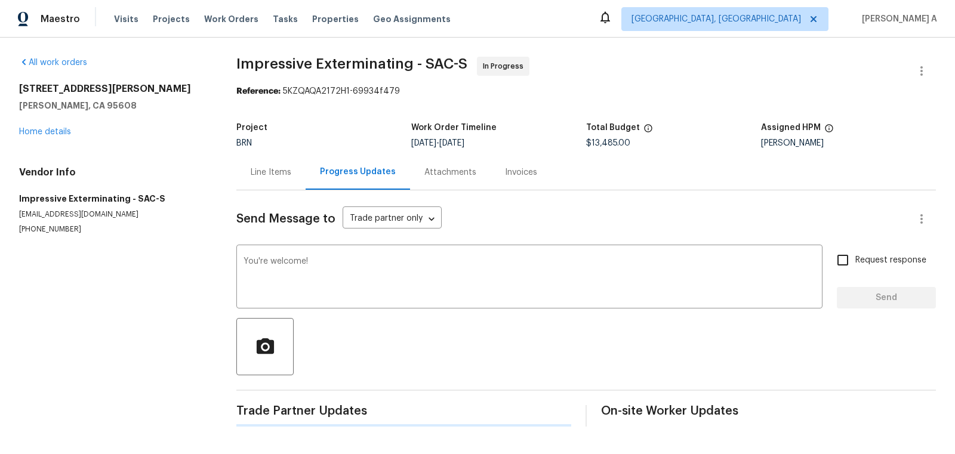
scroll to position [0, 0]
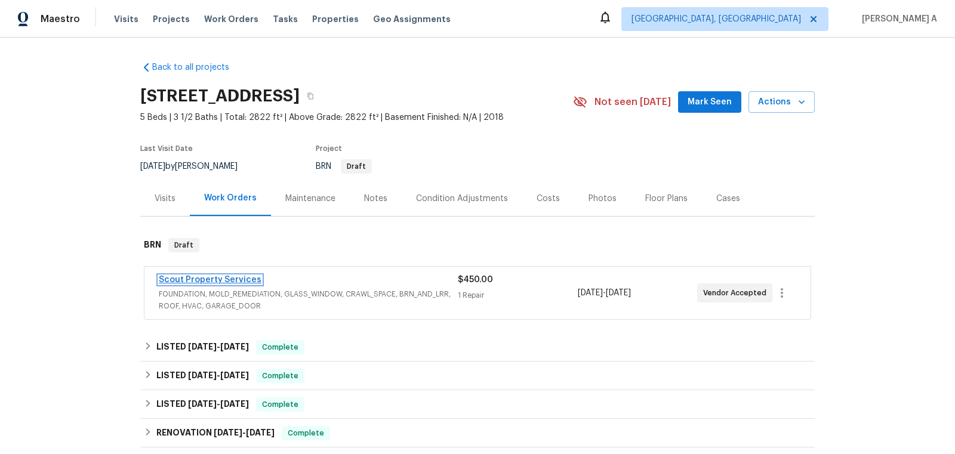
click at [229, 280] on link "Scout Property Services" at bounding box center [210, 280] width 103 height 8
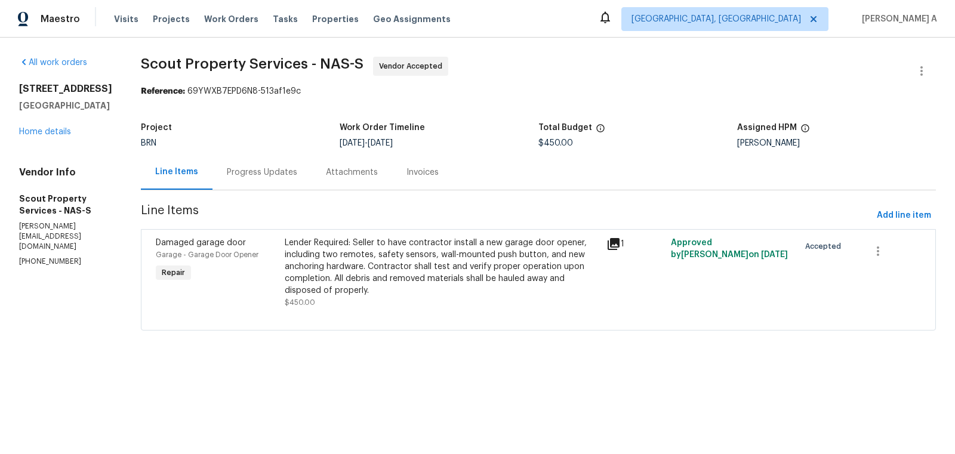
click at [262, 167] on div "Progress Updates" at bounding box center [262, 173] width 70 height 12
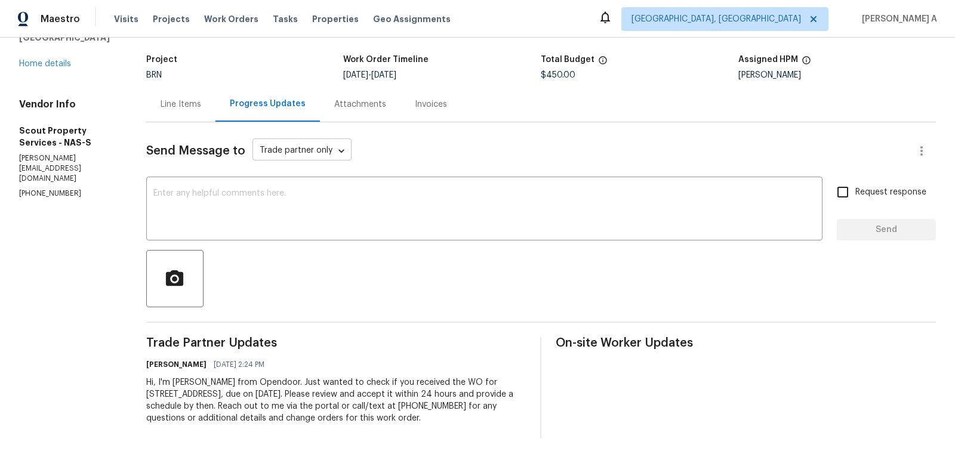
scroll to position [69, 0]
click at [359, 216] on textarea at bounding box center [484, 209] width 662 height 42
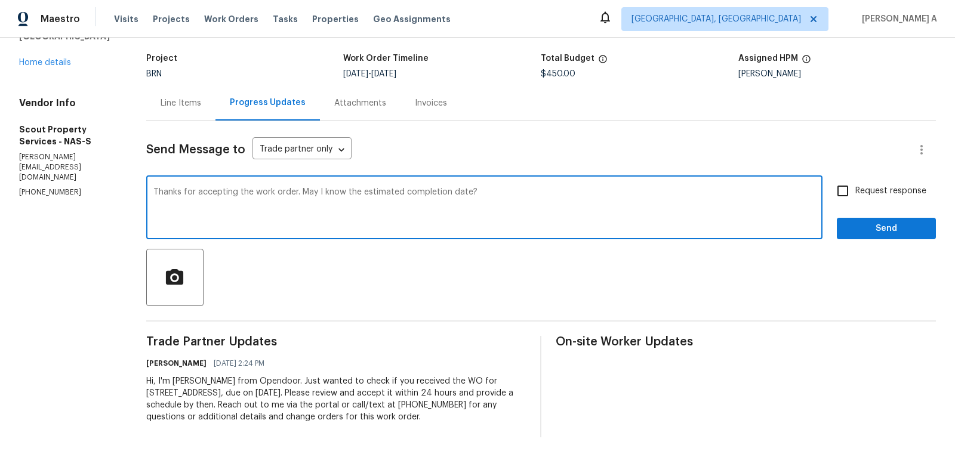
type textarea "Thanks for accepting the work order. May I know the estimated completion date?"
click at [839, 191] on input "Request response" at bounding box center [842, 190] width 25 height 25
checkbox input "true"
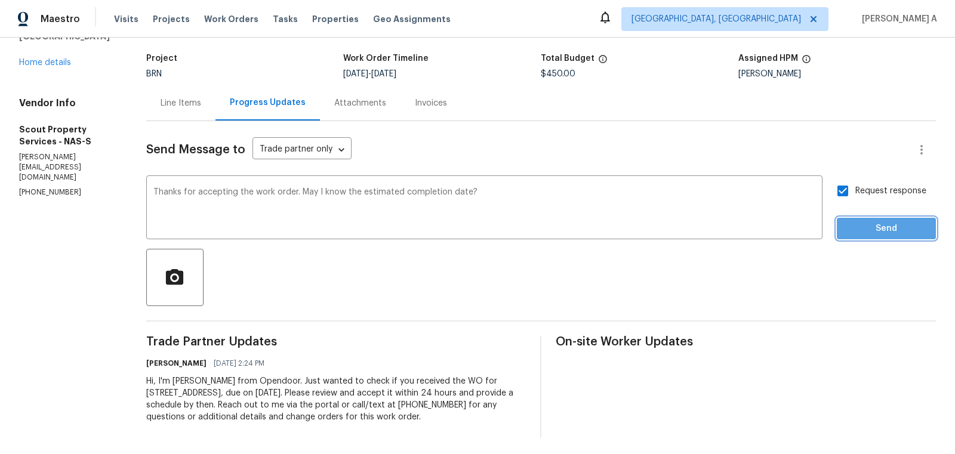
click at [883, 229] on span "Send" at bounding box center [886, 228] width 80 height 15
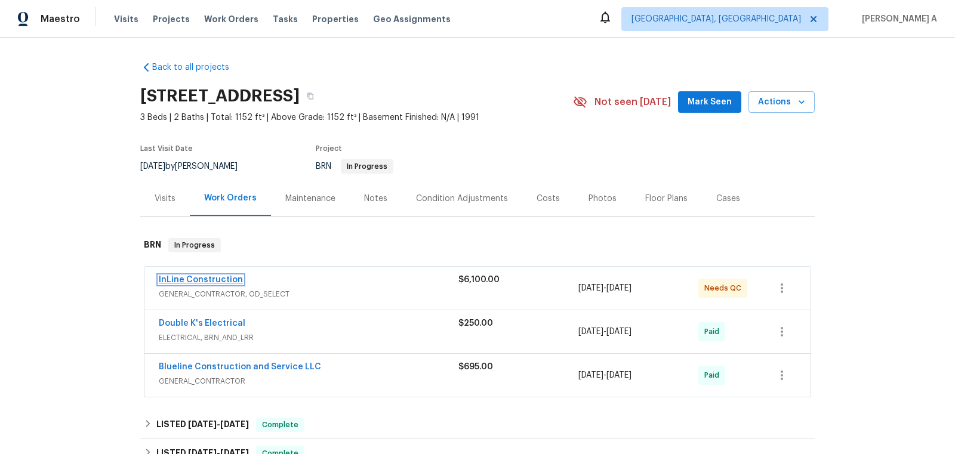
click at [214, 277] on link "InLine Construction" at bounding box center [201, 280] width 84 height 8
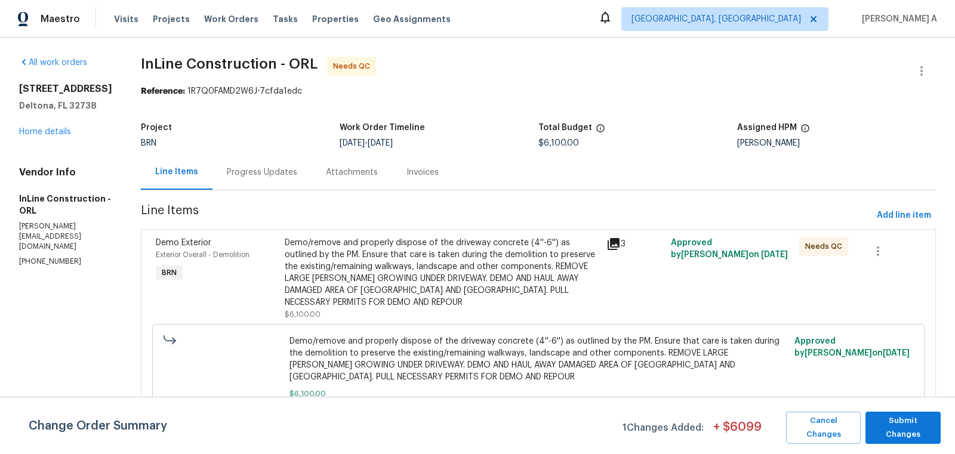
click at [268, 182] on div "Progress Updates" at bounding box center [261, 172] width 99 height 35
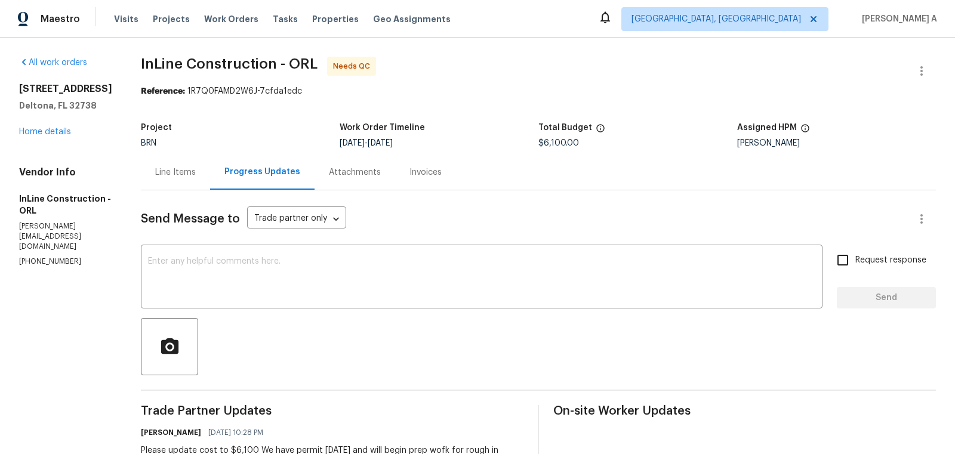
click at [178, 179] on div "Line Items" at bounding box center [175, 172] width 69 height 35
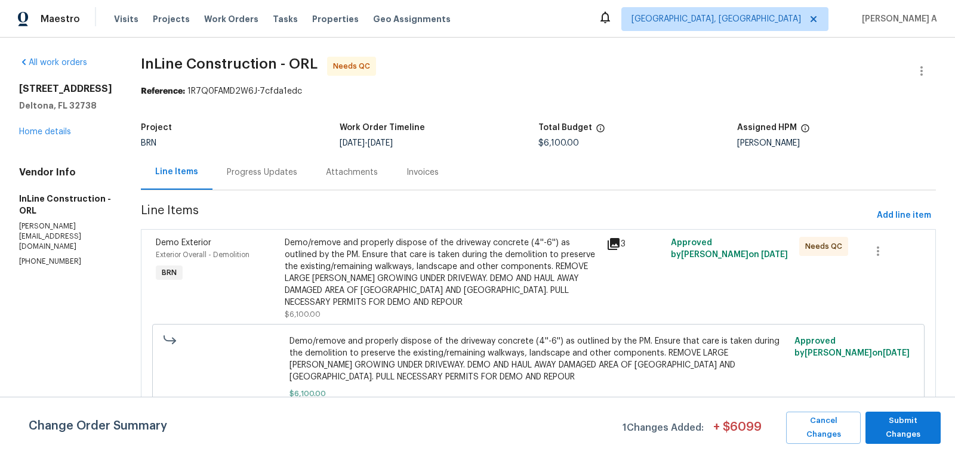
click at [288, 177] on div "Progress Updates" at bounding box center [262, 173] width 70 height 12
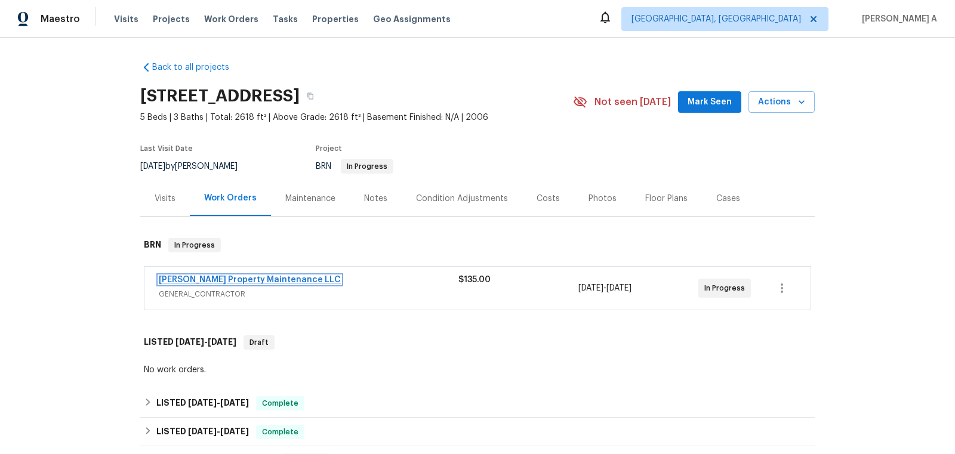
click at [201, 279] on link "[PERSON_NAME] Property Maintenance LLC" at bounding box center [250, 280] width 182 height 8
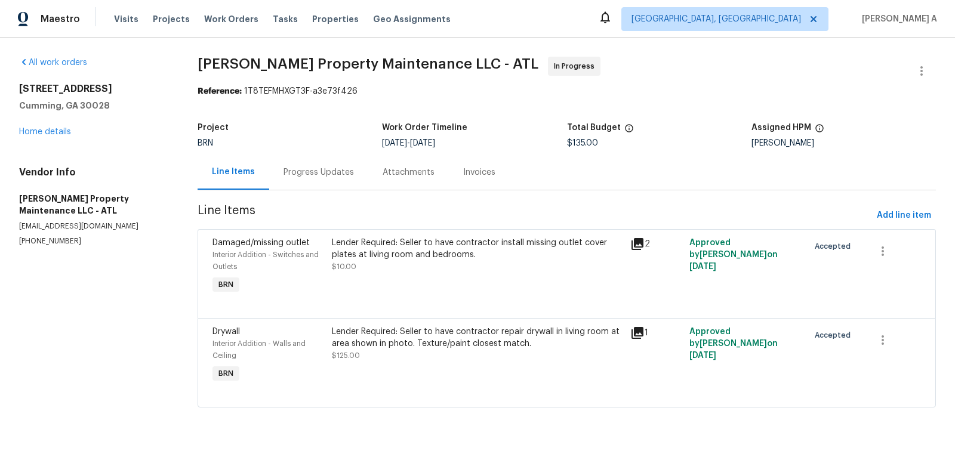
click at [309, 178] on div "Progress Updates" at bounding box center [318, 172] width 99 height 35
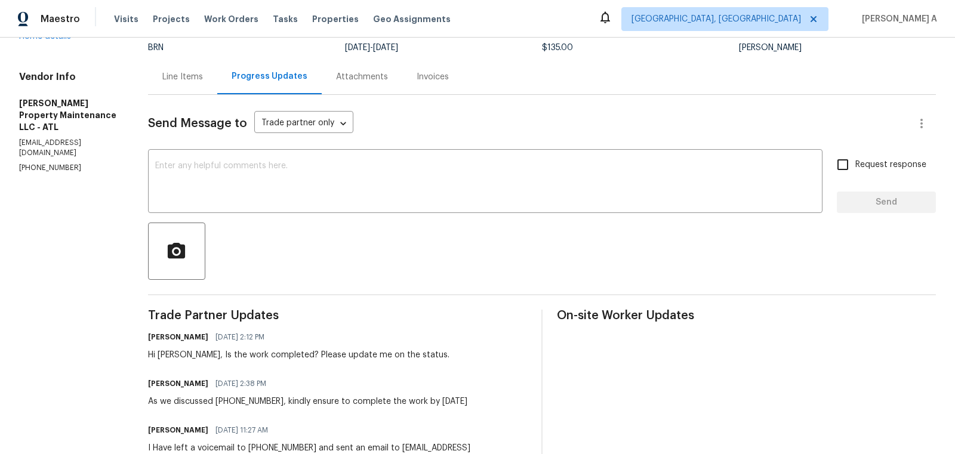
scroll to position [106, 0]
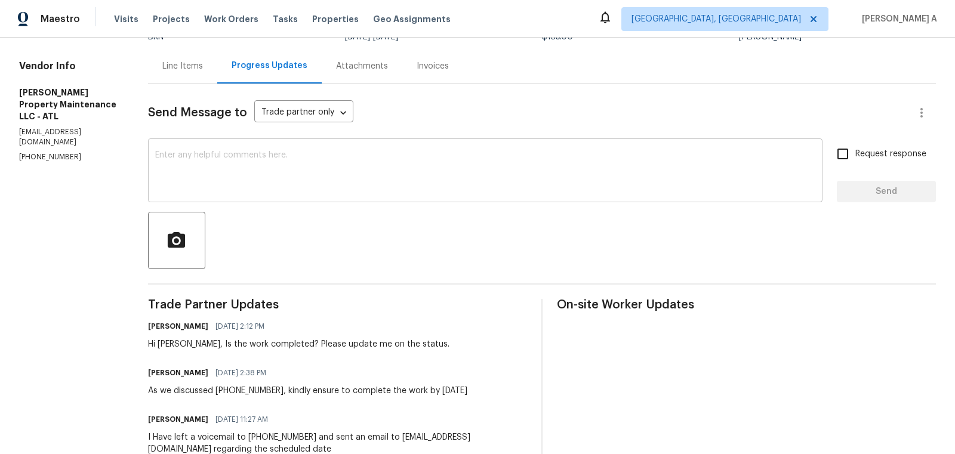
click at [310, 193] on div "x ​" at bounding box center [485, 171] width 674 height 61
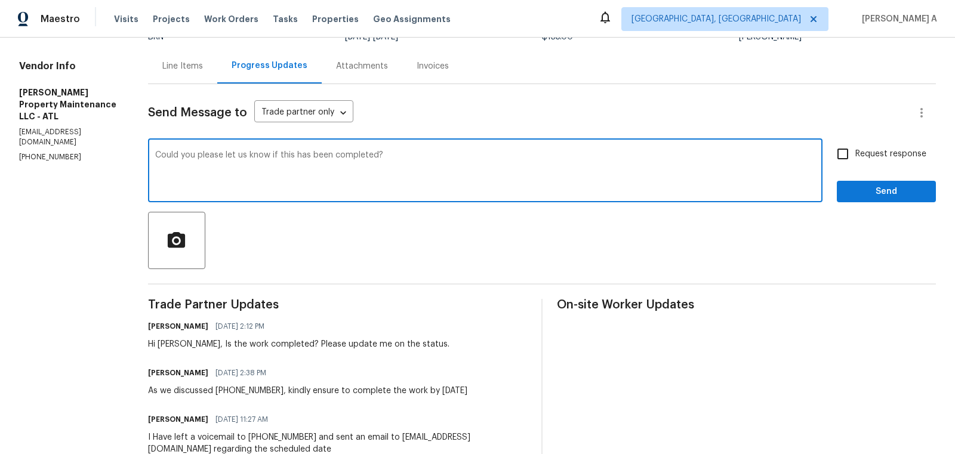
type textarea "Could you please let us know if this has been completed?"
click at [867, 150] on span "Request response" at bounding box center [890, 154] width 71 height 13
click at [855, 150] on input "Request response" at bounding box center [842, 153] width 25 height 25
checkbox input "true"
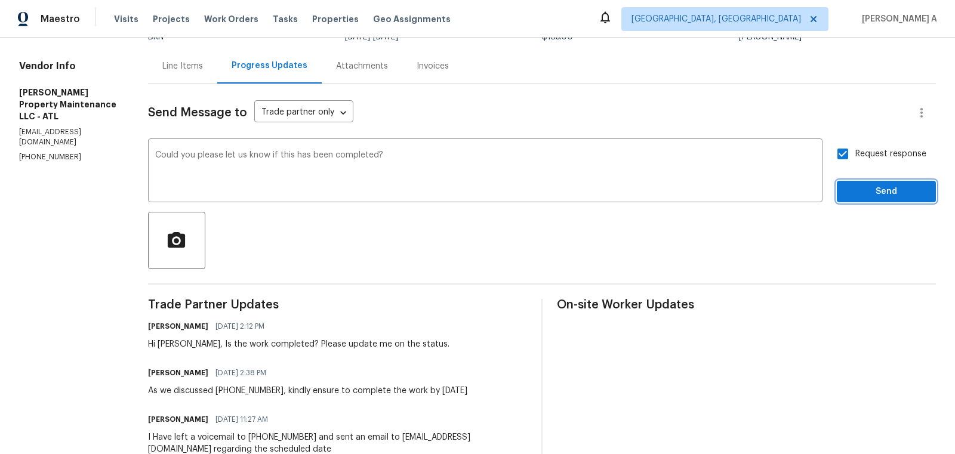
click at [882, 189] on span "Send" at bounding box center [886, 191] width 80 height 15
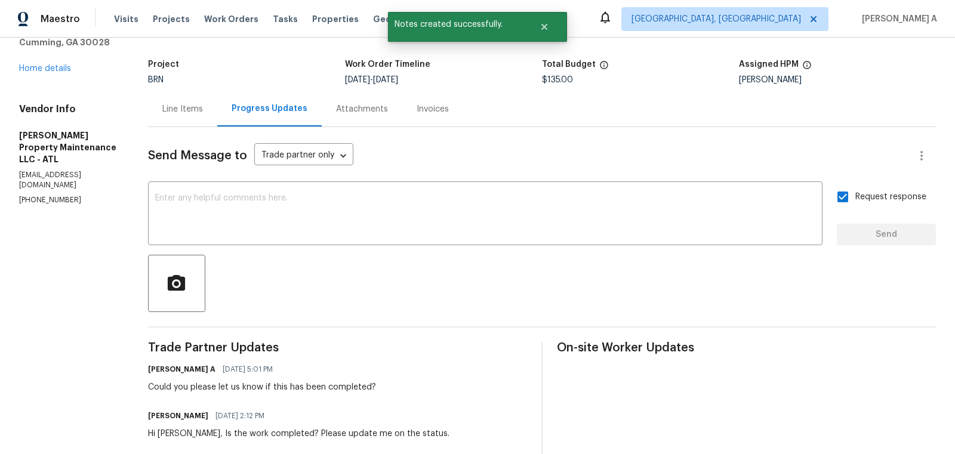
scroll to position [64, 0]
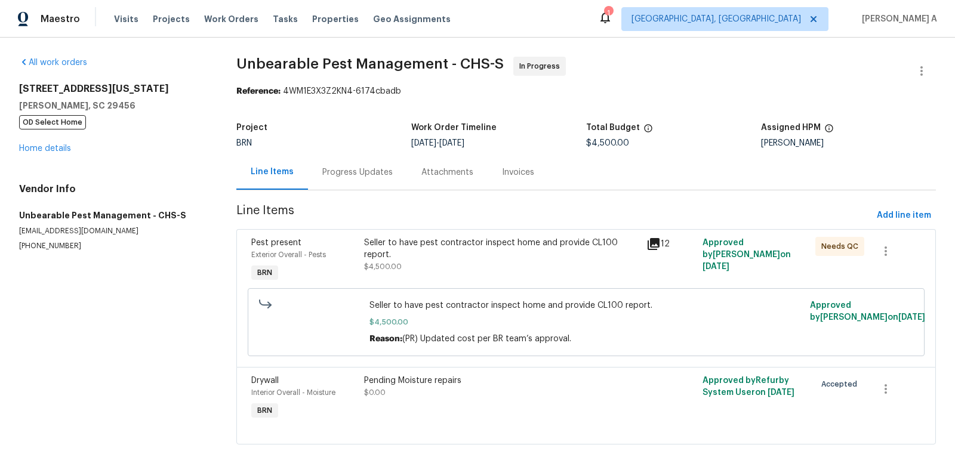
scroll to position [23, 0]
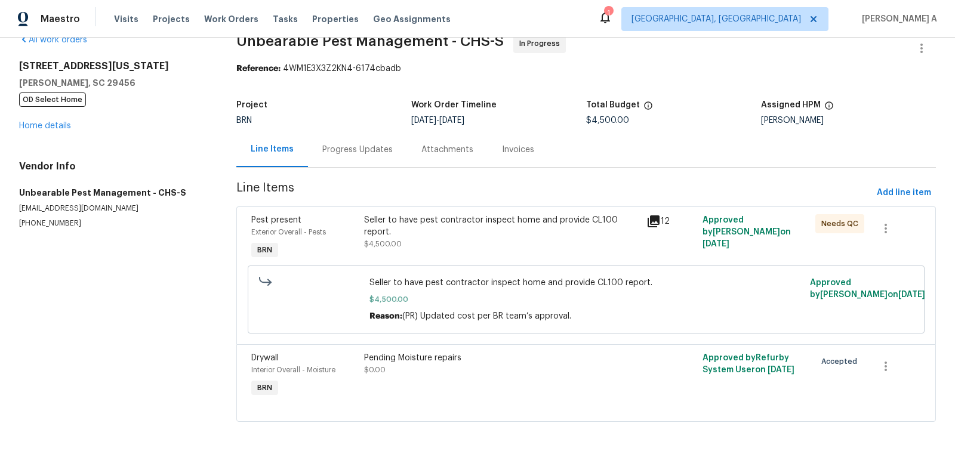
click at [374, 152] on div "Progress Updates" at bounding box center [357, 150] width 70 height 12
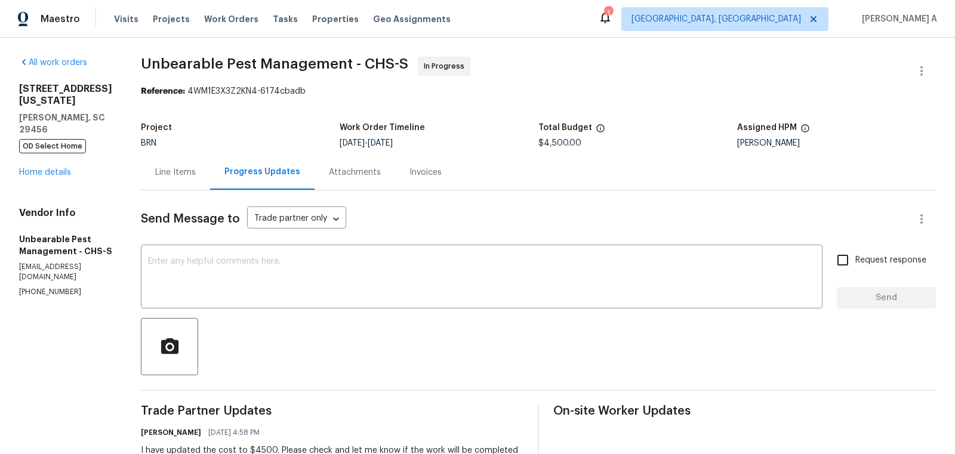
click at [189, 174] on div "Line Items" at bounding box center [175, 173] width 41 height 12
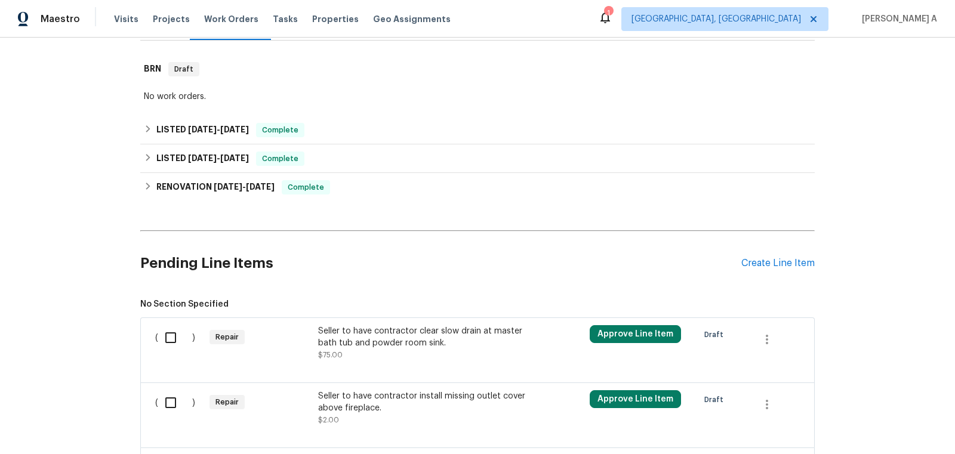
scroll to position [315, 0]
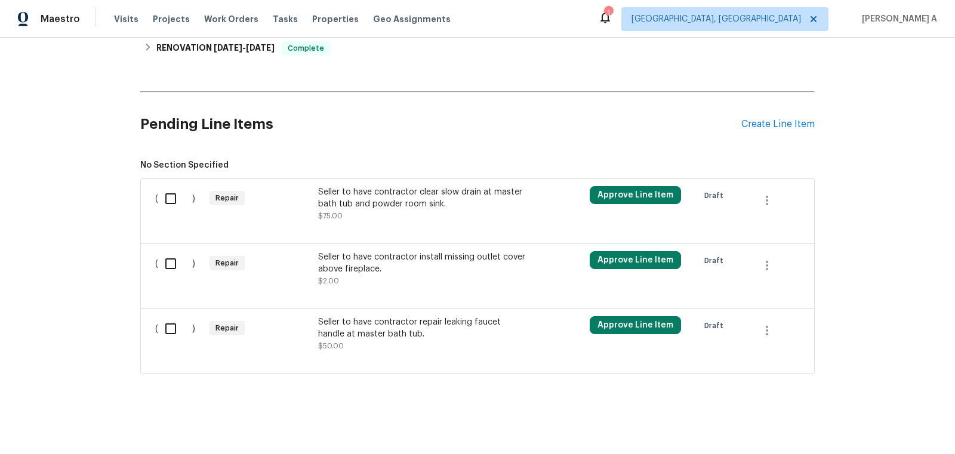
click at [457, 208] on div "Seller to have contractor clear slow drain at master bath tub and powder room s…" at bounding box center [423, 204] width 210 height 36
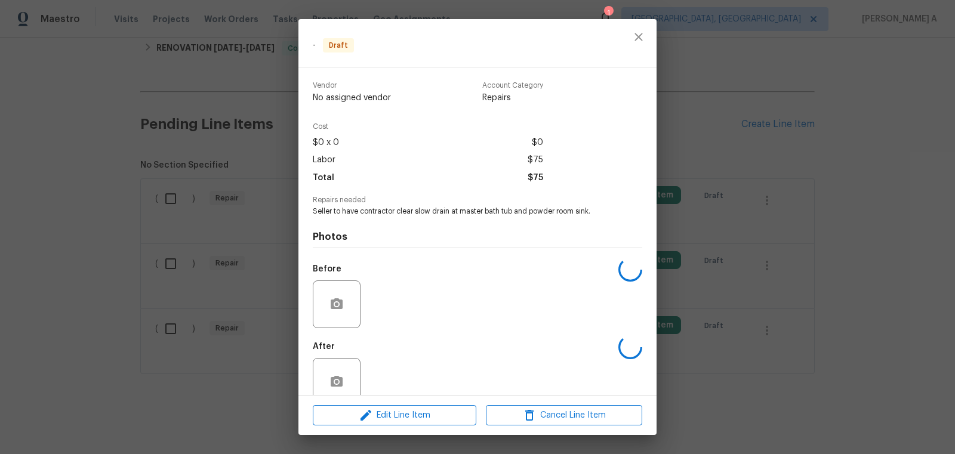
scroll to position [22, 0]
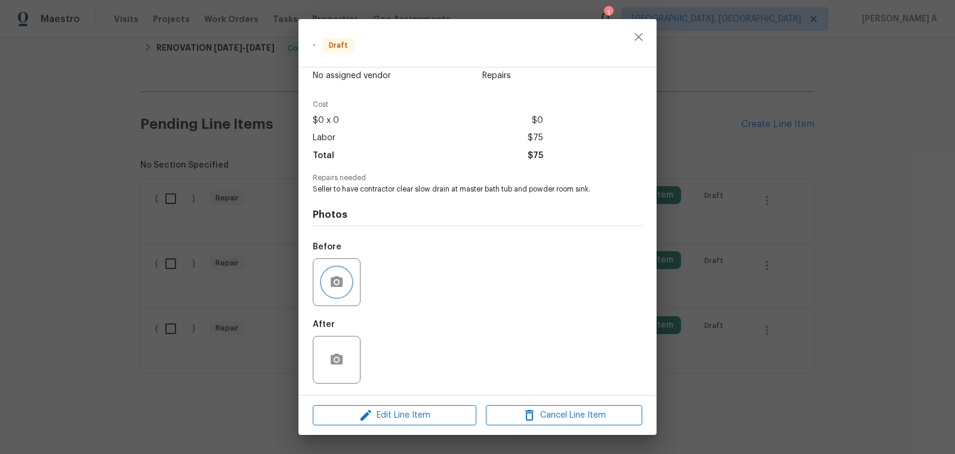
click at [323, 288] on button "button" at bounding box center [336, 282] width 29 height 29
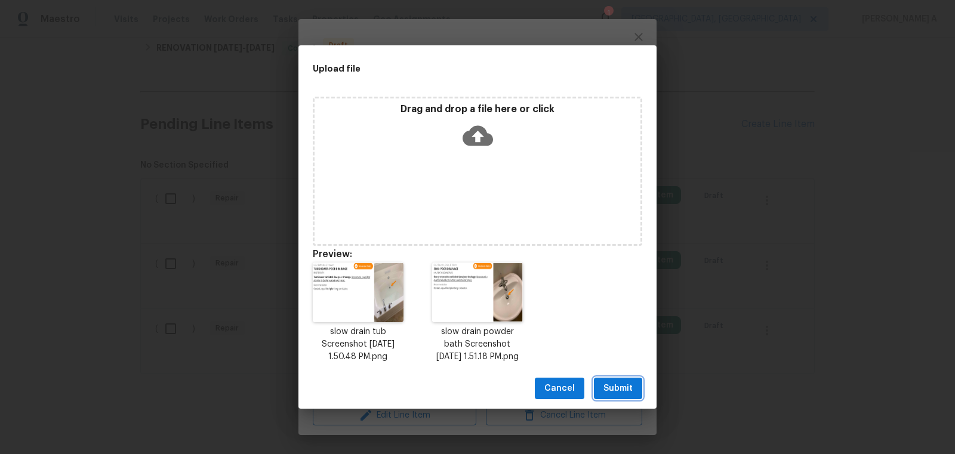
click at [620, 384] on span "Submit" at bounding box center [617, 388] width 29 height 15
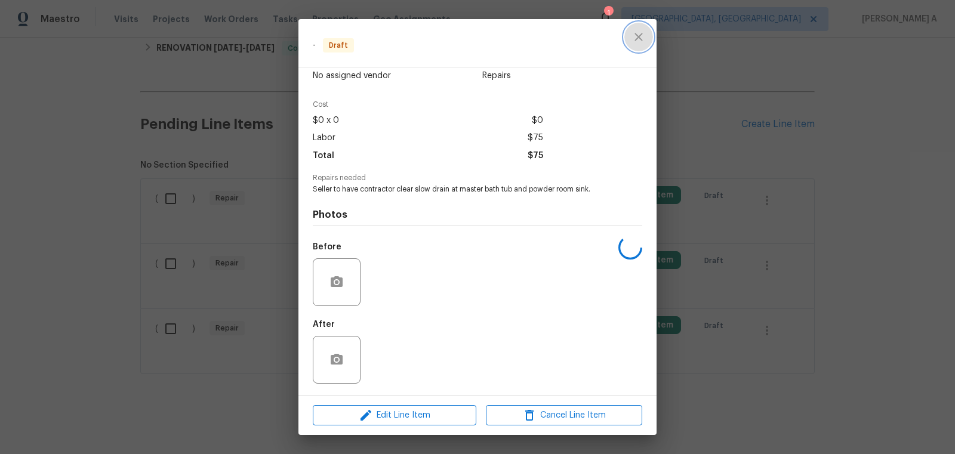
click at [644, 32] on icon "close" at bounding box center [638, 37] width 14 height 14
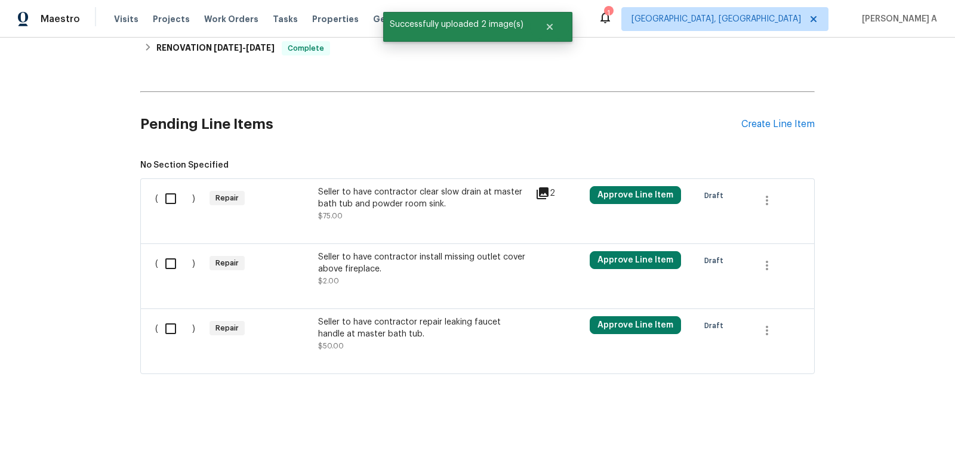
click at [459, 276] on div "Seller to have contractor install missing outlet cover above fireplace. $2.00" at bounding box center [423, 269] width 210 height 36
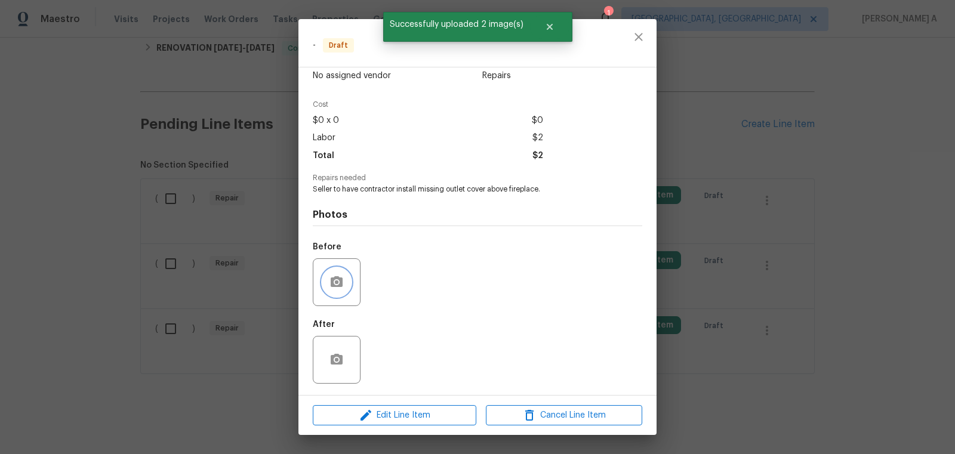
click at [343, 273] on button "button" at bounding box center [336, 282] width 29 height 29
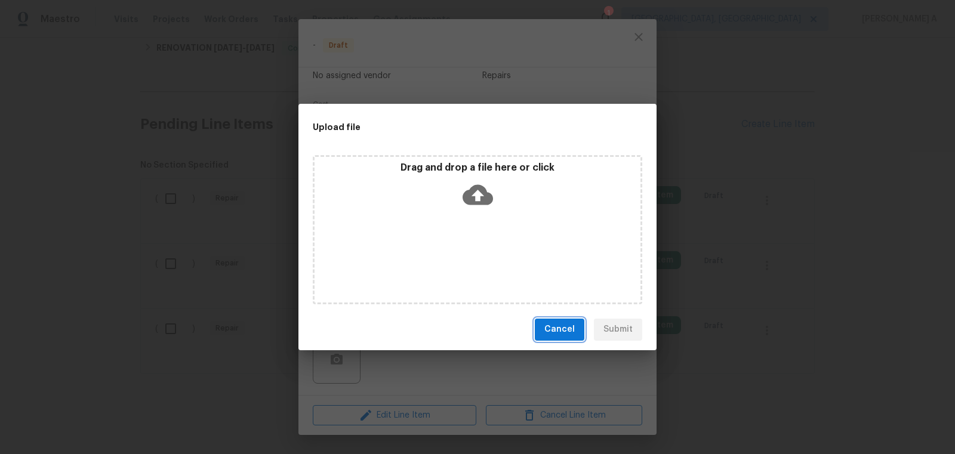
click at [544, 334] on button "Cancel" at bounding box center [560, 330] width 50 height 22
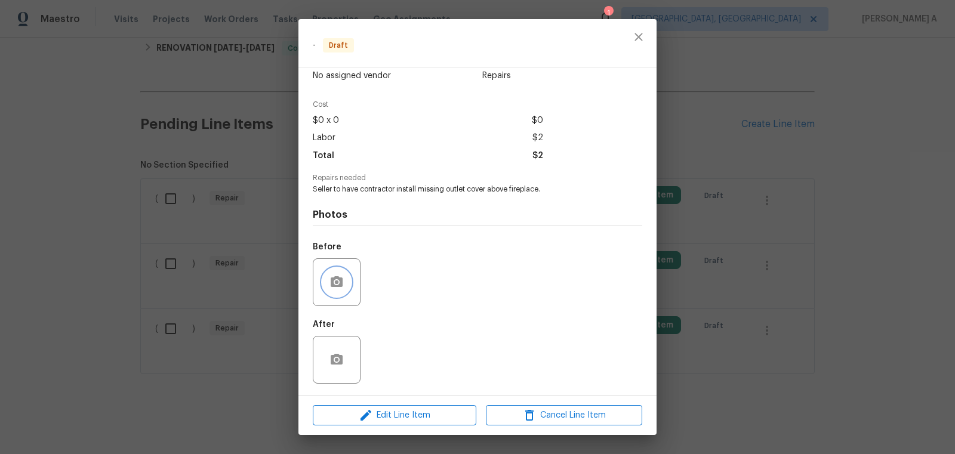
click at [339, 281] on icon "button" at bounding box center [337, 281] width 12 height 11
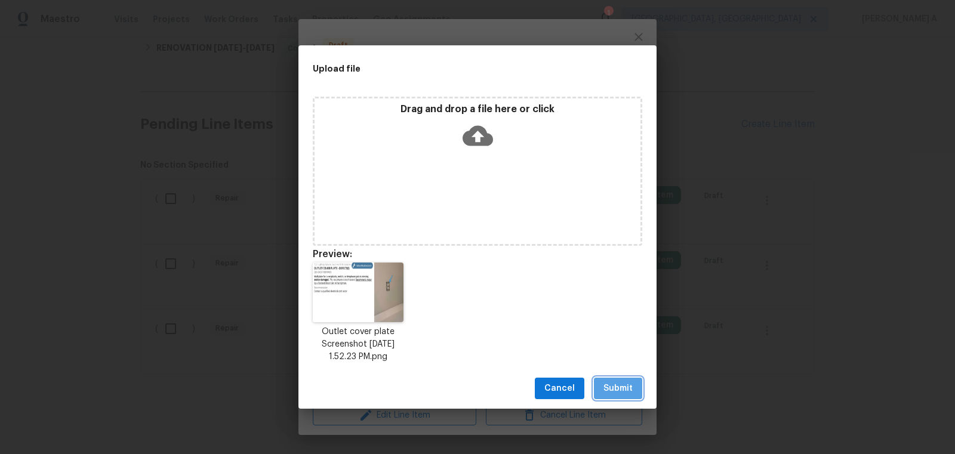
click at [617, 386] on span "Submit" at bounding box center [617, 388] width 29 height 15
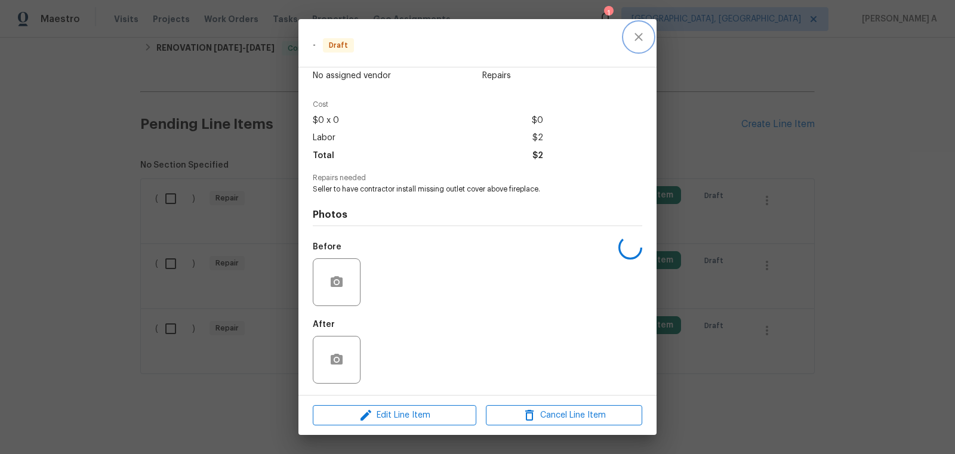
click at [640, 41] on icon "close" at bounding box center [638, 37] width 14 height 14
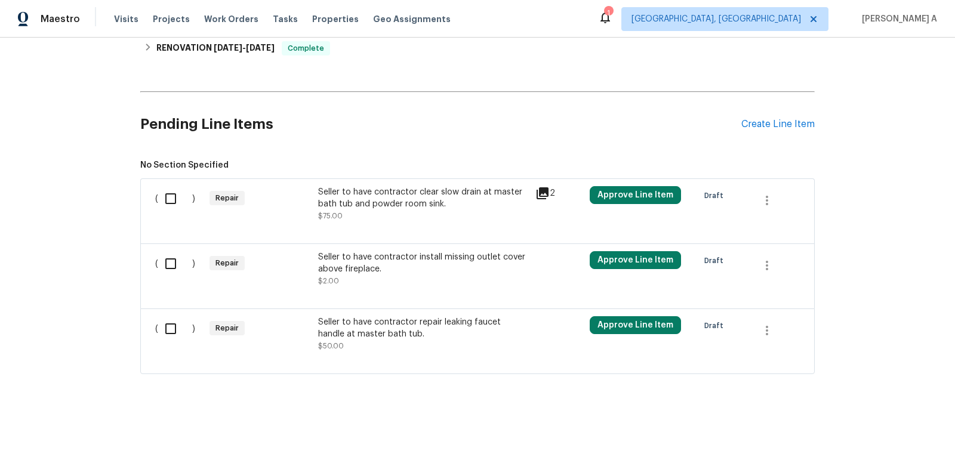
click at [479, 334] on div "Seller to have contractor repair leaking faucet handle at master bath tub." at bounding box center [423, 328] width 210 height 24
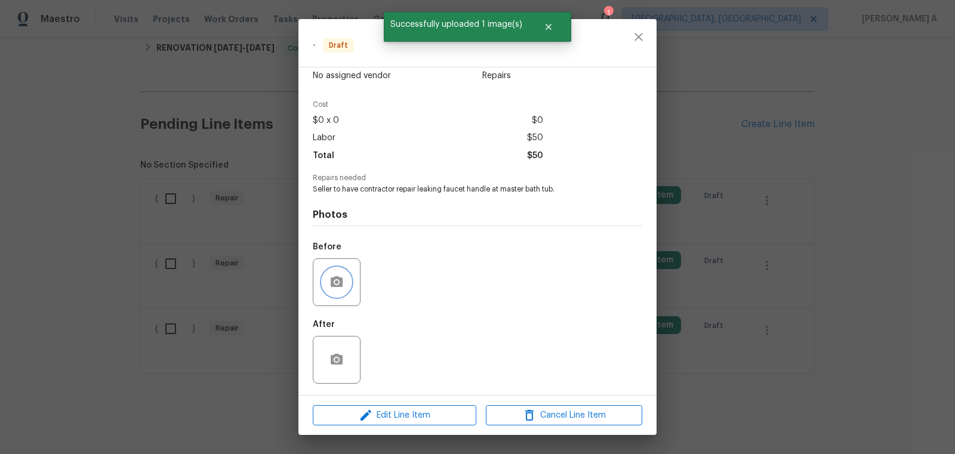
click at [329, 281] on icon "button" at bounding box center [336, 282] width 14 height 14
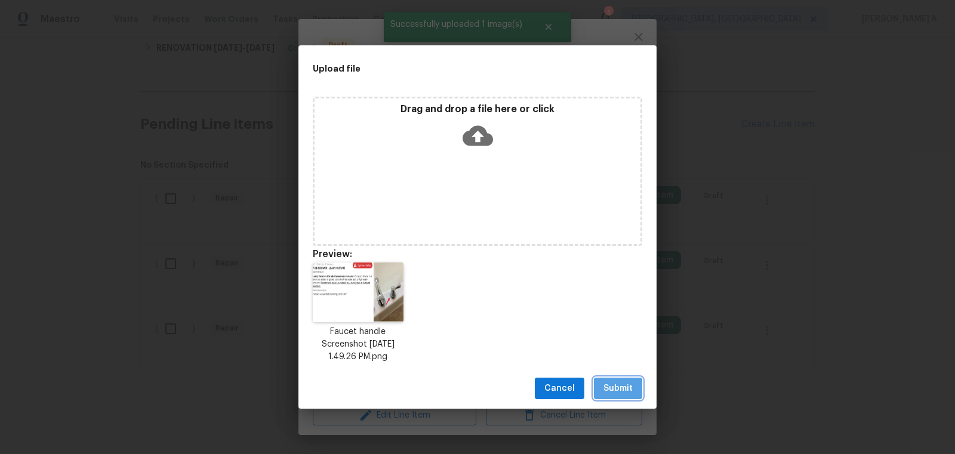
click at [622, 388] on span "Submit" at bounding box center [617, 388] width 29 height 15
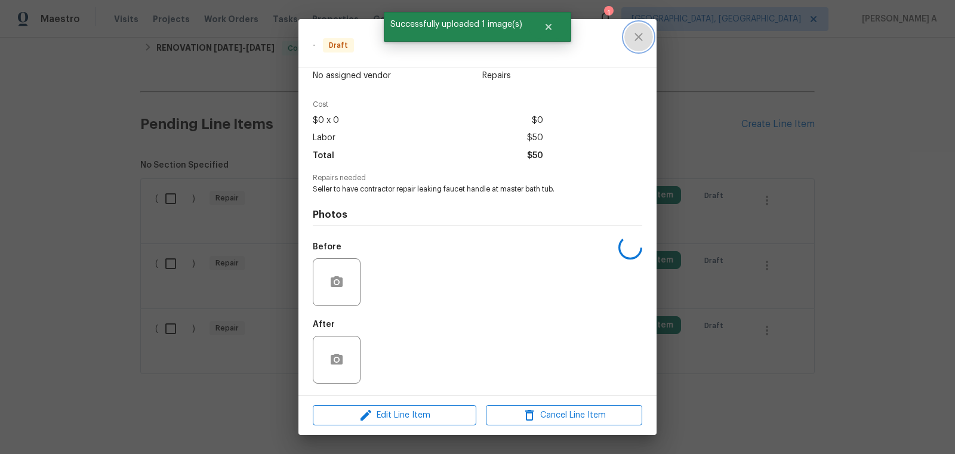
click at [643, 39] on icon "close" at bounding box center [638, 37] width 14 height 14
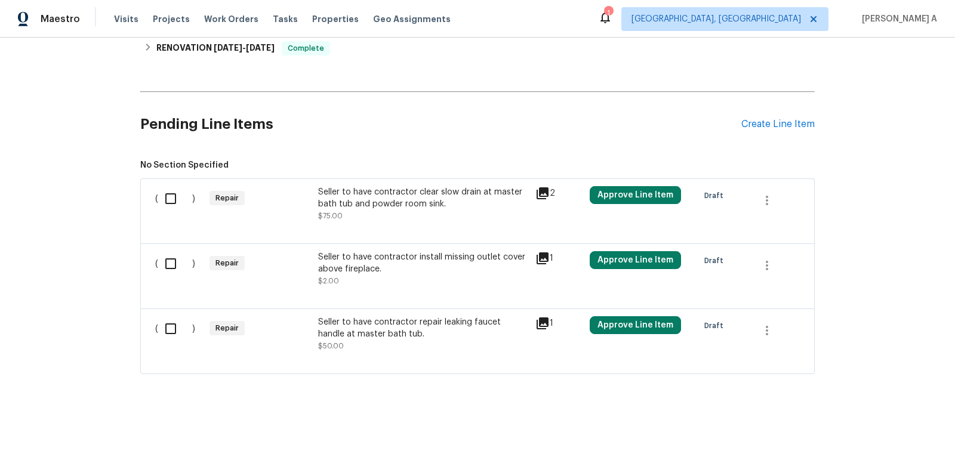
click at [458, 207] on div "Seller to have contractor clear slow drain at master bath tub and powder room s…" at bounding box center [423, 198] width 210 height 24
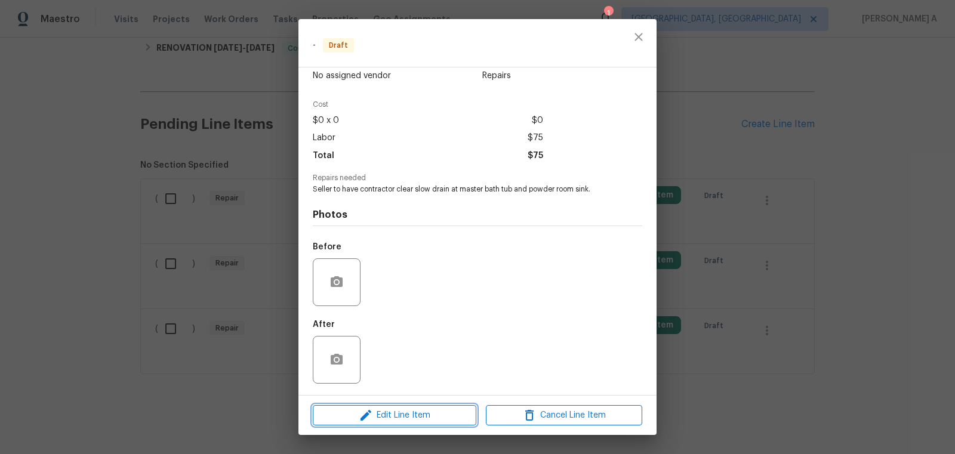
click at [426, 417] on span "Edit Line Item" at bounding box center [394, 415] width 156 height 15
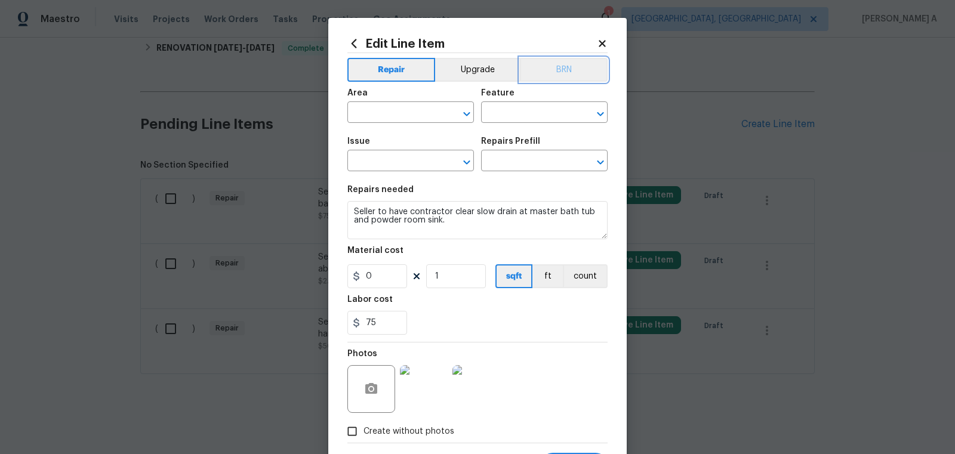
click at [570, 69] on button "BRN" at bounding box center [564, 70] width 88 height 24
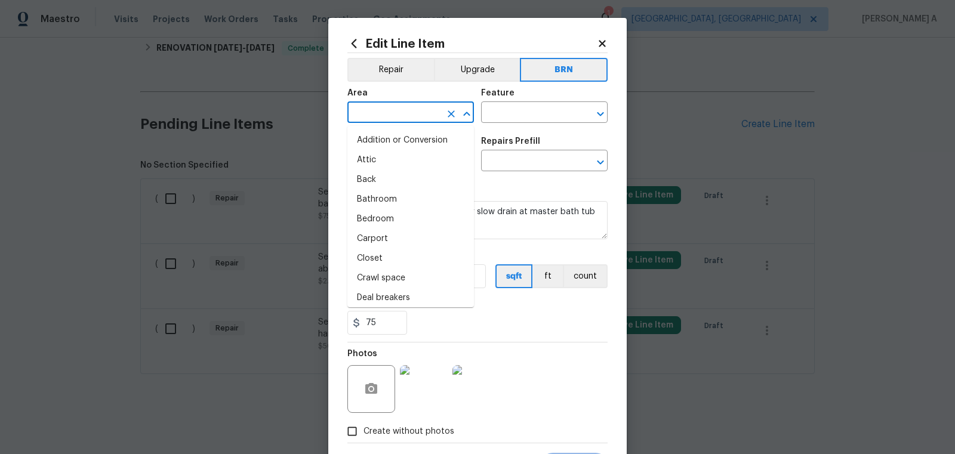
click at [402, 114] on input "text" at bounding box center [393, 113] width 93 height 19
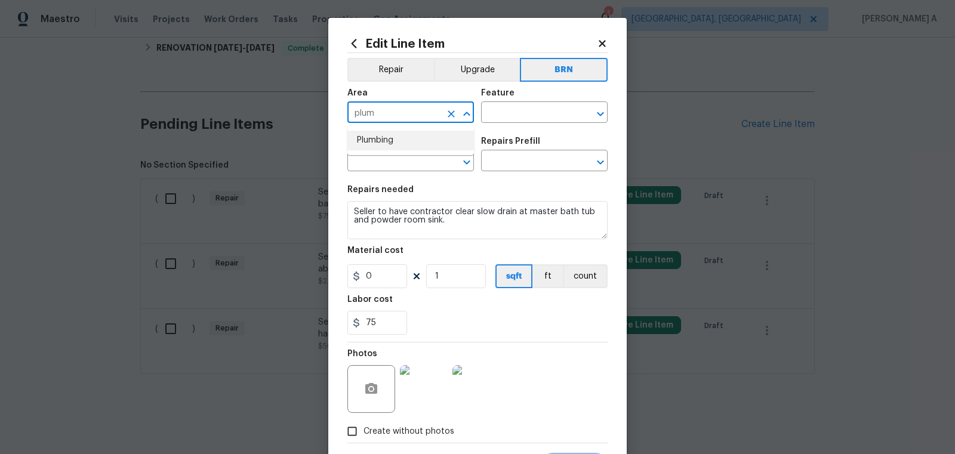
click at [409, 137] on li "Plumbing" at bounding box center [410, 141] width 127 height 20
type input "Plumbing"
click at [528, 115] on input "text" at bounding box center [527, 113] width 93 height 19
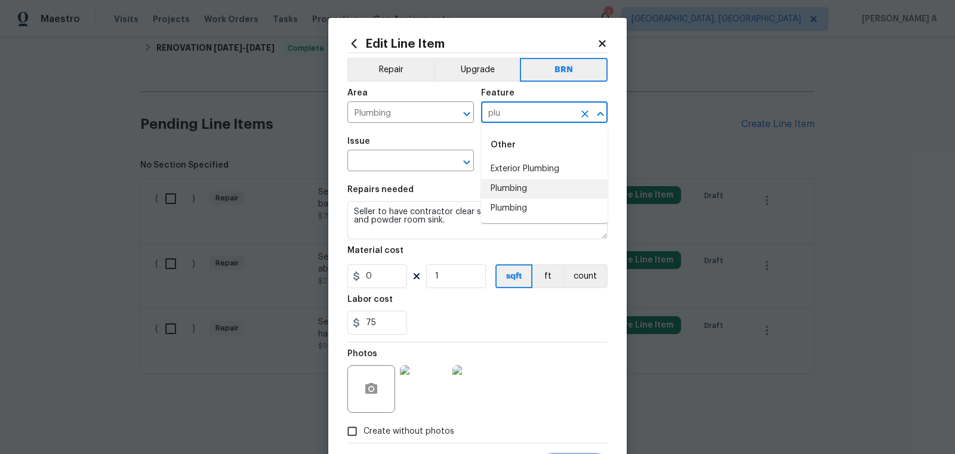
click at [531, 185] on li "Plumbing" at bounding box center [544, 189] width 127 height 20
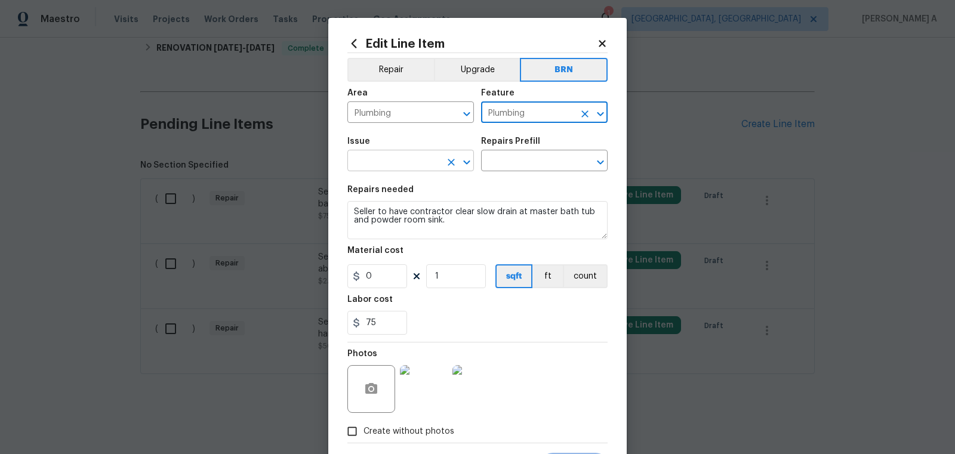
type input "Plumbing"
click at [365, 171] on input "text" at bounding box center [393, 162] width 93 height 19
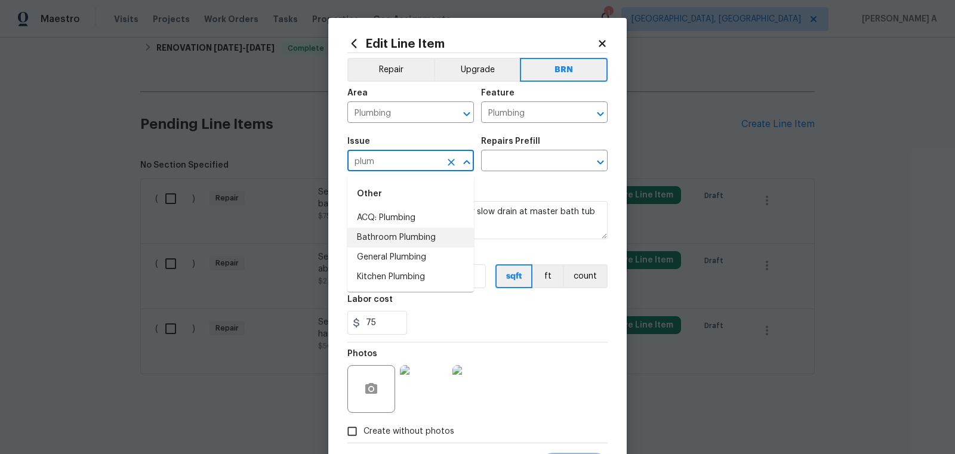
click at [383, 237] on li "Bathroom Plumbing" at bounding box center [410, 238] width 127 height 20
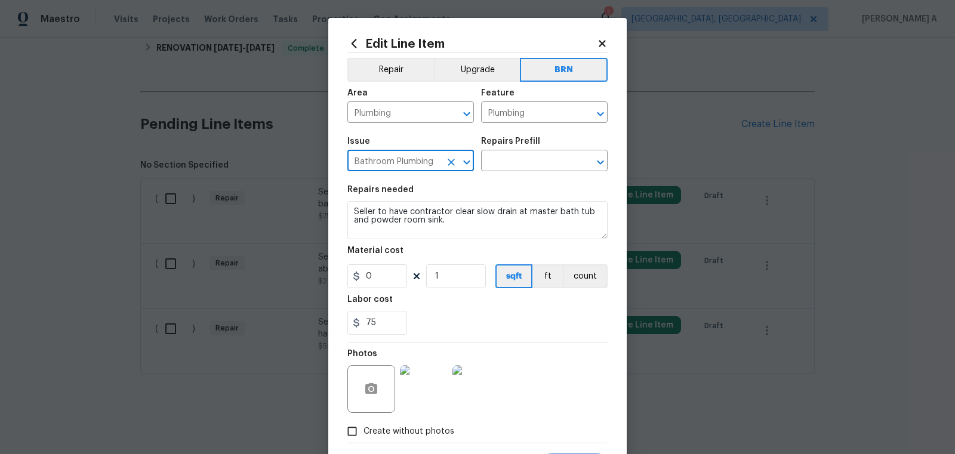
type input "Bathroom Plumbing"
click at [409, 220] on textarea "Seller to have contractor clear slow drain at master bath tub and powder room s…" at bounding box center [477, 220] width 260 height 38
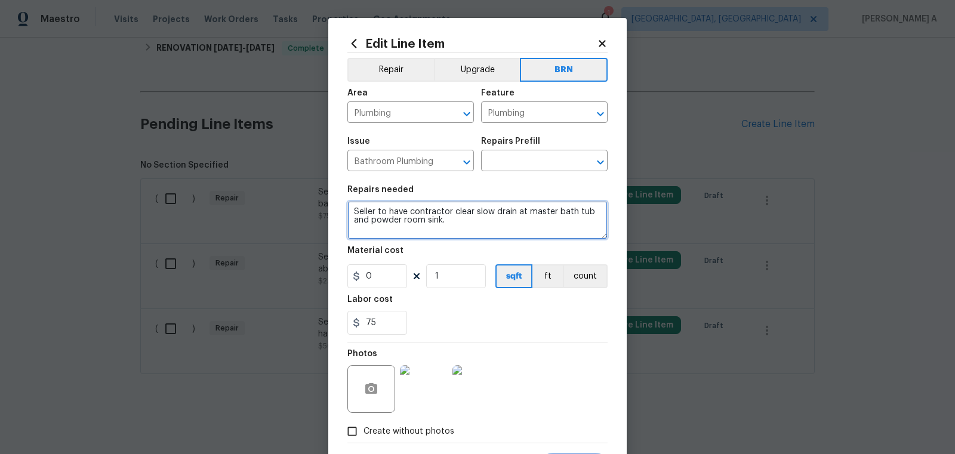
click at [409, 220] on textarea "Seller to have contractor clear slow drain at master bath tub and powder room s…" at bounding box center [477, 220] width 260 height 38
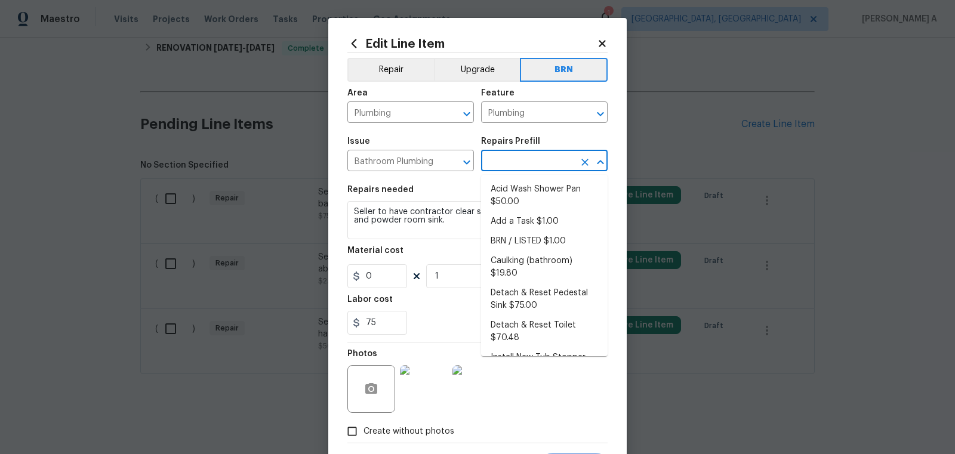
click at [516, 171] on input "text" at bounding box center [527, 162] width 93 height 19
click at [525, 236] on li "BRN / LISTED $1.00" at bounding box center [544, 242] width 127 height 20
type input "BRN / LISTED $1.00"
type textarea "Provide additional detail"
type input "1"
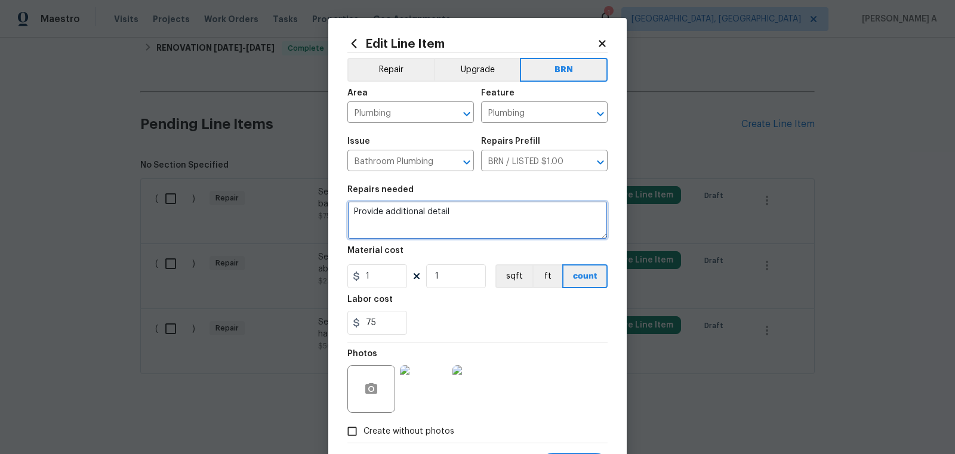
click at [497, 228] on textarea "Provide additional detail" at bounding box center [477, 220] width 260 height 38
paste textarea "Seller to have contractor clear slow drain at master bath tub and powder room s…"
type textarea "Seller to have contractor clear slow drain at master bath tub and powder room s…"
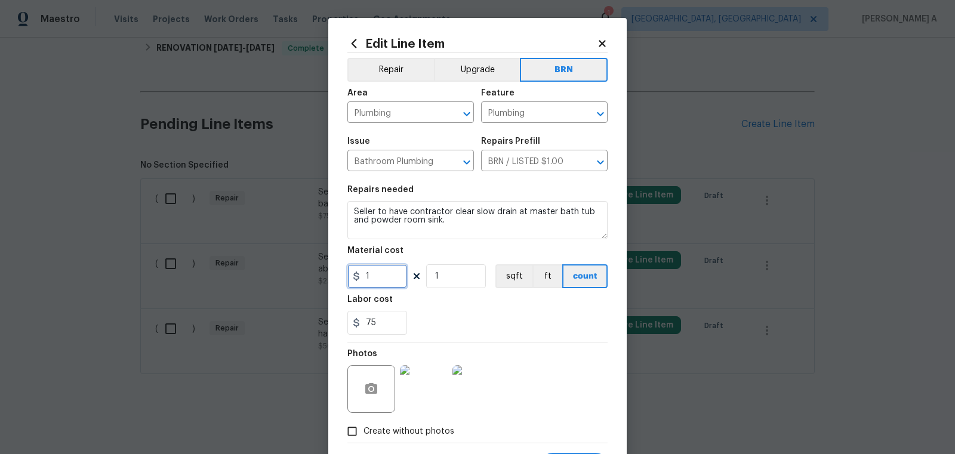
drag, startPoint x: 392, startPoint y: 276, endPoint x: 213, endPoint y: 276, distance: 178.5
click at [213, 276] on div "Edit Line Item Repair Upgrade BRN Area Plumbing ​ Feature Plumbing ​ Issue Bath…" at bounding box center [477, 227] width 955 height 454
type input "0"
click at [522, 314] on div "75" at bounding box center [477, 323] width 260 height 24
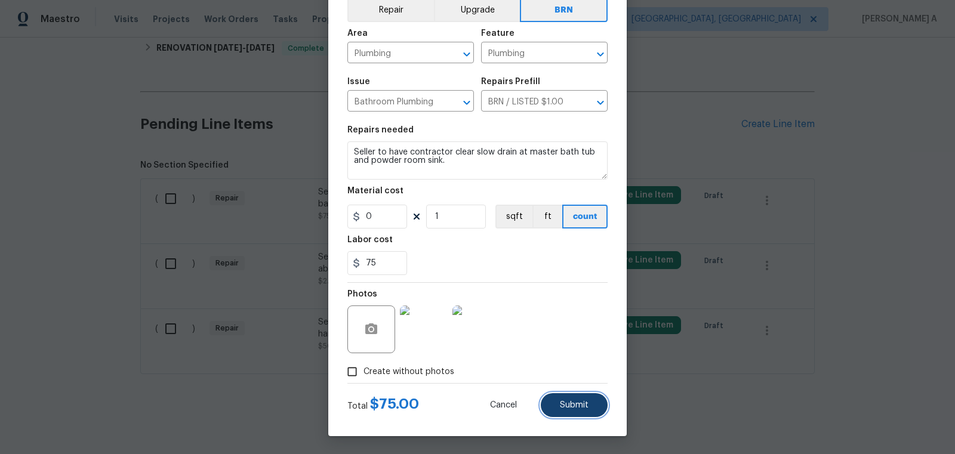
click at [565, 411] on button "Submit" at bounding box center [574, 405] width 67 height 24
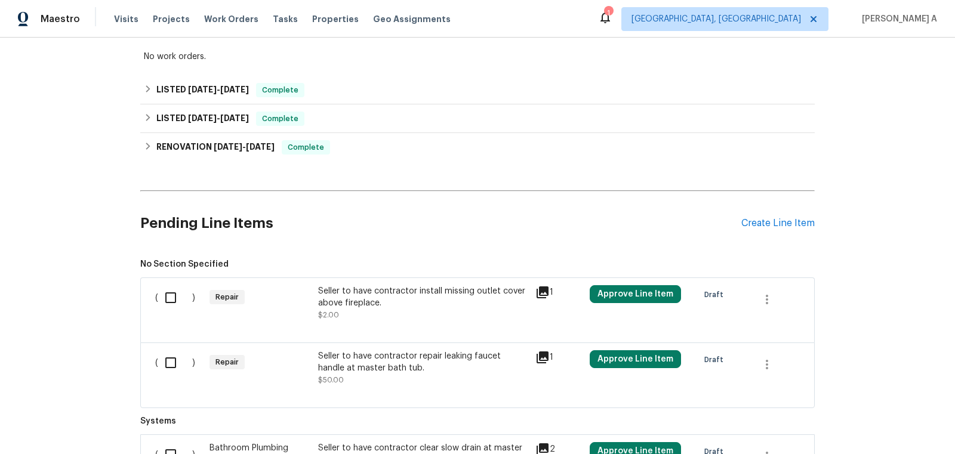
scroll to position [315, 0]
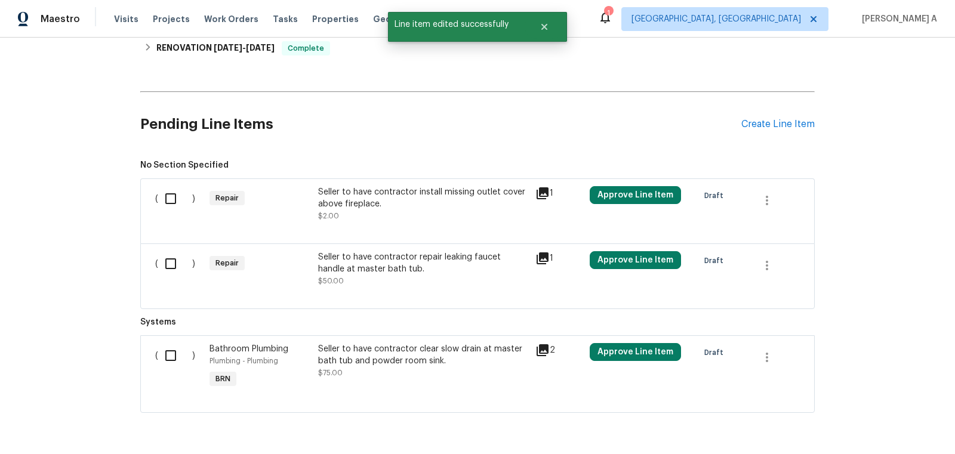
click at [357, 259] on div "Seller to have contractor repair leaking faucet handle at master bath tub." at bounding box center [423, 263] width 210 height 24
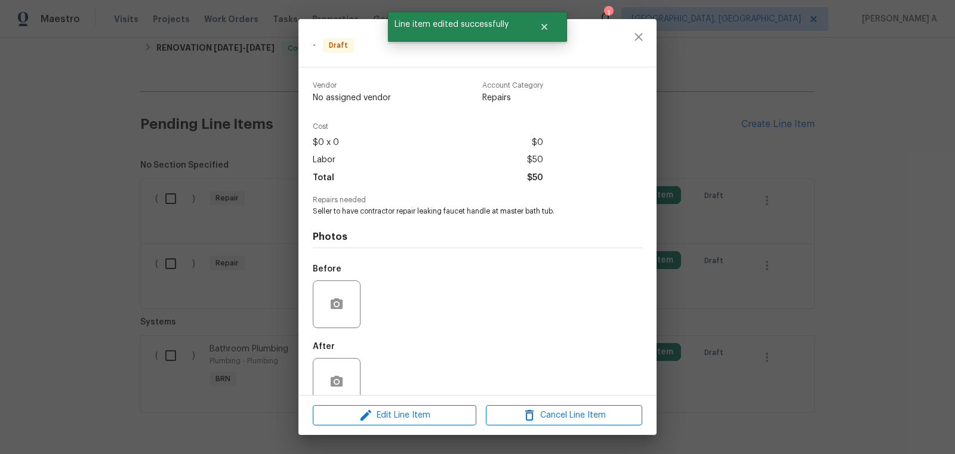
scroll to position [22, 0]
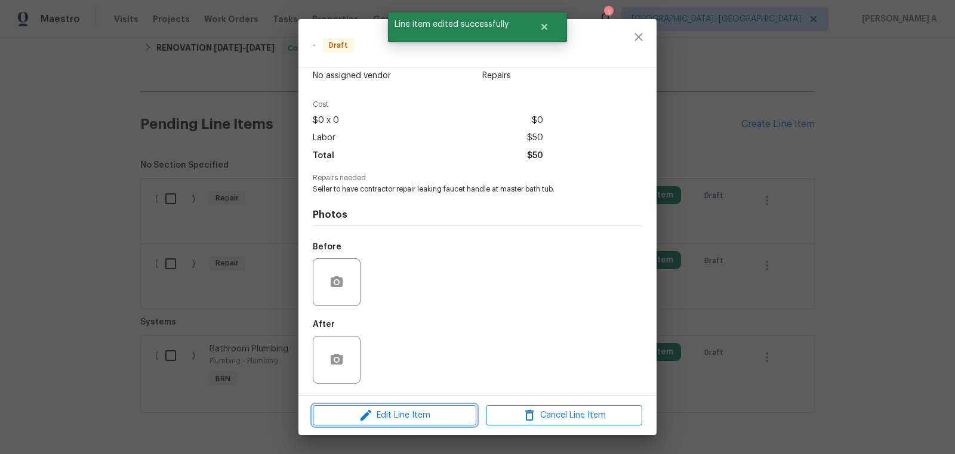
click at [405, 418] on span "Edit Line Item" at bounding box center [394, 415] width 156 height 15
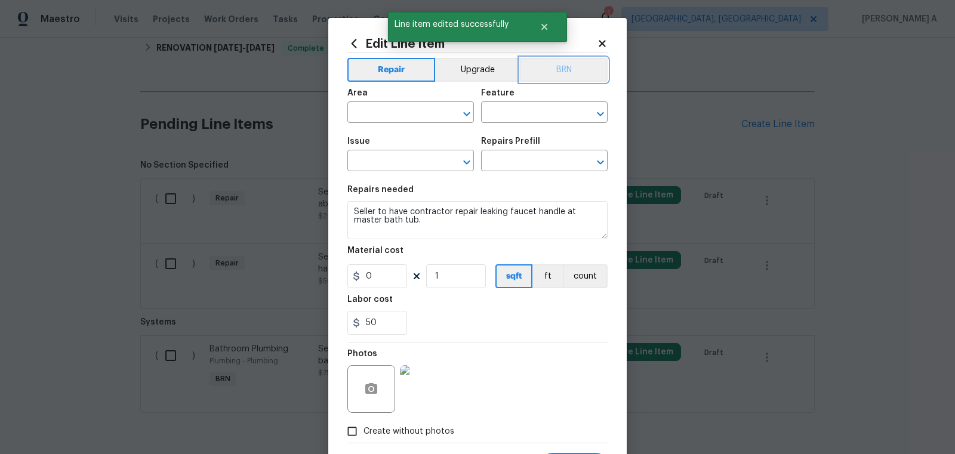
click at [573, 61] on button "BRN" at bounding box center [564, 70] width 88 height 24
click at [392, 105] on input "text" at bounding box center [393, 113] width 93 height 19
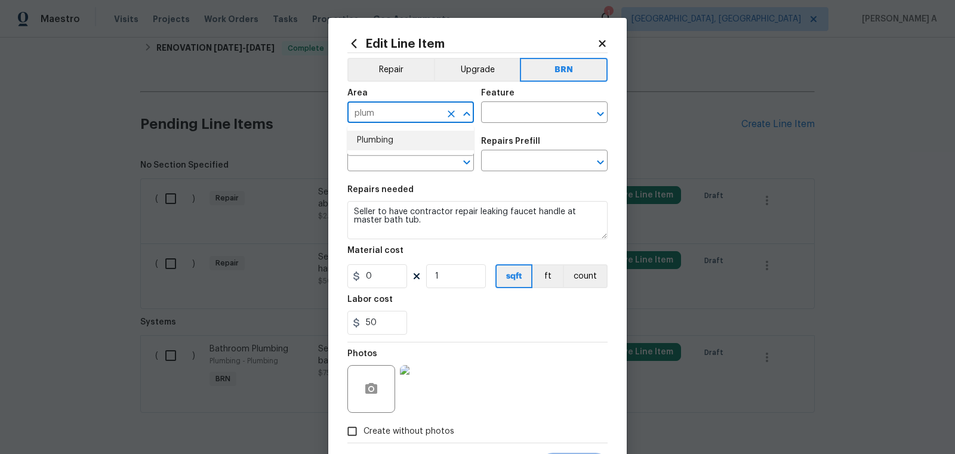
click at [403, 147] on li "Plumbing" at bounding box center [410, 141] width 127 height 20
type input "Plumbing"
click at [533, 118] on input "text" at bounding box center [527, 113] width 93 height 19
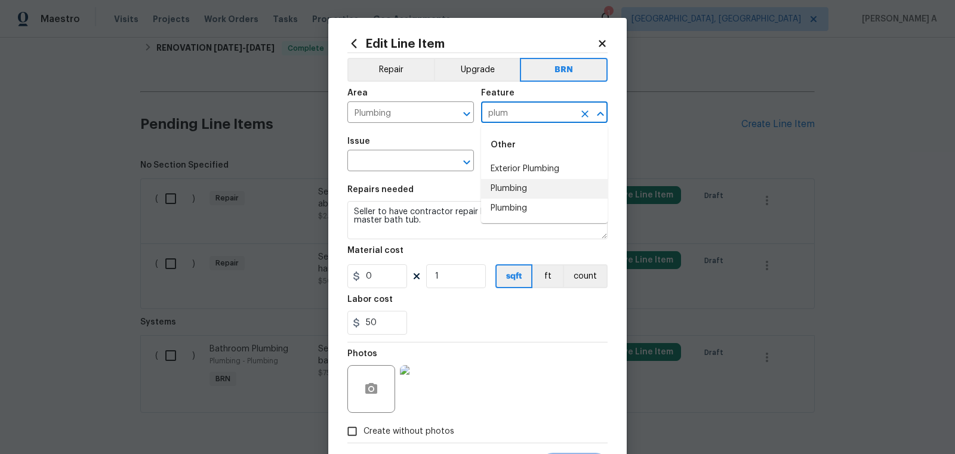
click at [546, 185] on li "Plumbing" at bounding box center [544, 189] width 127 height 20
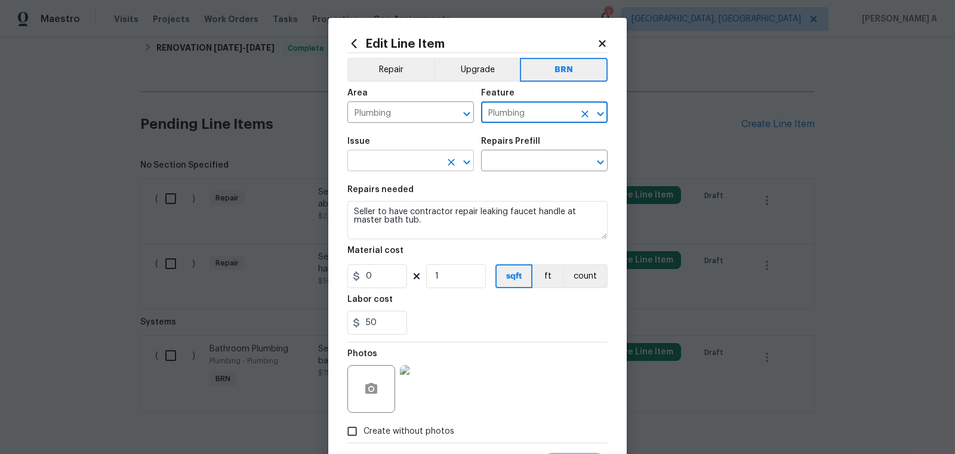
type input "Plumbing"
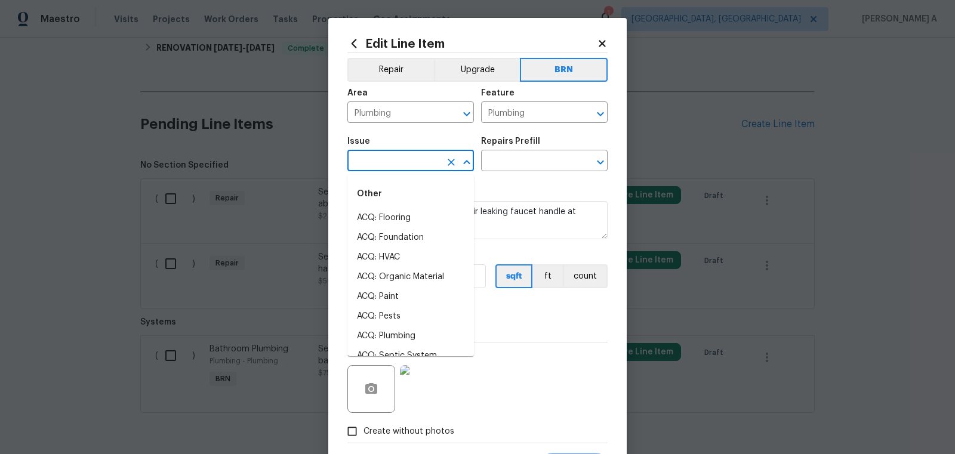
click at [394, 171] on input "text" at bounding box center [393, 162] width 93 height 19
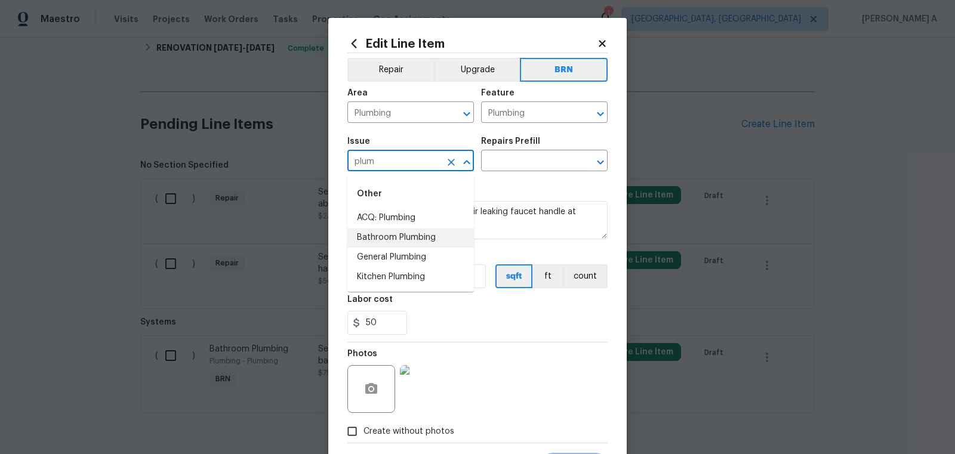
click at [396, 242] on li "Bathroom Plumbing" at bounding box center [410, 238] width 127 height 20
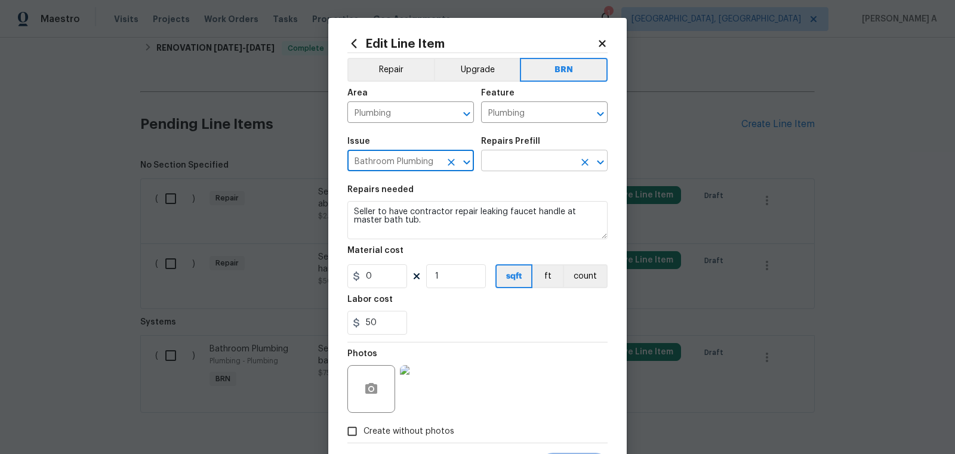
type input "Bathroom Plumbing"
click at [513, 163] on input "text" at bounding box center [527, 162] width 93 height 19
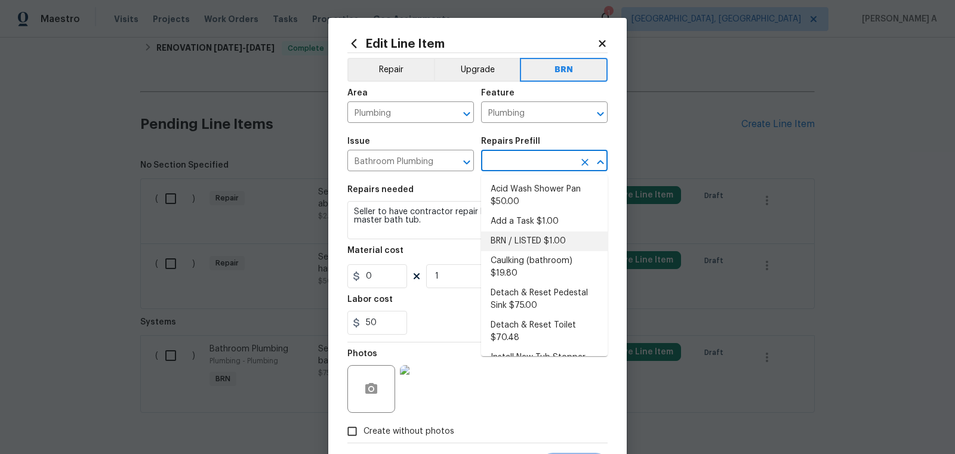
click at [523, 246] on li "BRN / LISTED $1.00" at bounding box center [544, 242] width 127 height 20
type input "BRN / LISTED $1.00"
type textarea "Provide additional detail"
type input "1"
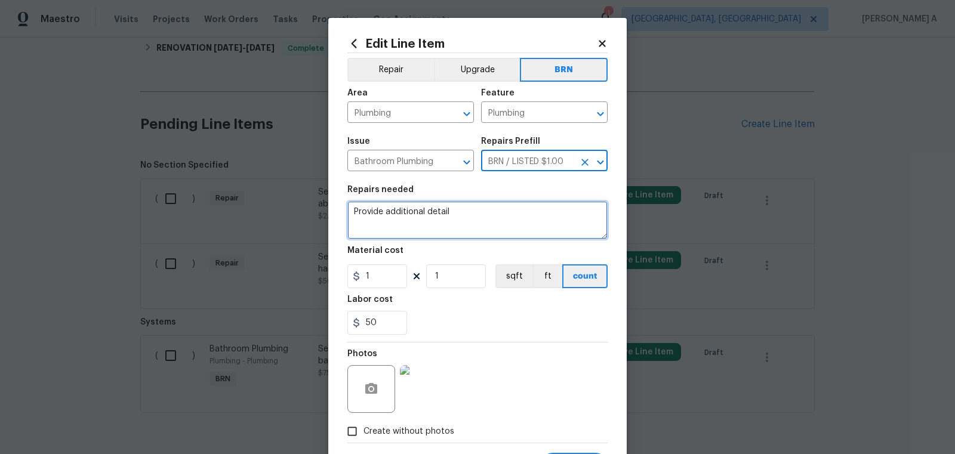
click at [463, 226] on textarea "Provide additional detail" at bounding box center [477, 220] width 260 height 38
paste textarea "Seller to have contractor clear slow drain at master bath tub and powder room s…"
type textarea "Seller to have contractor clear slow drain at master bath tub and powder room s…"
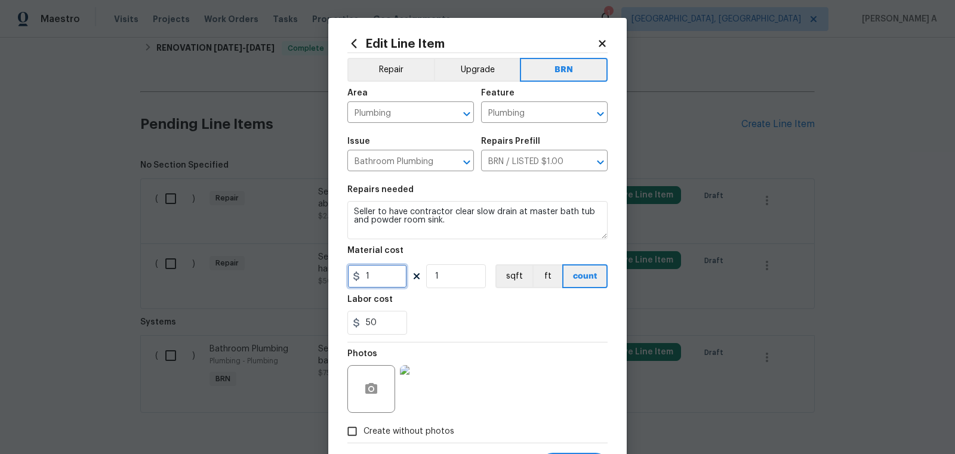
drag, startPoint x: 390, startPoint y: 282, endPoint x: 291, endPoint y: 281, distance: 99.1
click at [291, 281] on div "Edit Line Item Repair Upgrade BRN Area Plumbing ​ Feature Plumbing ​ Issue Bath…" at bounding box center [477, 227] width 955 height 454
type input "0"
click at [479, 306] on div "Labor cost" at bounding box center [477, 303] width 260 height 16
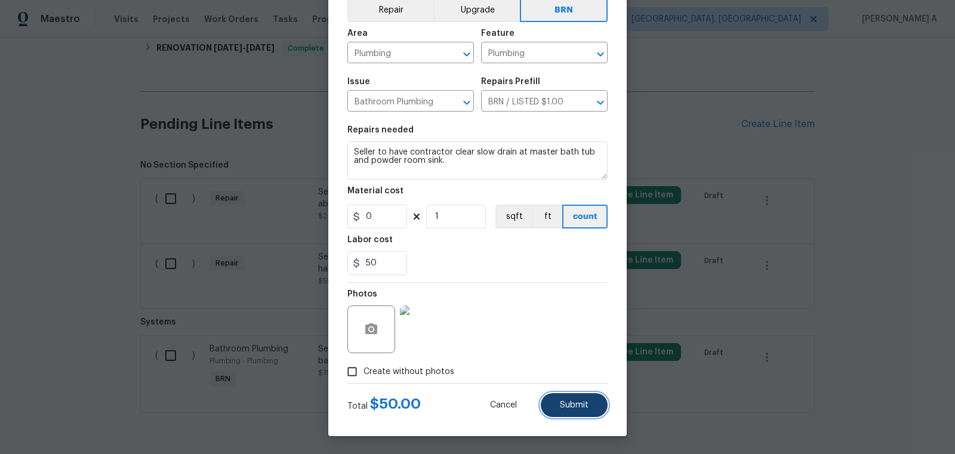
click at [567, 396] on button "Submit" at bounding box center [574, 405] width 67 height 24
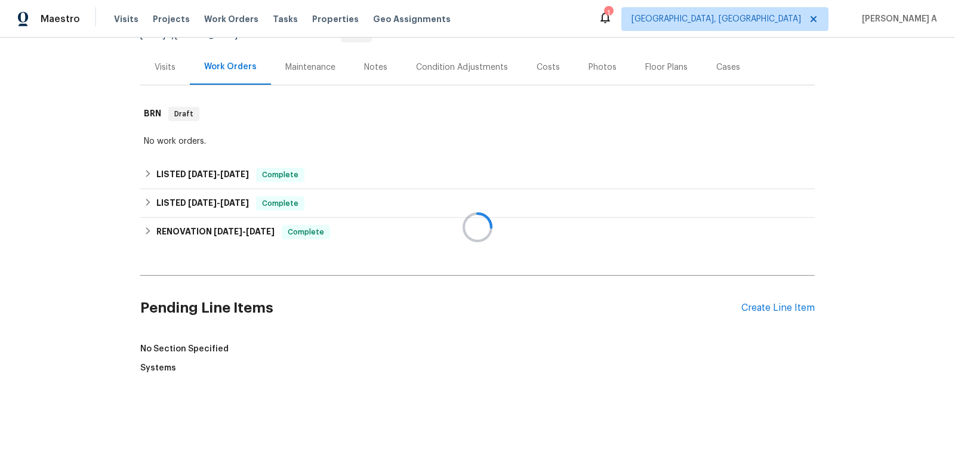
scroll to position [315, 0]
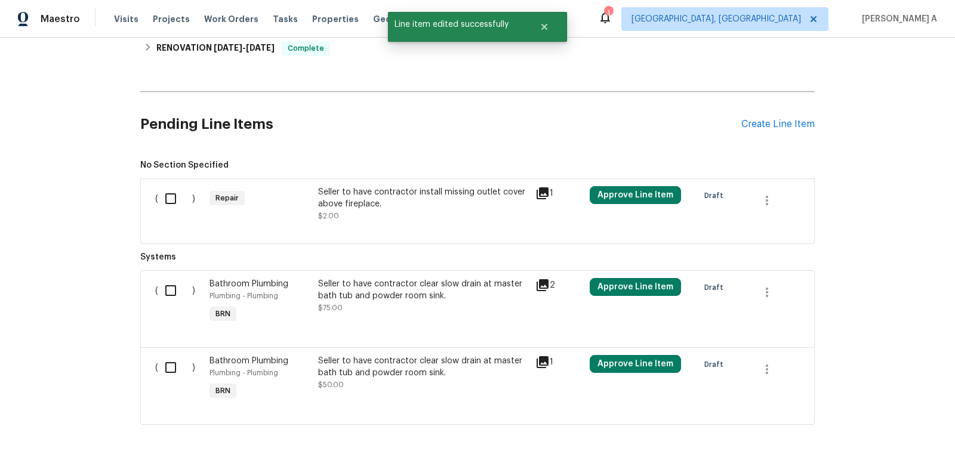
click at [407, 219] on div "Seller to have contractor install missing outlet cover above fireplace. $2.00" at bounding box center [423, 204] width 210 height 36
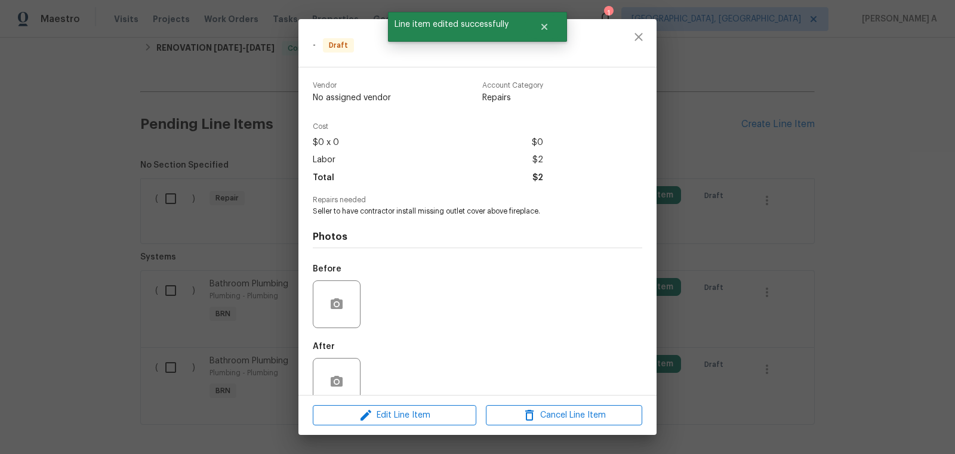
scroll to position [22, 0]
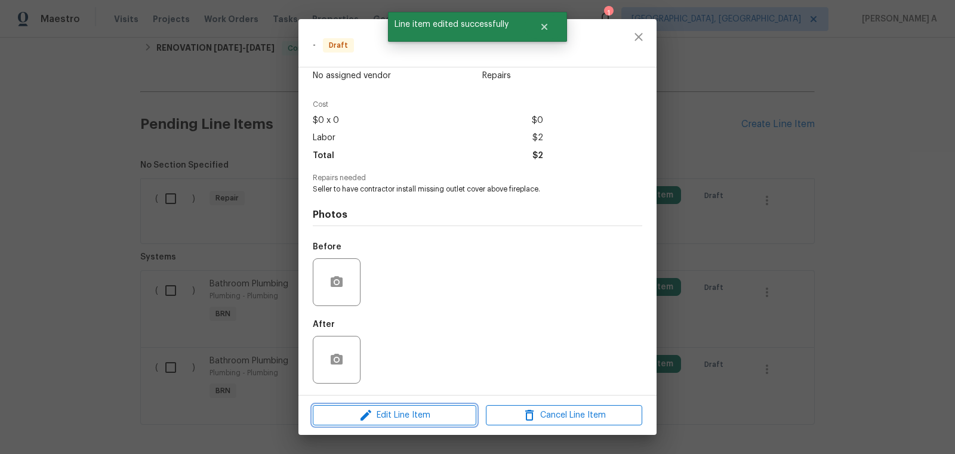
click at [408, 406] on button "Edit Line Item" at bounding box center [395, 415] width 164 height 21
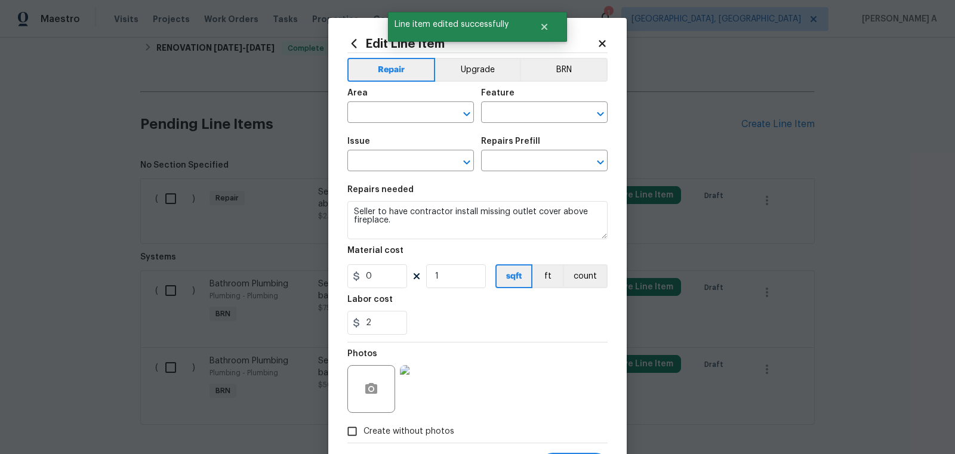
click at [554, 87] on div "Area ​ Feature ​" at bounding box center [477, 106] width 260 height 48
click at [559, 53] on div "Repair Upgrade BRN Area ​ Feature ​ Issue ​ Repairs Prefill ​ Repairs needed Se…" at bounding box center [477, 248] width 260 height 390
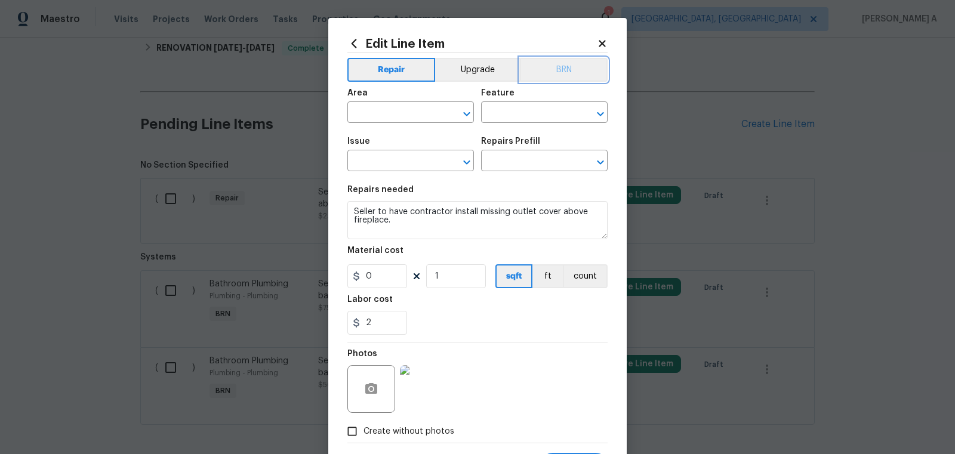
click at [561, 73] on button "BRN" at bounding box center [564, 70] width 88 height 24
click at [369, 123] on span "Area ​" at bounding box center [410, 106] width 127 height 48
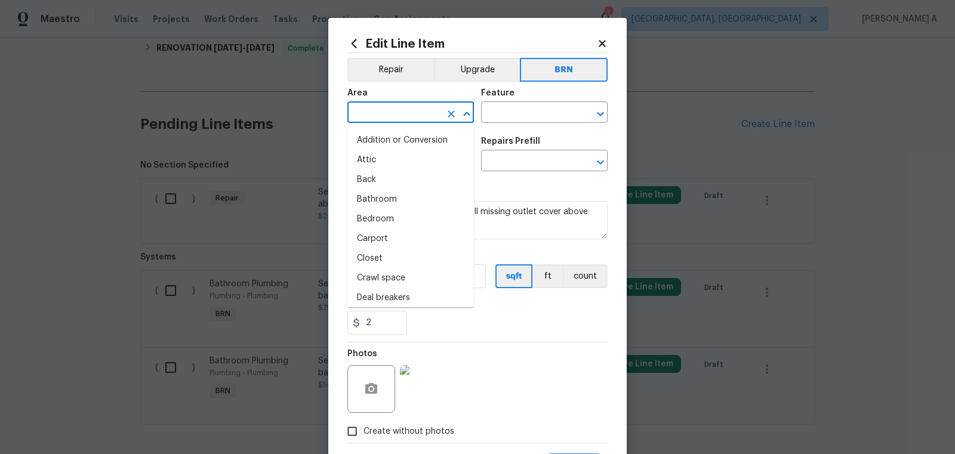
click at [369, 118] on input "text" at bounding box center [393, 113] width 93 height 19
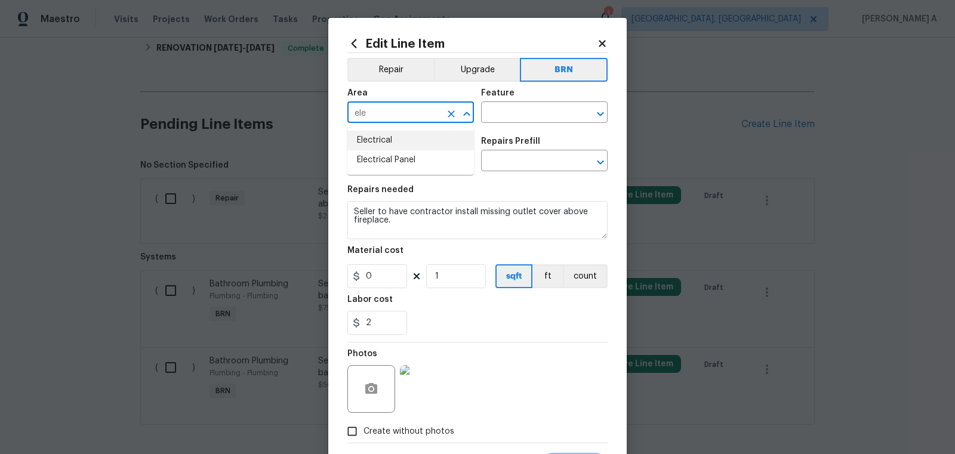
click at [390, 127] on ul "Electrical Electrical Panel" at bounding box center [410, 150] width 127 height 49
click at [390, 140] on li "Electrical" at bounding box center [410, 141] width 127 height 20
type input "Electrical"
click at [500, 110] on input "text" at bounding box center [527, 113] width 93 height 19
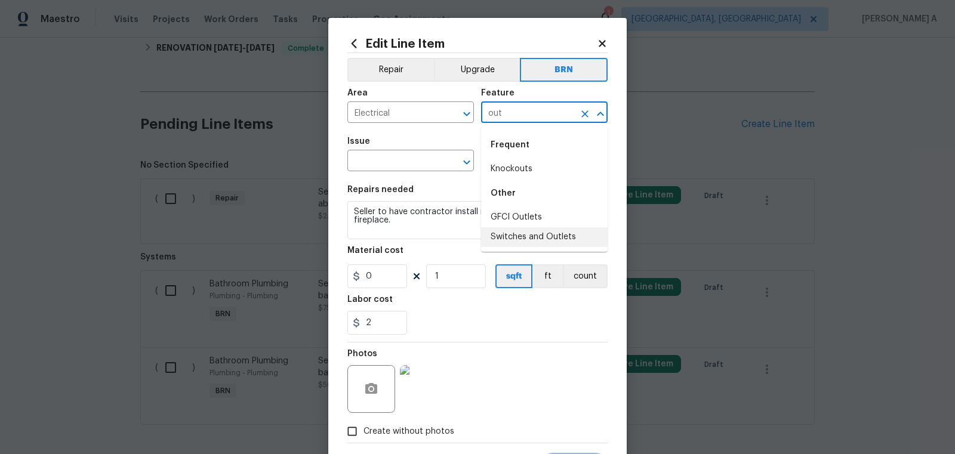
click at [534, 235] on li "Switches and Outlets" at bounding box center [544, 237] width 127 height 20
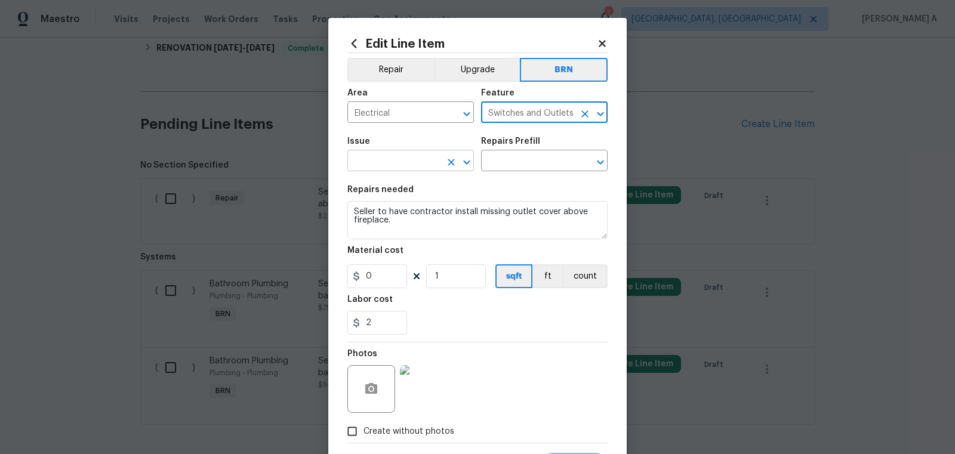
type input "Switches and Outlets"
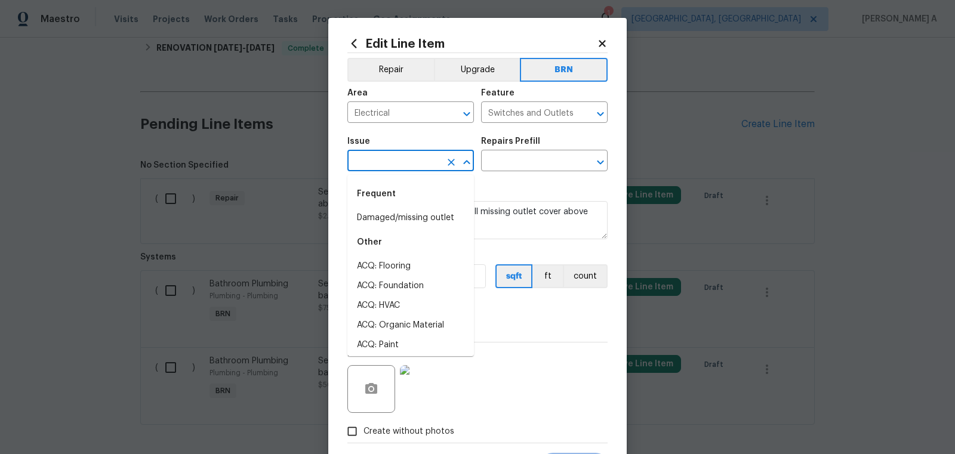
click at [393, 159] on input "text" at bounding box center [393, 162] width 93 height 19
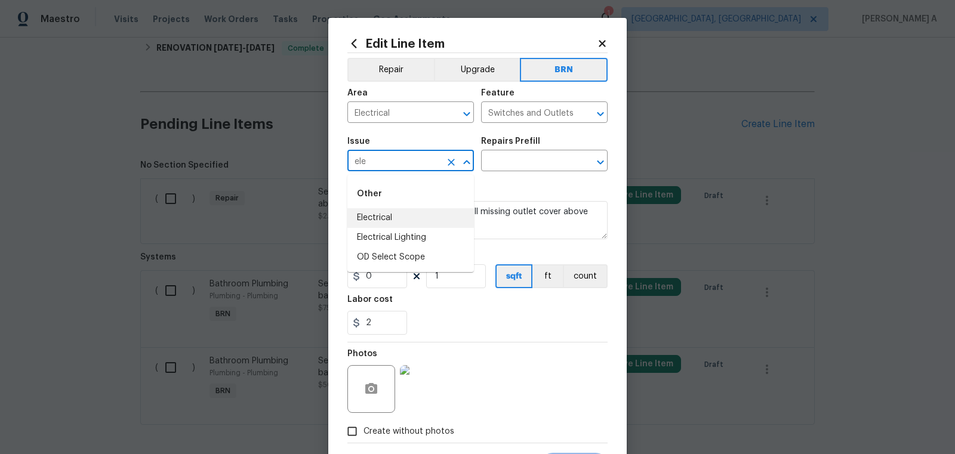
click at [380, 226] on li "Electrical" at bounding box center [410, 218] width 127 height 20
type input "Electrical"
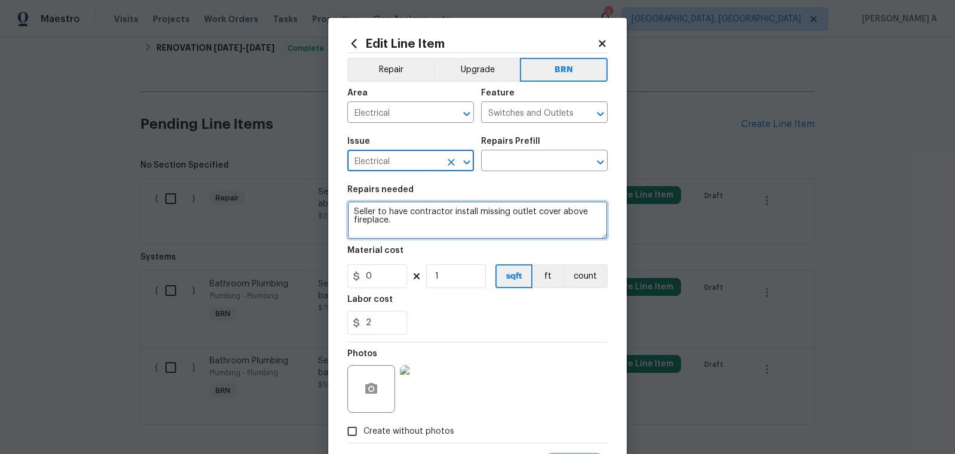
click at [380, 226] on textarea "Seller to have contractor install missing outlet cover above fireplace." at bounding box center [477, 220] width 260 height 38
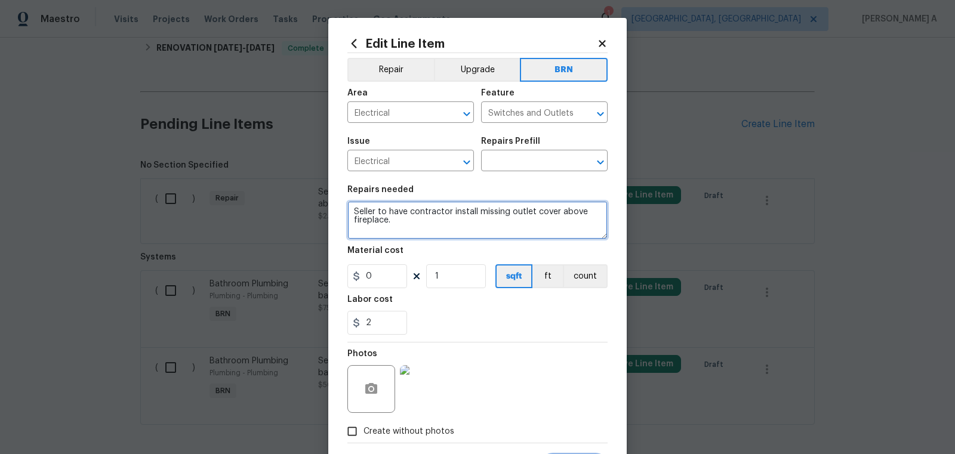
click at [380, 226] on textarea "Seller to have contractor install missing outlet cover above fireplace." at bounding box center [477, 220] width 260 height 38
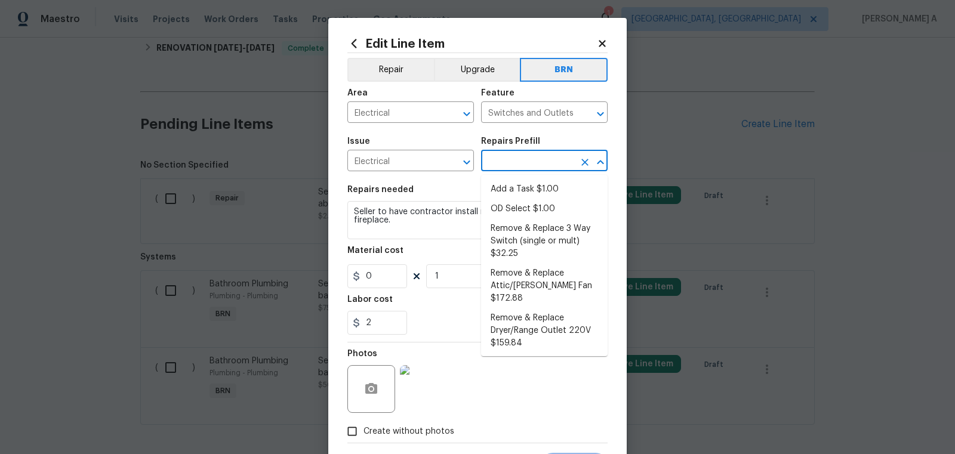
click at [492, 168] on input "text" at bounding box center [527, 162] width 93 height 19
click at [516, 190] on li "Add a Task $1.00" at bounding box center [544, 190] width 127 height 20
type input "Add a Task $1.00"
type textarea "HPM to detail"
type input "1"
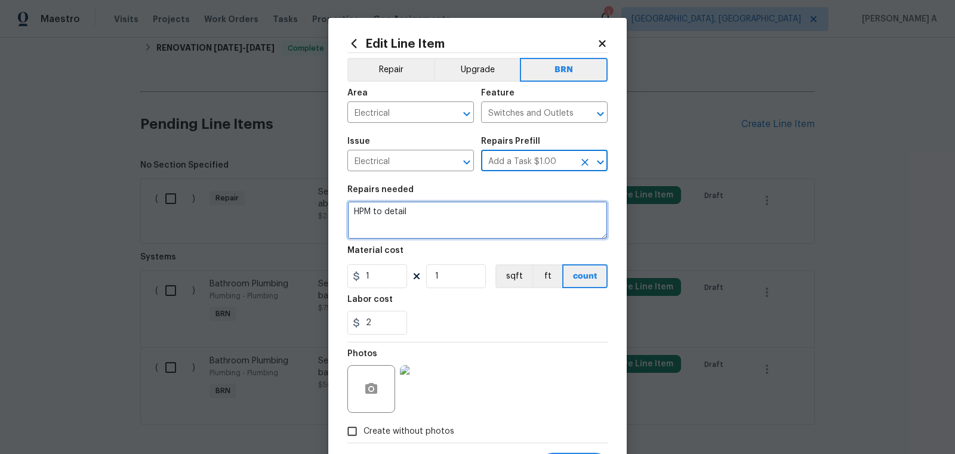
click at [448, 239] on textarea "HPM to detail" at bounding box center [477, 220] width 260 height 38
paste textarea "Seller to have contractor install missing outlet cover above fireplace."
type textarea "Seller to have contractor install missing outlet cover above fireplace."
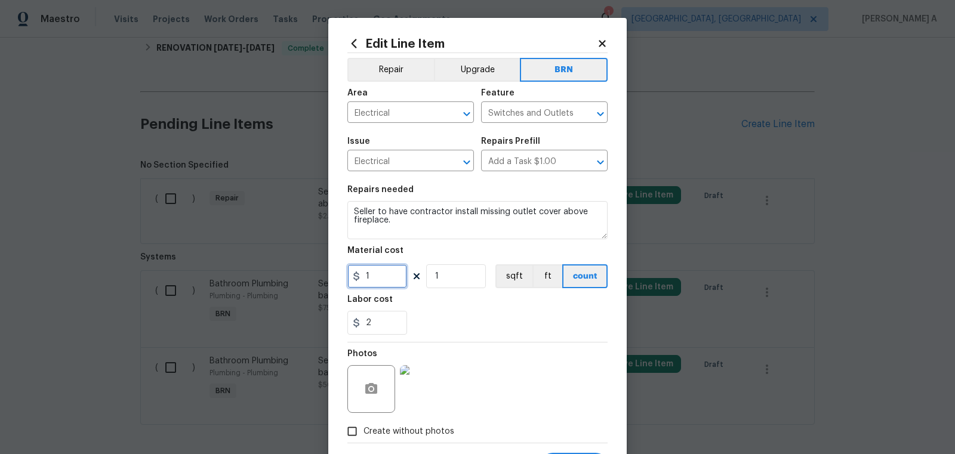
drag, startPoint x: 387, startPoint y: 281, endPoint x: 285, endPoint y: 281, distance: 101.5
click at [285, 281] on div "Edit Line Item Repair Upgrade BRN Area Electrical ​ Feature Switches and Outlet…" at bounding box center [477, 227] width 955 height 454
type input "0"
click at [442, 315] on div "2" at bounding box center [477, 323] width 260 height 24
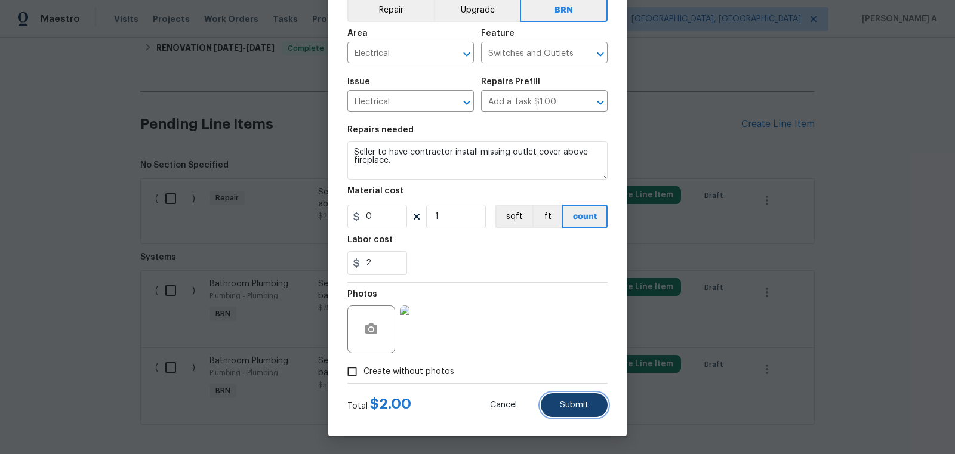
click at [584, 405] on span "Submit" at bounding box center [574, 405] width 29 height 9
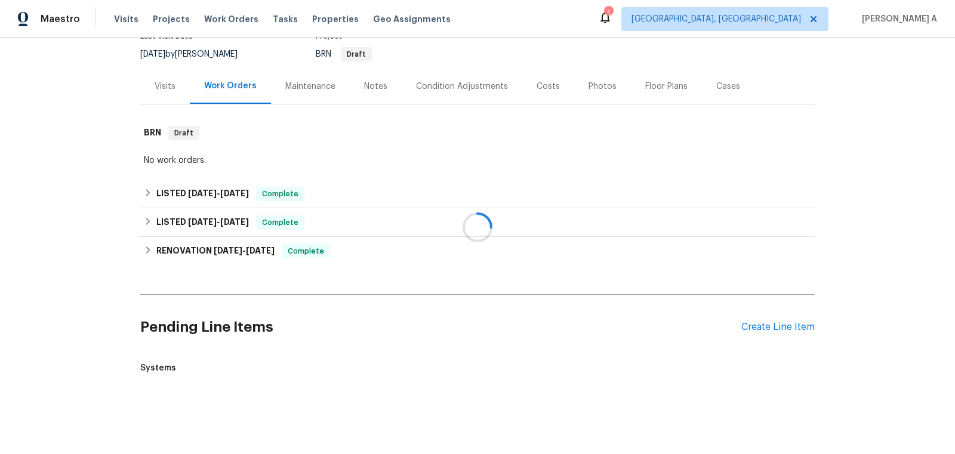
scroll to position [315, 0]
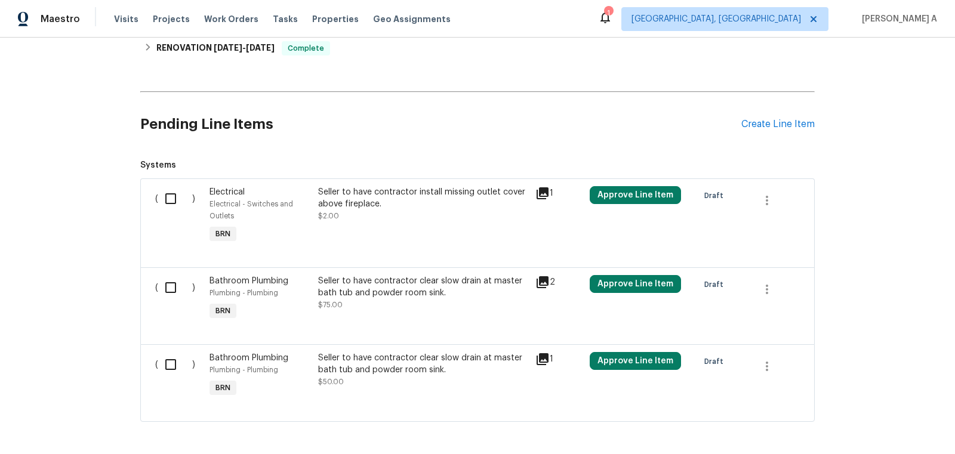
click at [164, 196] on input "checkbox" at bounding box center [175, 198] width 34 height 25
checkbox input "true"
click at [183, 284] on input "checkbox" at bounding box center [175, 287] width 34 height 25
checkbox input "true"
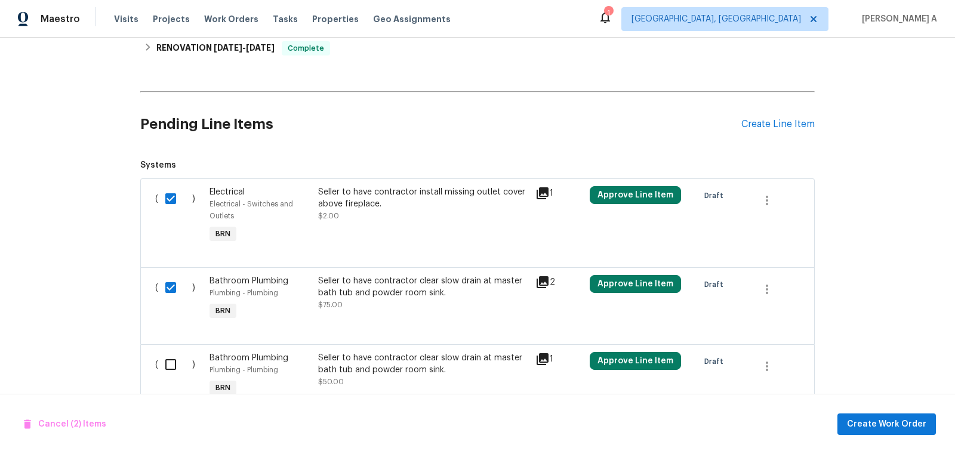
click at [174, 365] on input "checkbox" at bounding box center [175, 364] width 34 height 25
checkbox input "true"
click at [879, 419] on span "Create Work Order" at bounding box center [886, 424] width 79 height 15
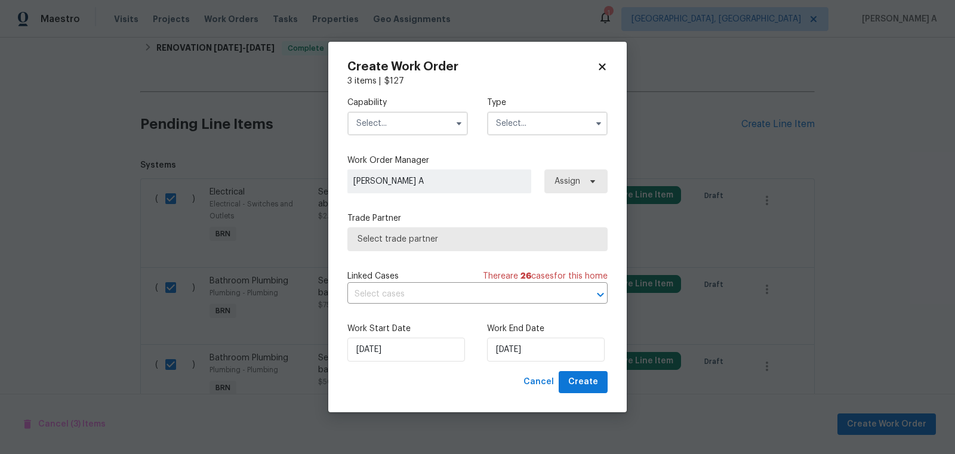
click at [421, 118] on input "text" at bounding box center [407, 124] width 121 height 24
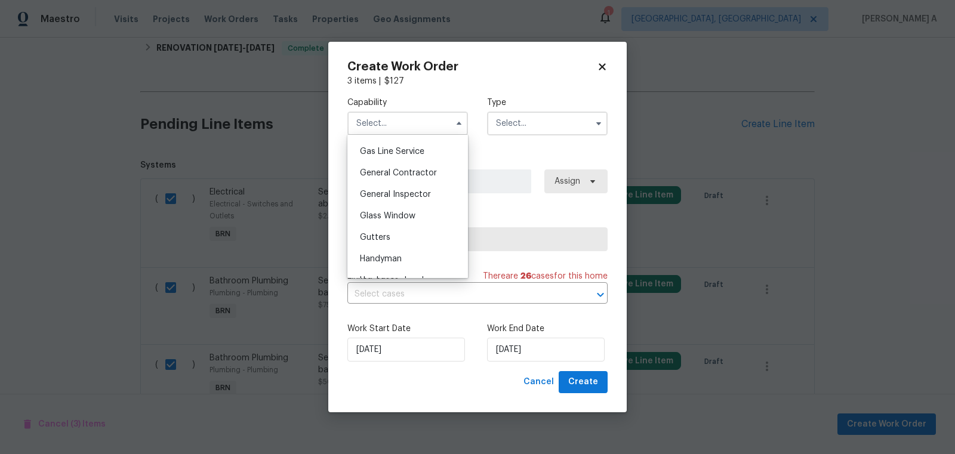
scroll to position [566, 0]
click at [408, 244] on div "Handyman" at bounding box center [407, 239] width 115 height 21
type input "Handyman"
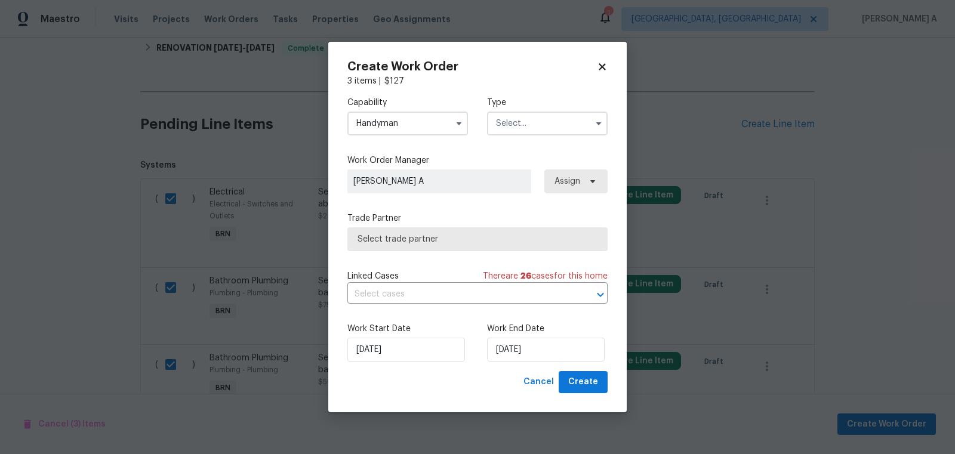
click at [541, 130] on input "text" at bounding box center [547, 124] width 121 height 24
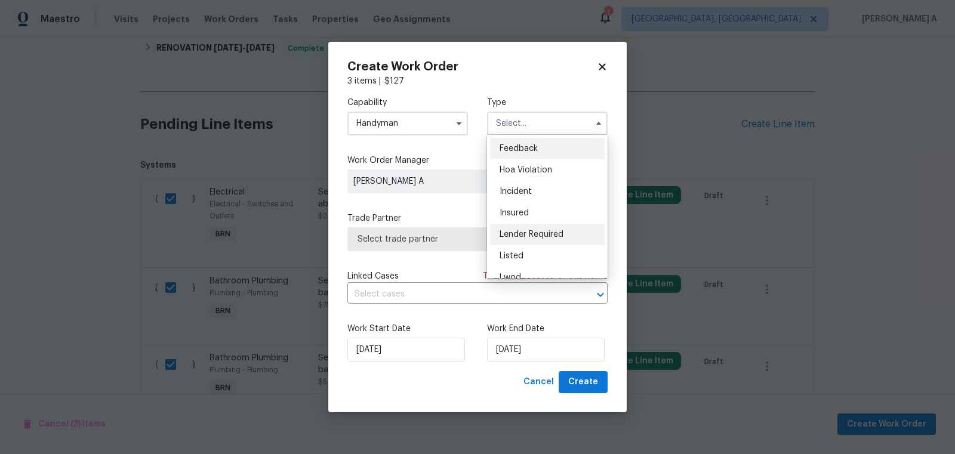
scroll to position [141, 0]
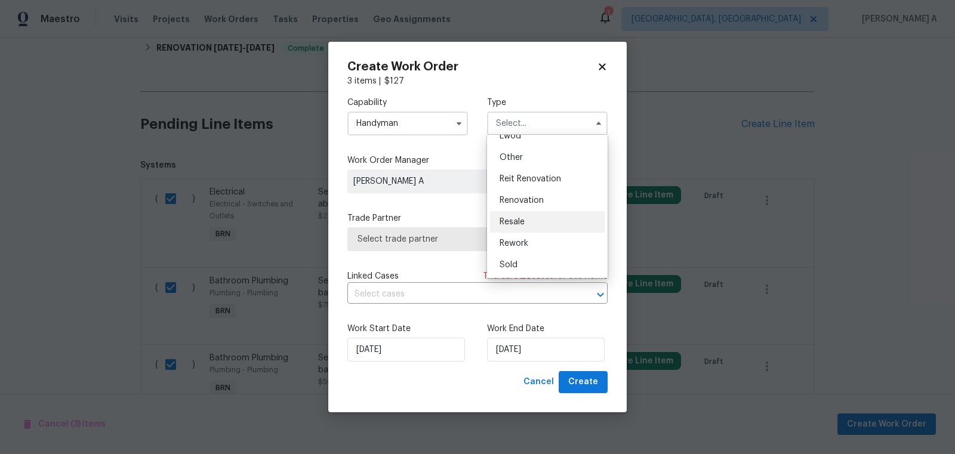
click at [522, 218] on span "Resale" at bounding box center [512, 222] width 25 height 8
type input "Resale"
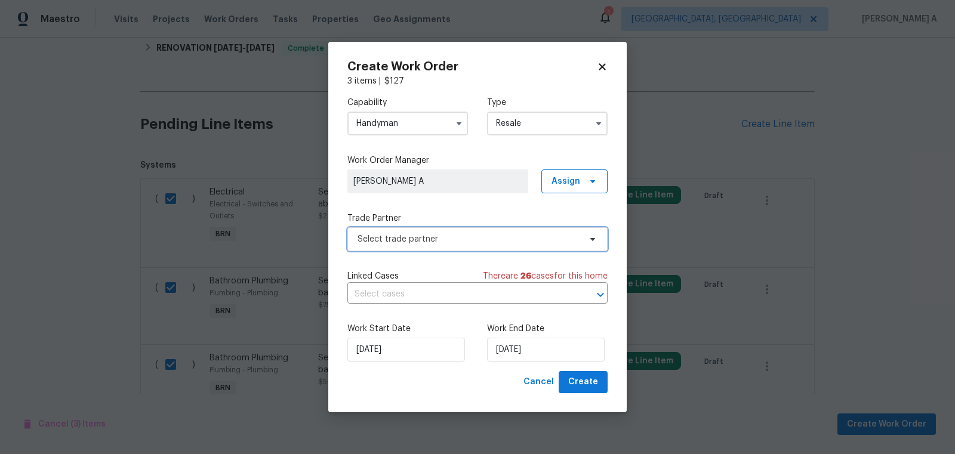
click at [490, 236] on span "Select trade partner" at bounding box center [469, 239] width 223 height 12
click at [682, 78] on body "Maestro Visits Projects Work Orders Tasks Properties Geo Assignments 1 Albuquer…" at bounding box center [477, 227] width 955 height 454
click at [467, 246] on span "Select trade partner" at bounding box center [477, 239] width 260 height 24
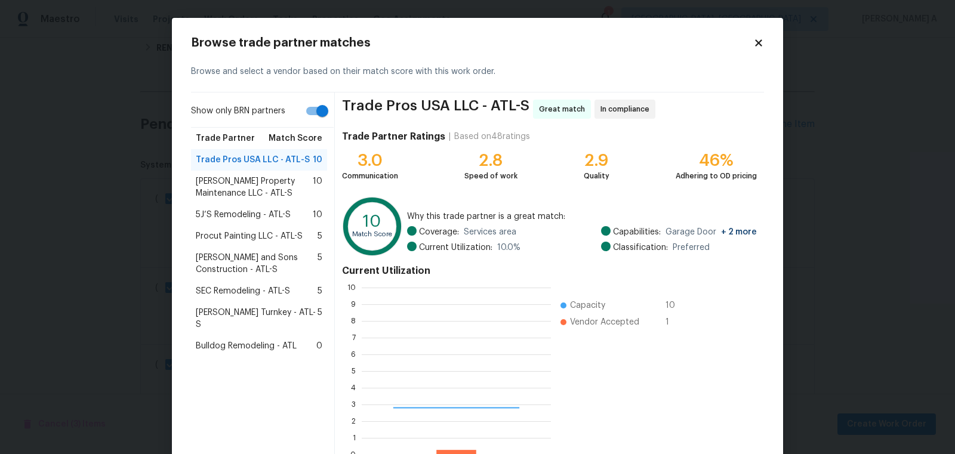
scroll to position [167, 189]
click at [313, 113] on input "Show only BRN partners" at bounding box center [322, 111] width 68 height 23
checkbox input "false"
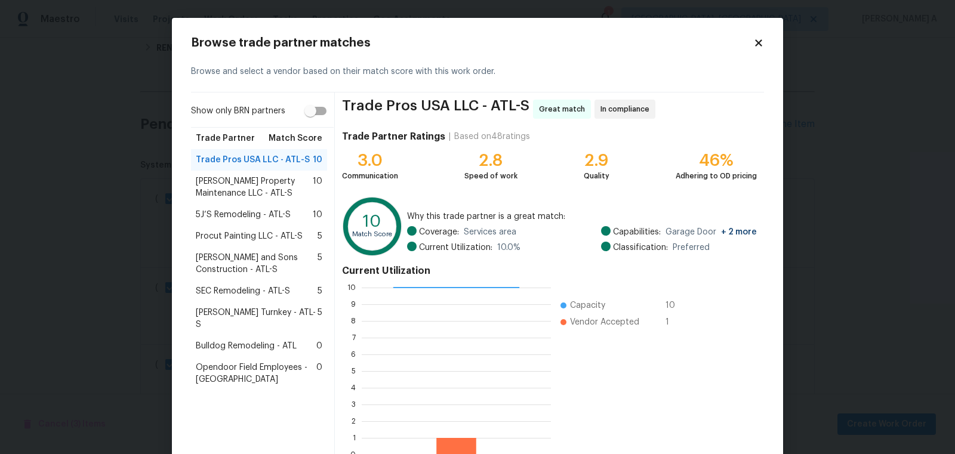
click at [255, 188] on span "Glen Property Maintenance LLC - ATL-S" at bounding box center [254, 187] width 117 height 24
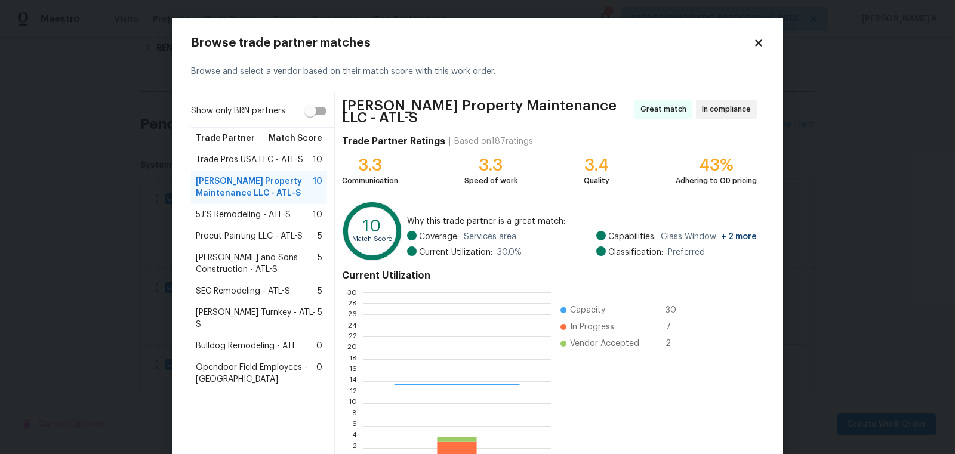
scroll to position [167, 188]
click at [759, 44] on icon at bounding box center [758, 42] width 7 height 7
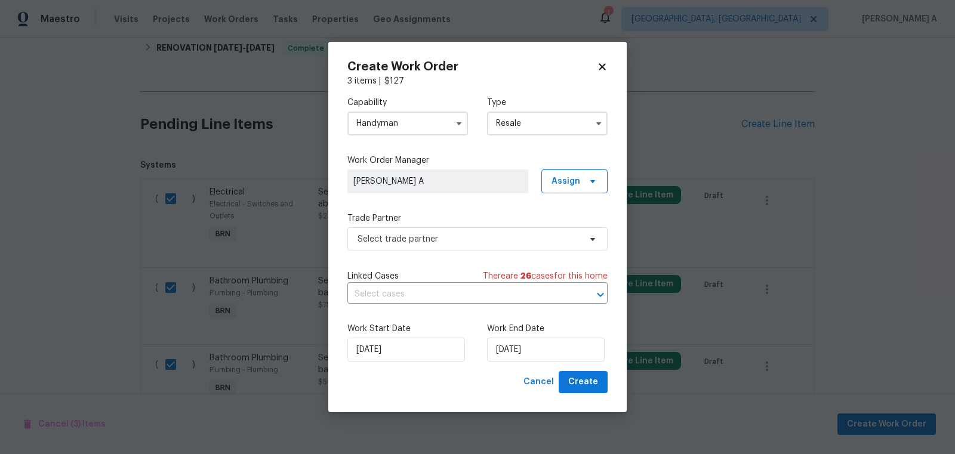
click at [427, 131] on input "Handyman" at bounding box center [407, 124] width 121 height 24
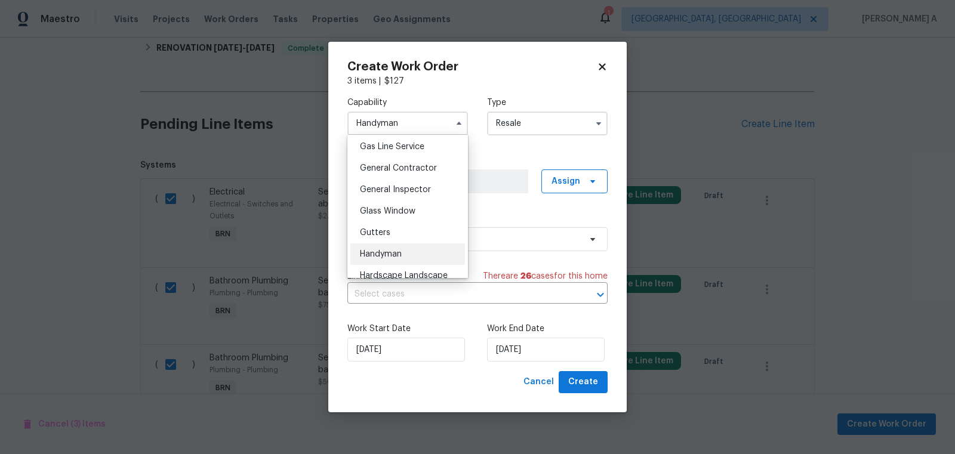
scroll to position [552, 0]
click at [408, 165] on span "General Contractor" at bounding box center [398, 167] width 77 height 8
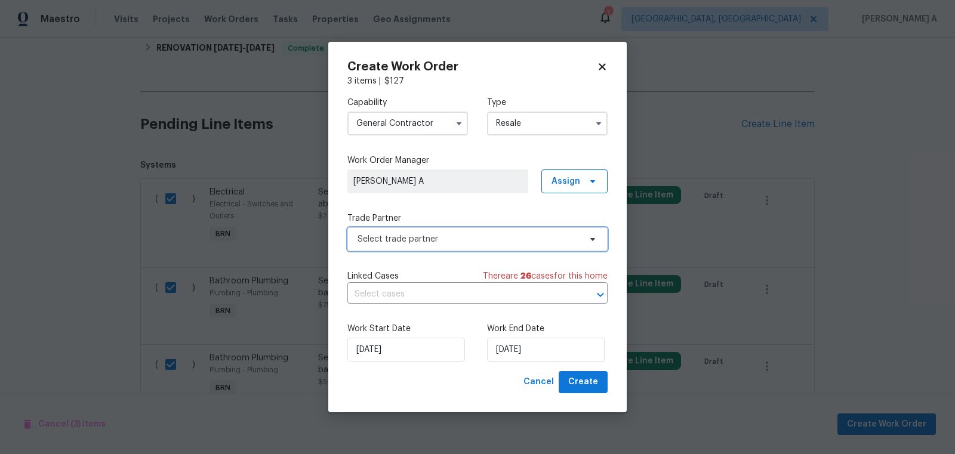
click at [423, 242] on span "Select trade partner" at bounding box center [469, 239] width 223 height 12
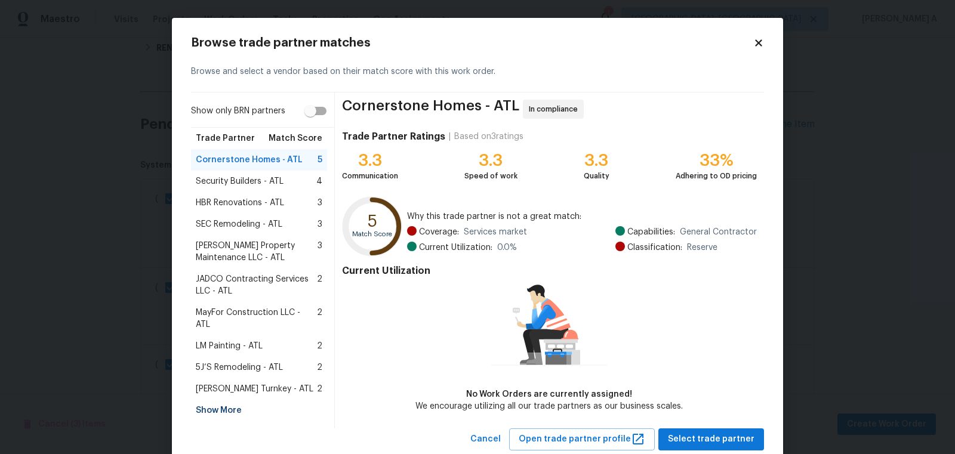
click at [274, 244] on span "Glen Property Maintenance LLC - ATL" at bounding box center [257, 252] width 122 height 24
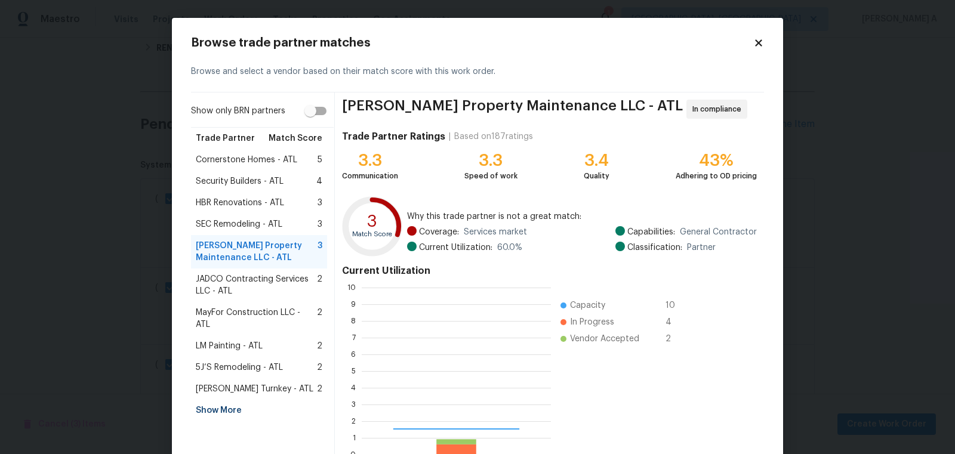
scroll to position [167, 189]
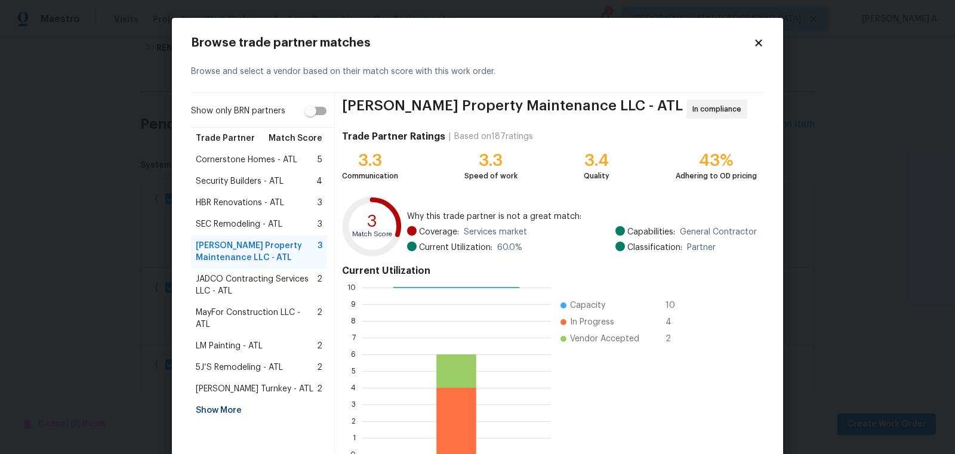
click at [757, 41] on icon at bounding box center [758, 42] width 7 height 7
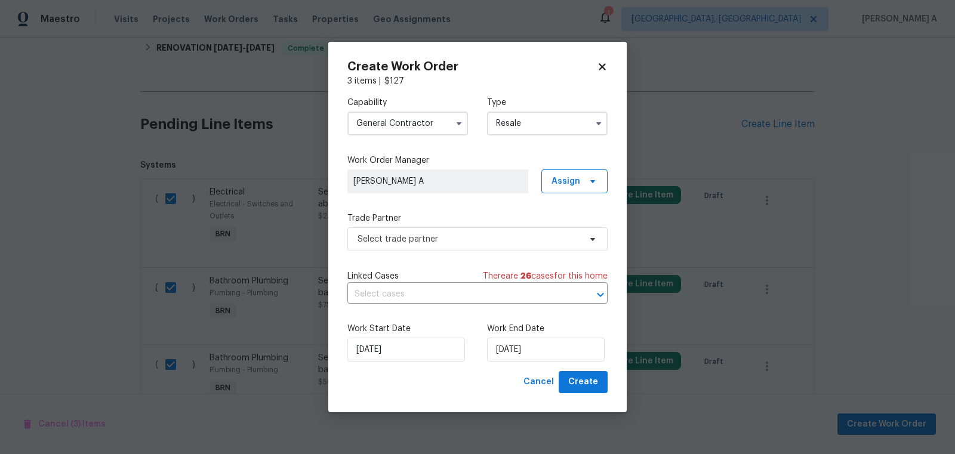
click at [412, 119] on input "General Contractor" at bounding box center [407, 124] width 121 height 24
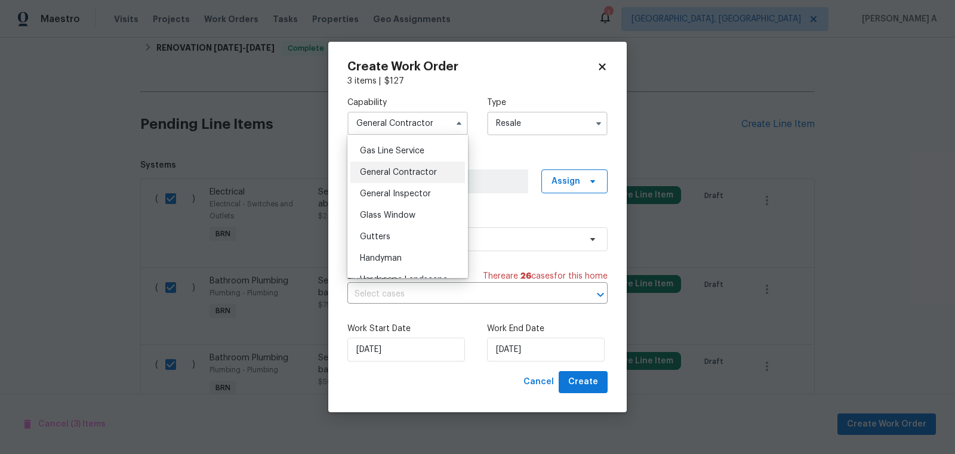
scroll to position [565, 0]
click at [408, 235] on div "Handyman" at bounding box center [407, 240] width 115 height 21
type input "Handyman"
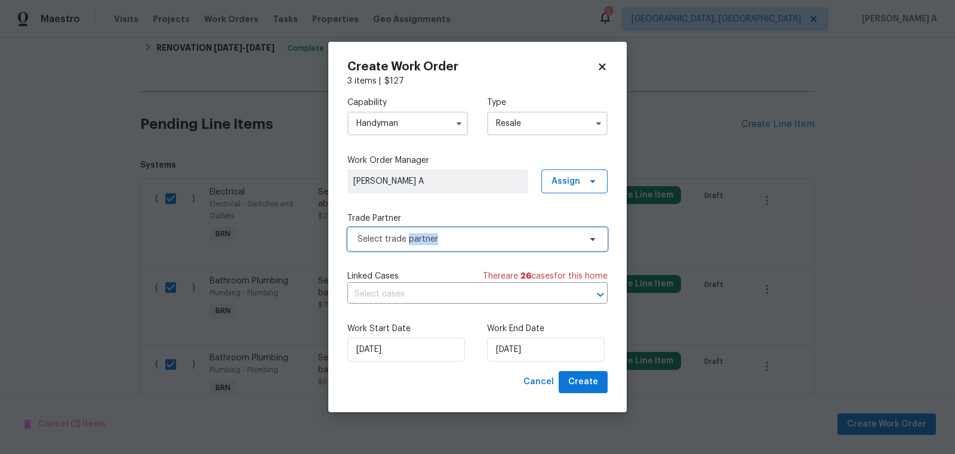
click at [408, 235] on span "Select trade partner" at bounding box center [469, 239] width 223 height 12
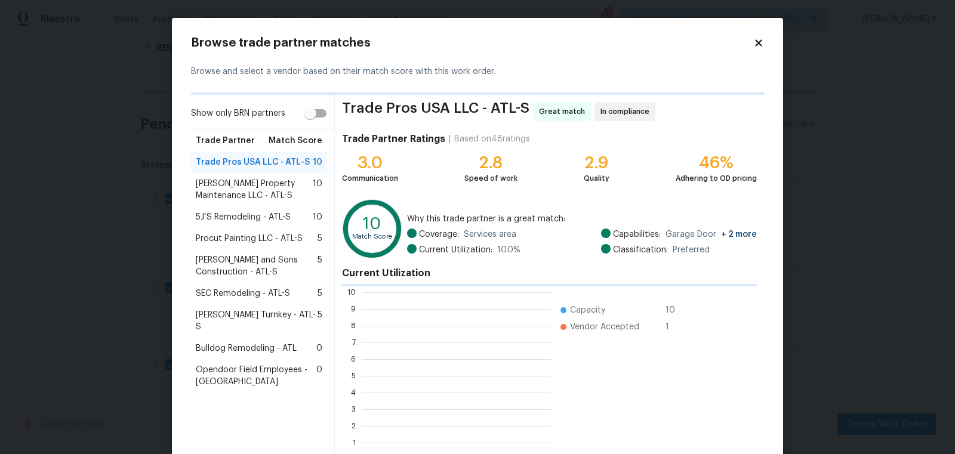
scroll to position [167, 189]
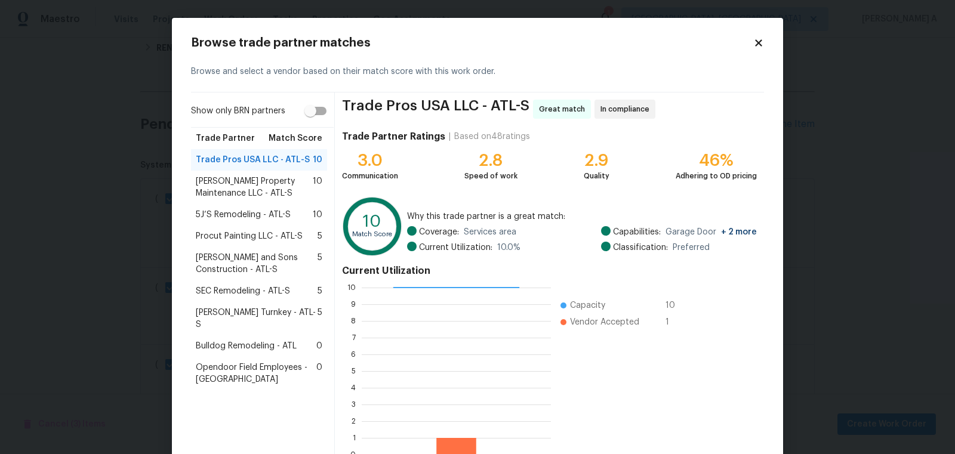
click at [220, 184] on span "Glen Property Maintenance LLC - ATL-S" at bounding box center [254, 187] width 117 height 24
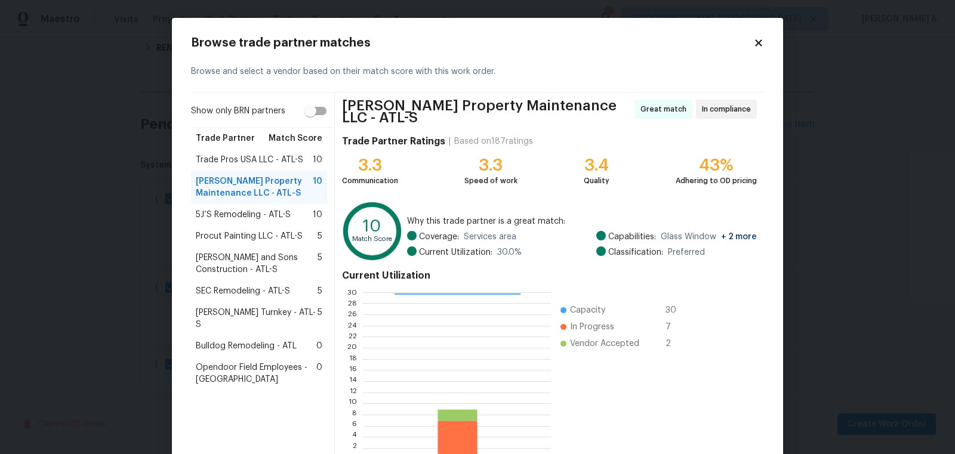
scroll to position [72, 0]
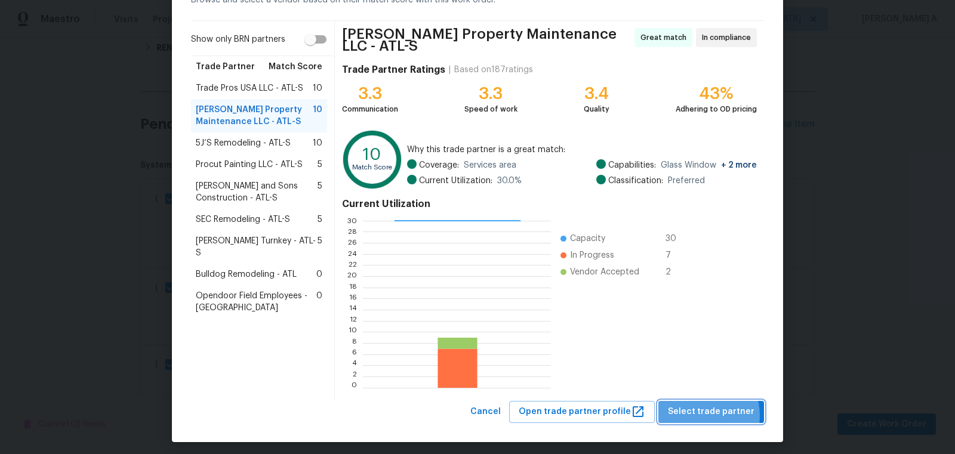
click at [698, 411] on span "Select trade partner" at bounding box center [711, 412] width 87 height 15
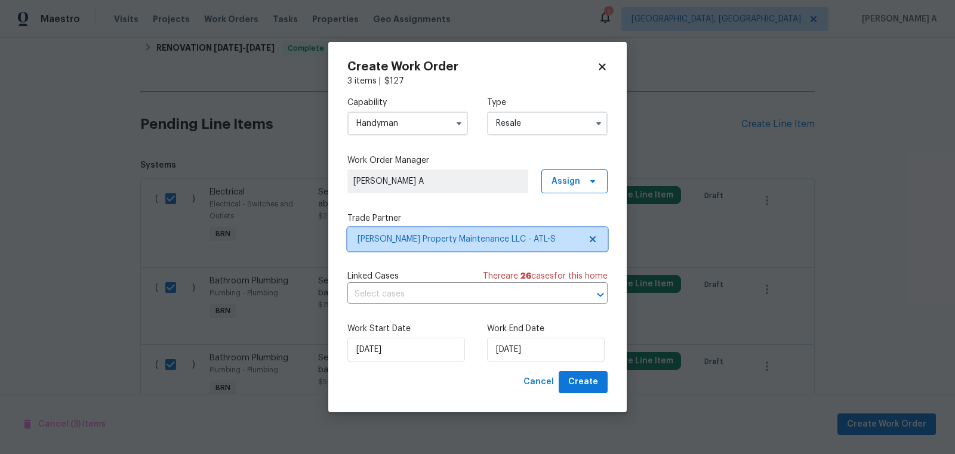
scroll to position [0, 0]
click at [432, 293] on input "text" at bounding box center [460, 294] width 227 height 19
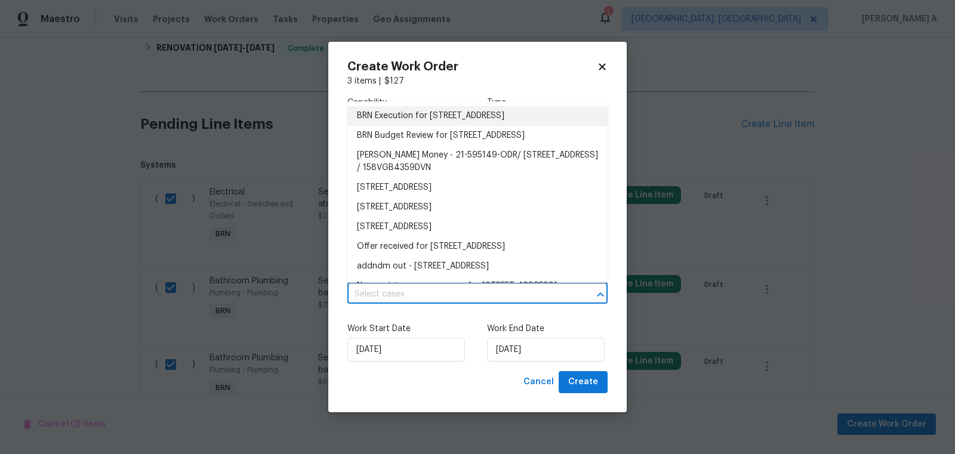
click at [439, 118] on li "BRN Execution for 2382 Capella Cir SW, Atlanta, GA 30331" at bounding box center [477, 116] width 260 height 20
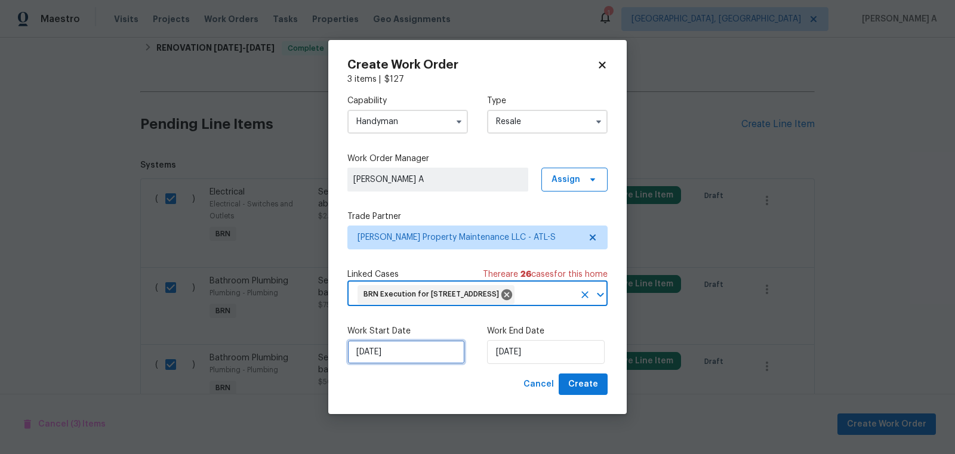
click at [390, 353] on input "9/15/2025" at bounding box center [406, 352] width 118 height 24
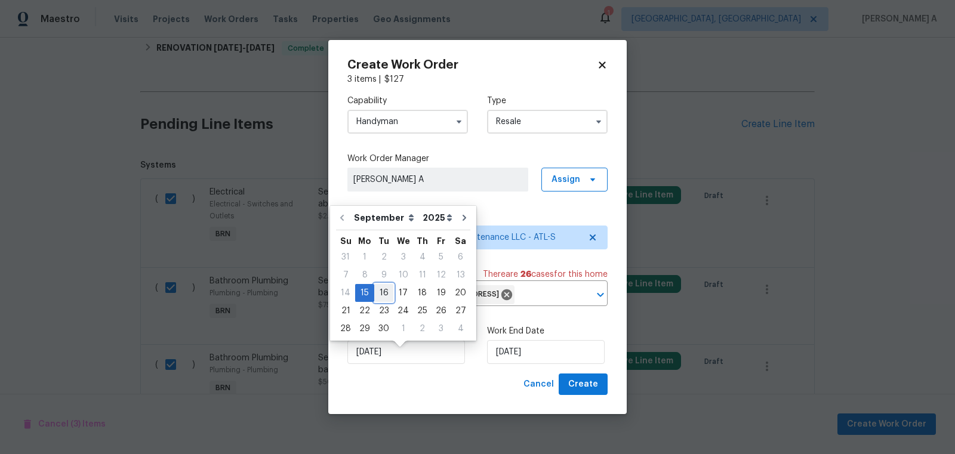
click at [379, 289] on div "16" at bounding box center [383, 293] width 19 height 17
type input "9/16/2025"
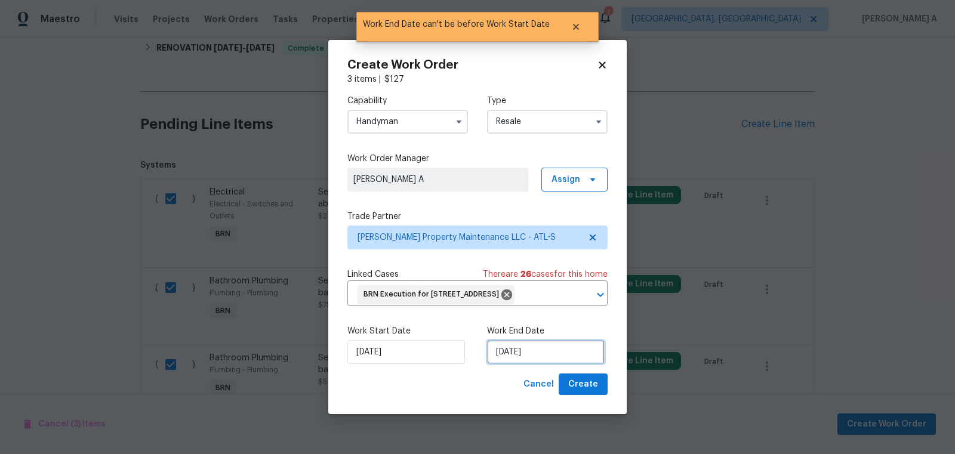
click at [517, 363] on input "9/16/2025" at bounding box center [546, 352] width 118 height 24
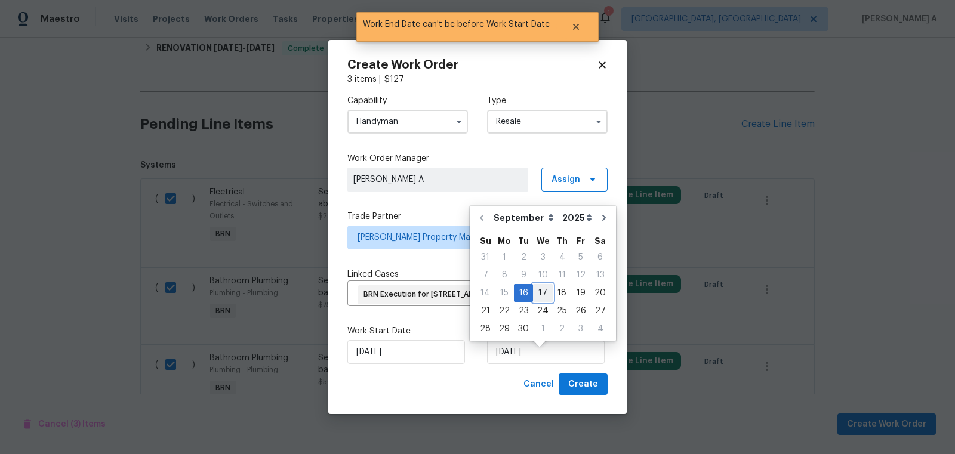
click at [542, 297] on div "17" at bounding box center [543, 293] width 20 height 17
type input "9/17/2025"
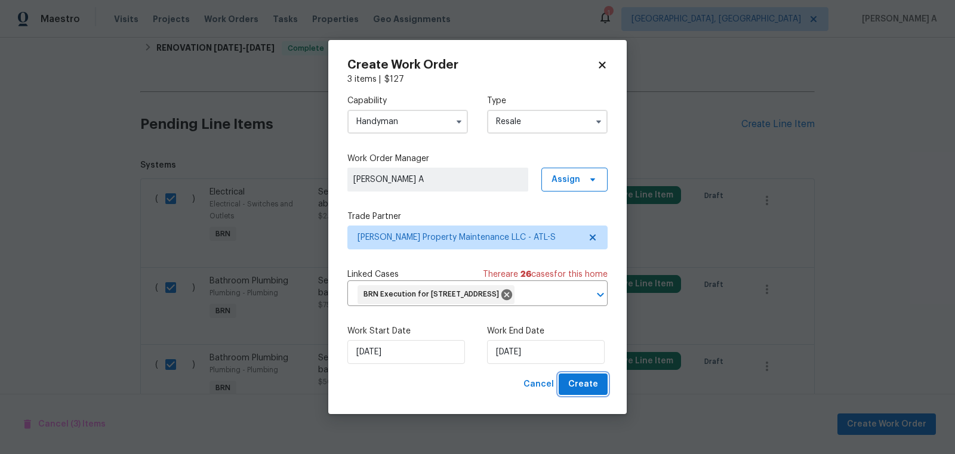
click at [583, 387] on span "Create" at bounding box center [583, 384] width 30 height 15
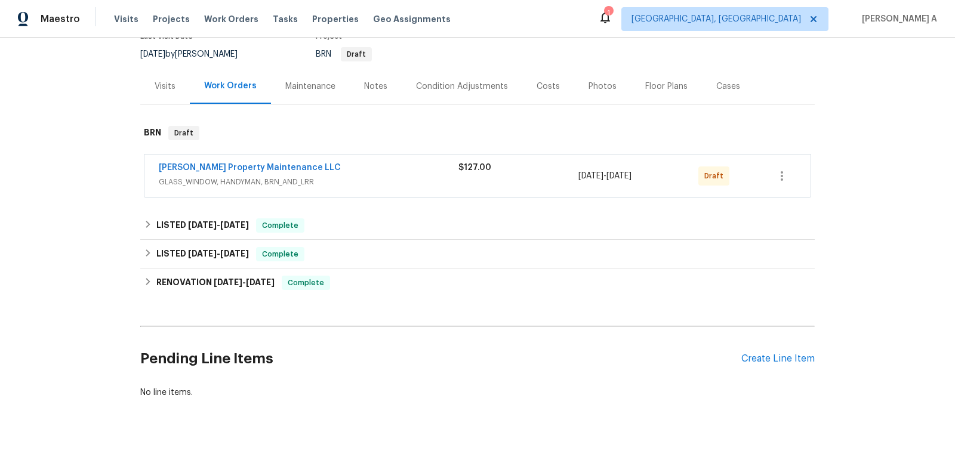
scroll to position [136, 0]
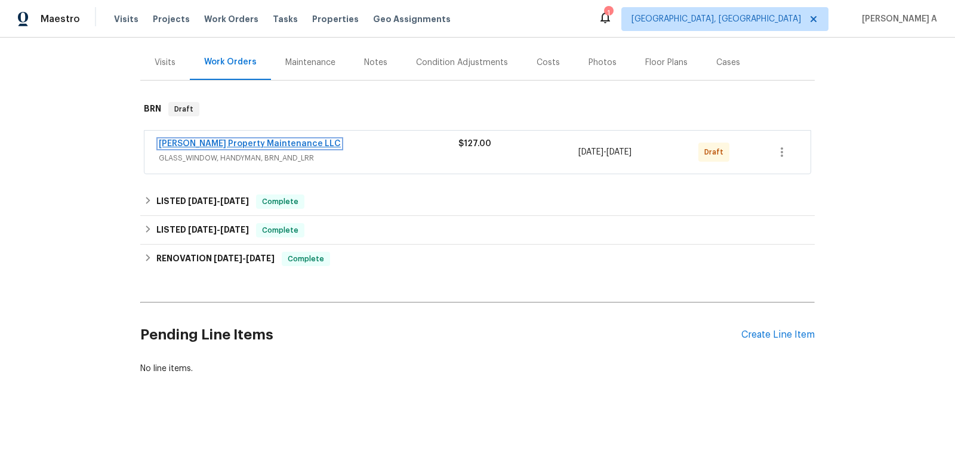
click at [257, 140] on link "Glen Property Maintenance LLC" at bounding box center [250, 144] width 182 height 8
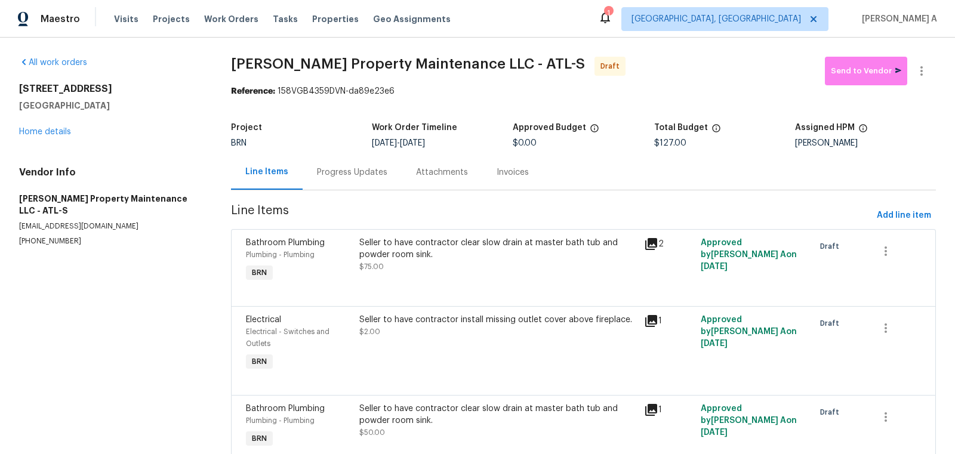
click at [322, 172] on div "Progress Updates" at bounding box center [352, 173] width 70 height 12
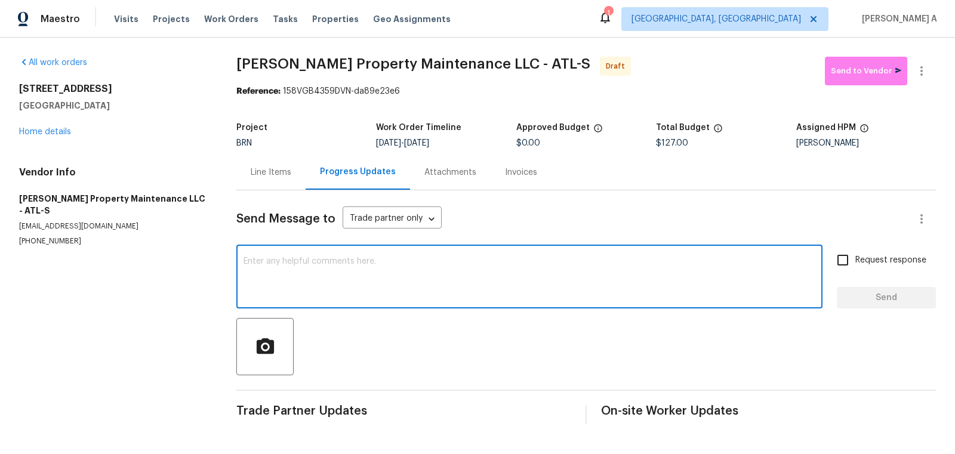
click at [415, 260] on textarea at bounding box center [530, 278] width 572 height 42
paste textarea "2382 Capella Cir SW, Atlanta, GA 30331"
type textarea "2382 Capella Cir SW, Atlanta, GA 30331"
click at [281, 293] on textarea at bounding box center [530, 278] width 572 height 42
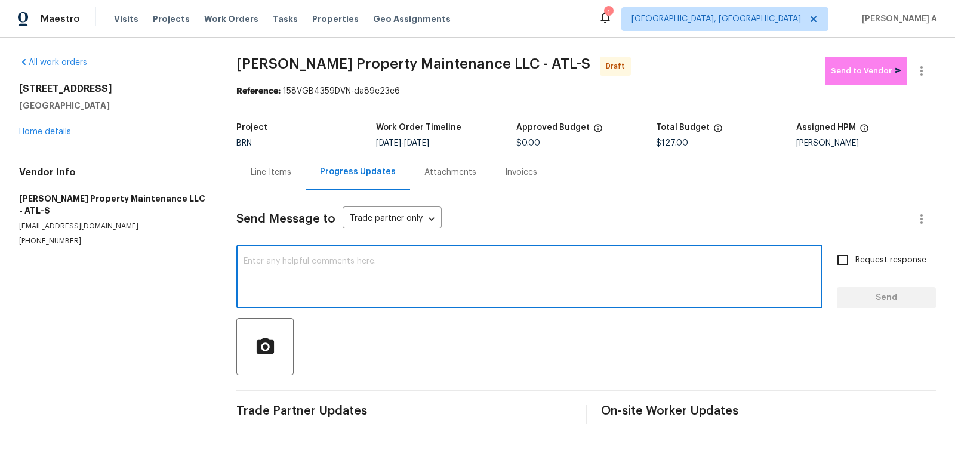
paste textarea "Hi, I'm Akshay from Opendoor. Just wanted to check if you received the workorde…"
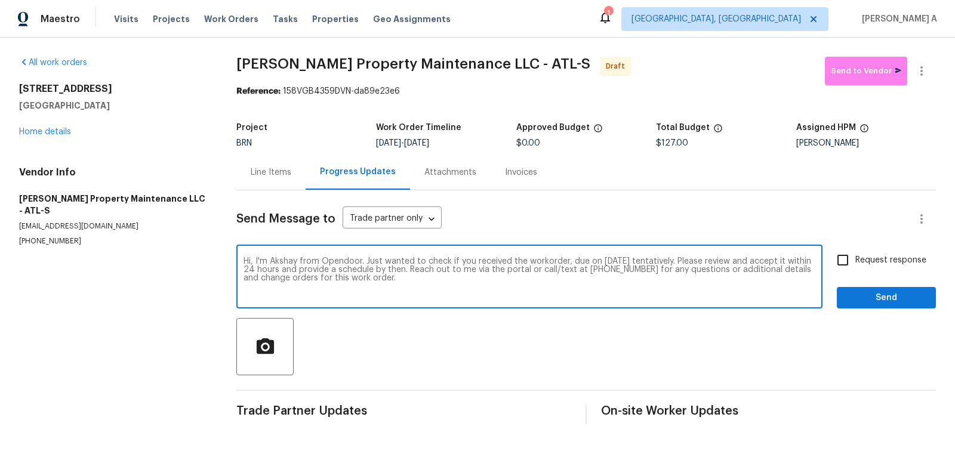
type textarea "Hi, I'm Akshay from Opendoor. Just wanted to check if you received the workorde…"
click at [852, 257] on input "Request response" at bounding box center [842, 260] width 25 height 25
checkbox input "true"
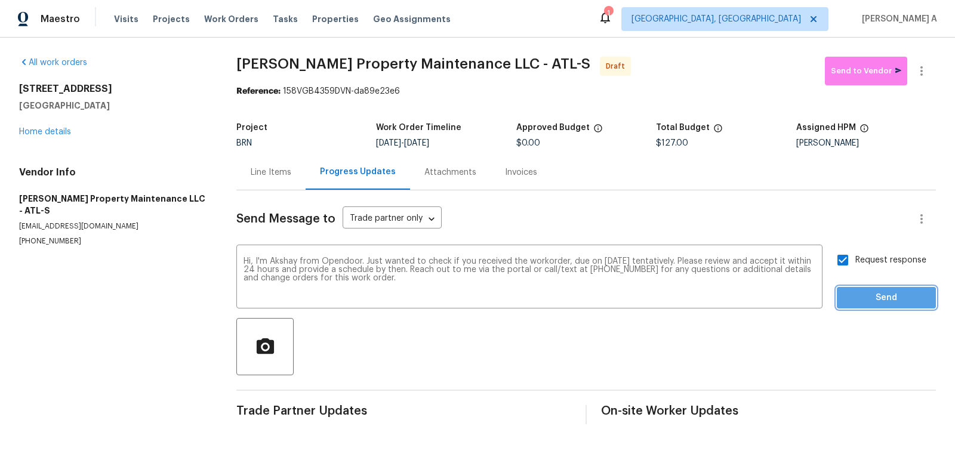
click at [877, 299] on span "Send" at bounding box center [886, 298] width 80 height 15
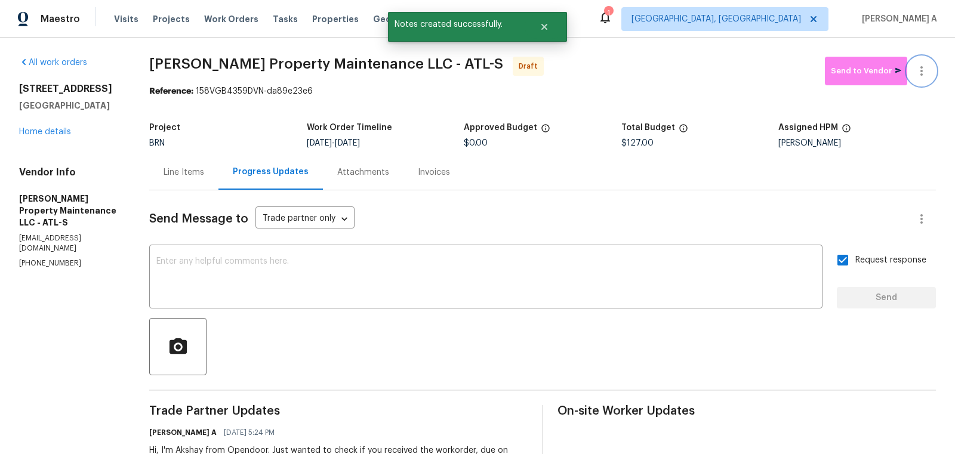
click at [933, 67] on button "button" at bounding box center [921, 71] width 29 height 29
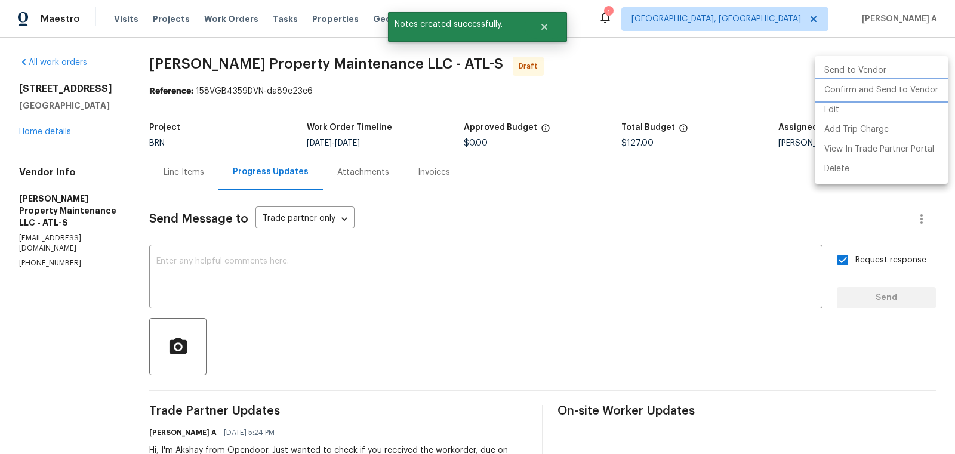
click at [933, 83] on li "Confirm and Send to Vendor" at bounding box center [881, 91] width 133 height 20
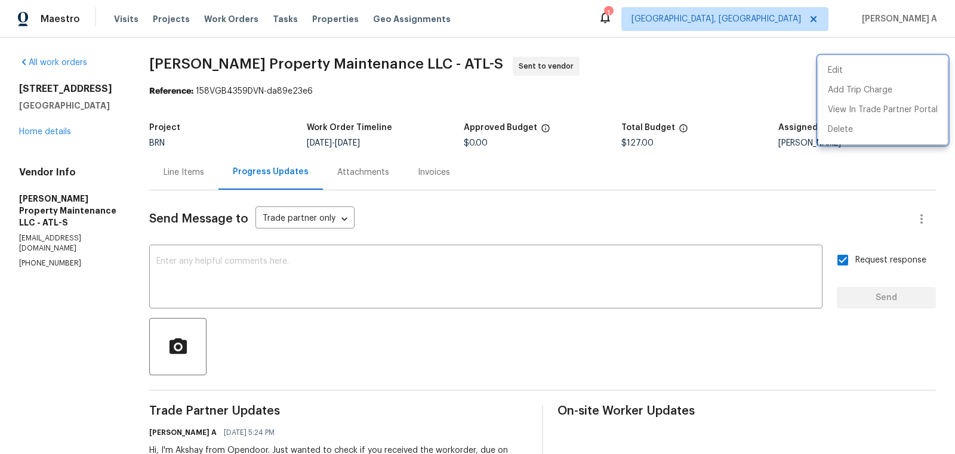
click at [291, 21] on div at bounding box center [477, 227] width 955 height 454
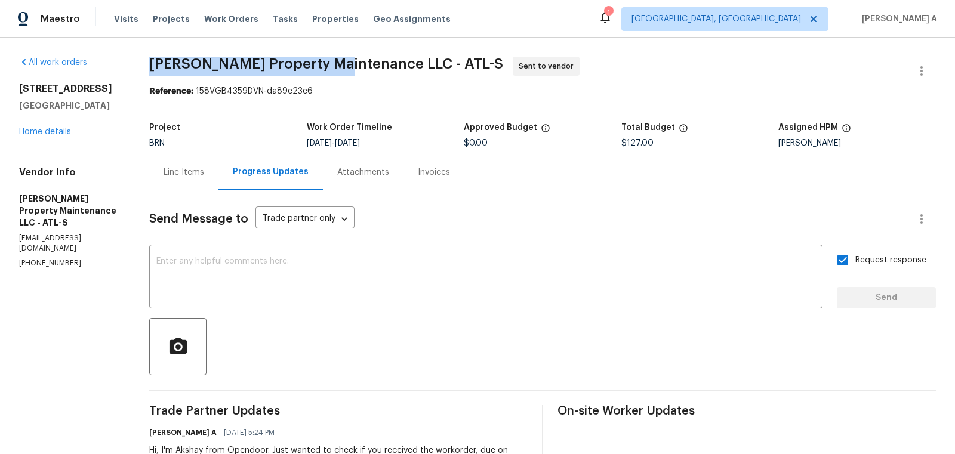
copy span "Glen Property Maintenance"
drag, startPoint x: 144, startPoint y: 60, endPoint x: 338, endPoint y: 67, distance: 194.1
click at [338, 67] on div "All work orders 2382 Capella Cir SW Atlanta, GA 30331 Home details Vendor Info …" at bounding box center [477, 282] width 955 height 488
click at [182, 173] on div "Line Items" at bounding box center [184, 173] width 41 height 12
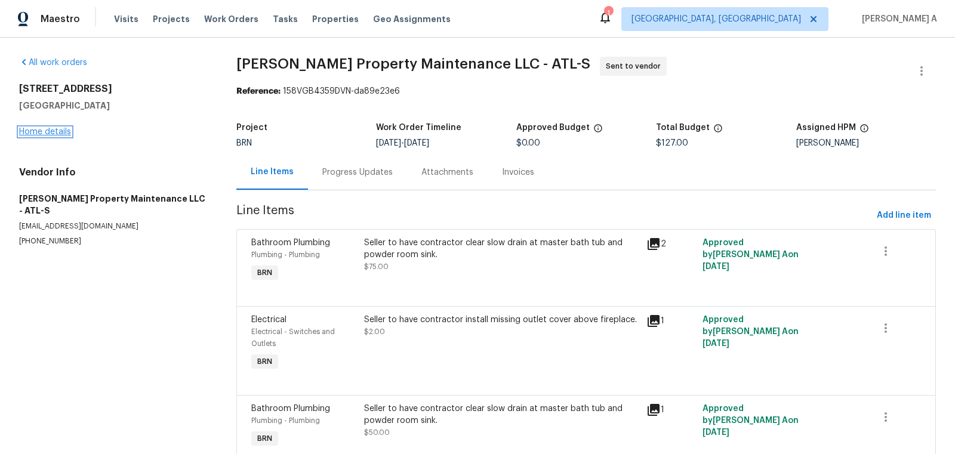
click at [60, 134] on link "Home details" at bounding box center [45, 132] width 52 height 8
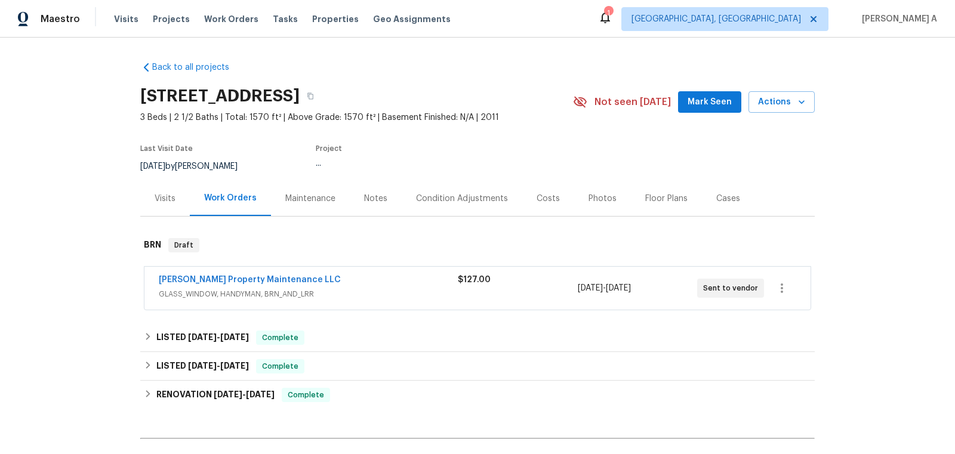
scroll to position [136, 0]
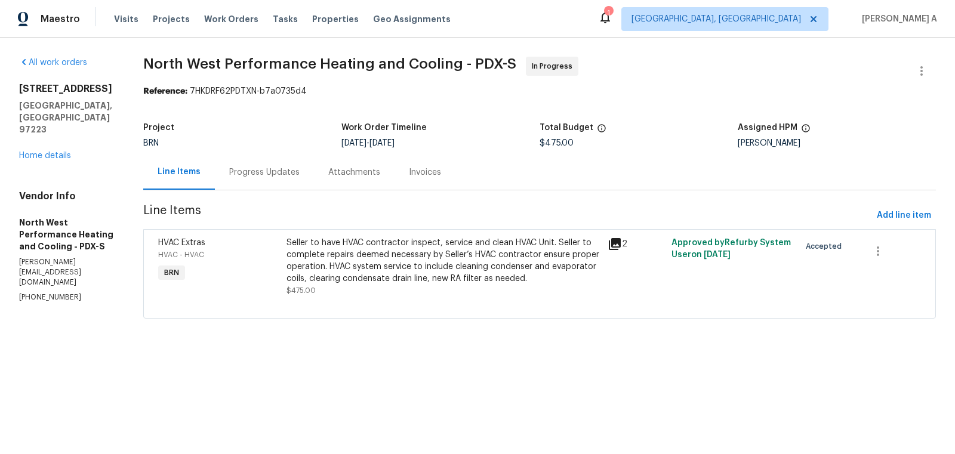
click at [50, 248] on section "All work orders [STREET_ADDRESS] Home details Vendor Info North West Performanc…" at bounding box center [66, 195] width 95 height 276
copy p "[PHONE_NUMBER]"
click at [347, 283] on div "Seller to have HVAC contractor inspect, service and clean HVAC Unit. Seller to …" at bounding box center [442, 261] width 313 height 48
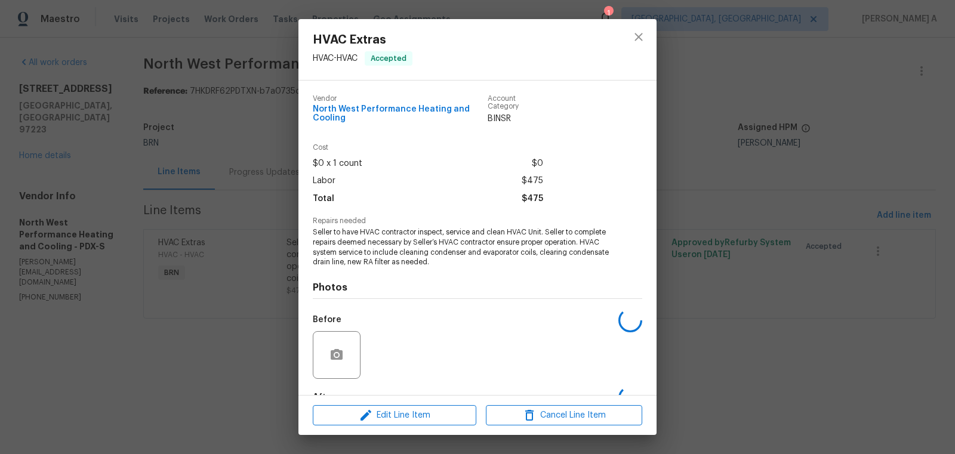
scroll to position [73, 0]
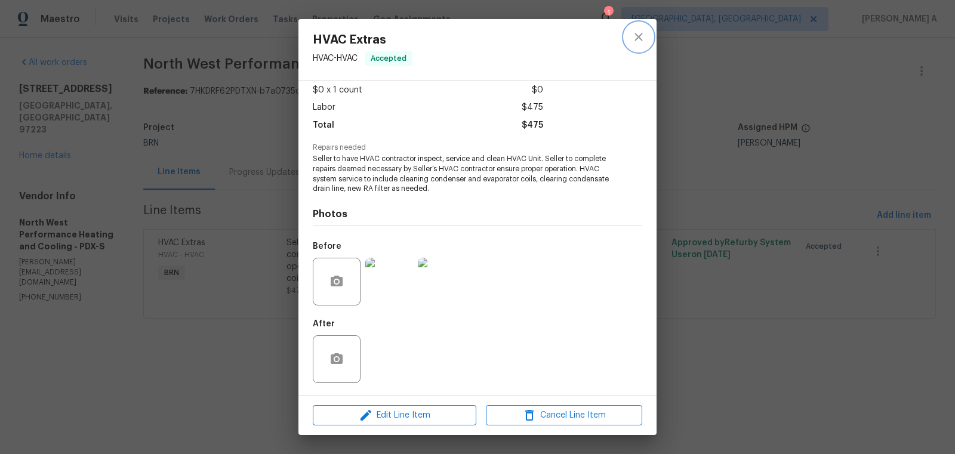
click at [640, 37] on icon "close" at bounding box center [638, 37] width 14 height 14
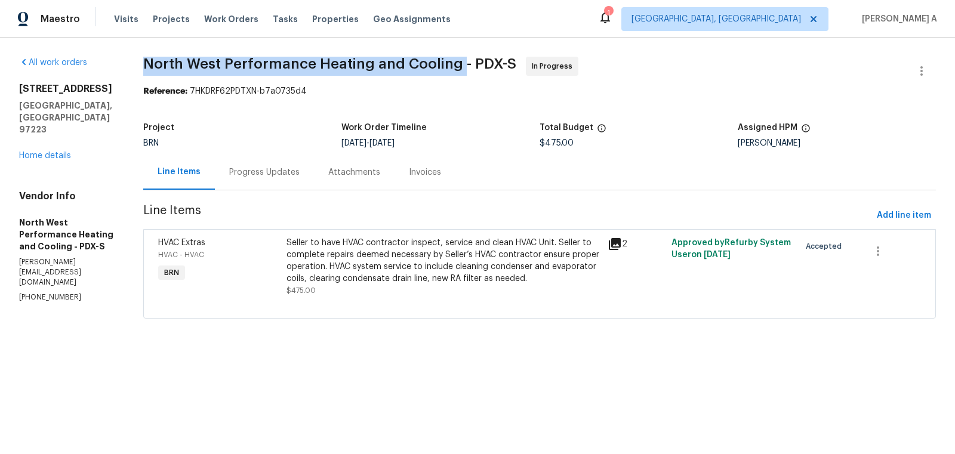
copy span "North West Performance Heating and Cooling"
drag, startPoint x: 168, startPoint y: 66, endPoint x: 484, endPoint y: 70, distance: 315.8
click at [484, 70] on div "All work orders [STREET_ADDRESS] Home details Vendor Info North West Performanc…" at bounding box center [477, 195] width 955 height 315
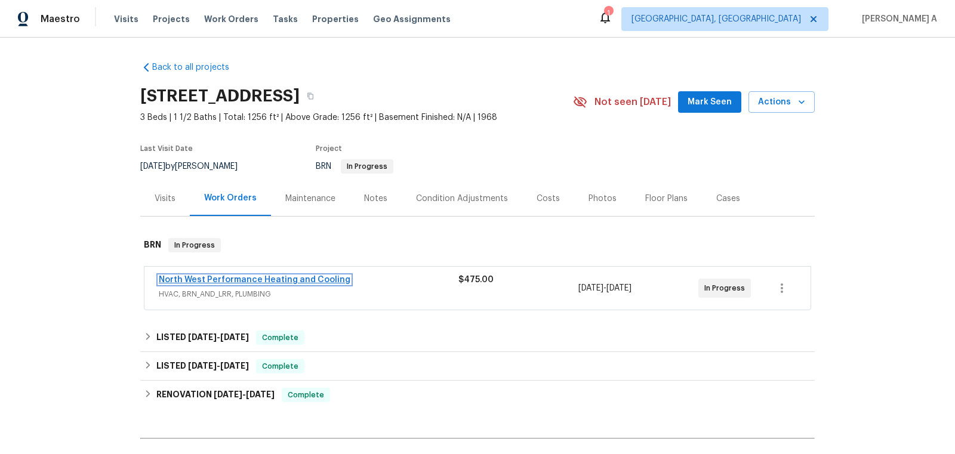
click at [221, 276] on link "North West Performance Heating and Cooling" at bounding box center [255, 280] width 192 height 8
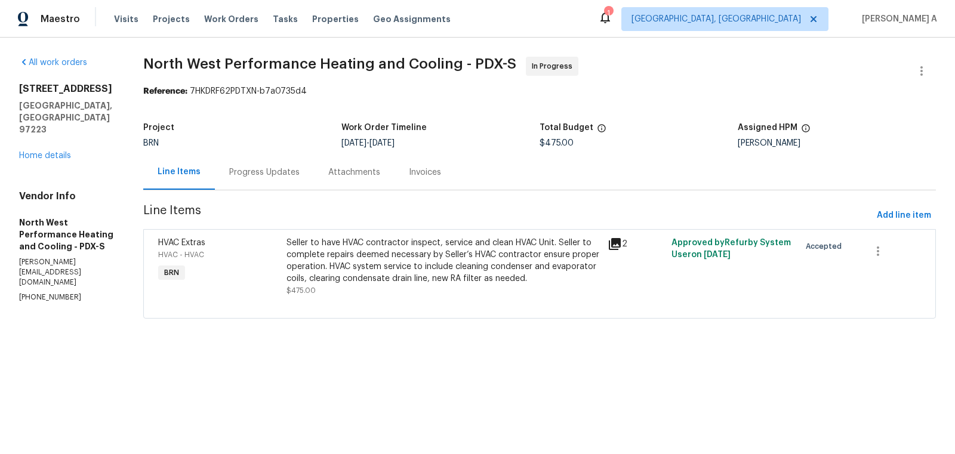
click at [25, 292] on p "[PHONE_NUMBER]" at bounding box center [66, 297] width 95 height 10
copy p "[PHONE_NUMBER]"
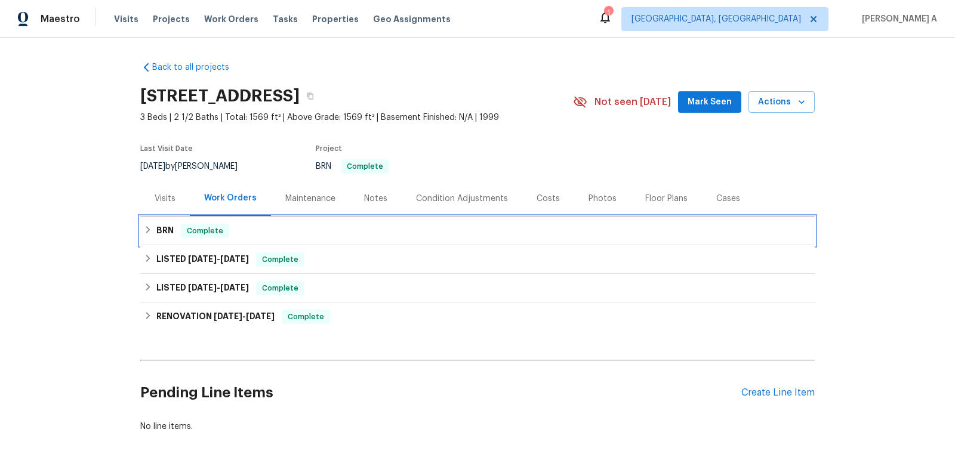
click at [204, 234] on span "Complete" at bounding box center [205, 231] width 46 height 12
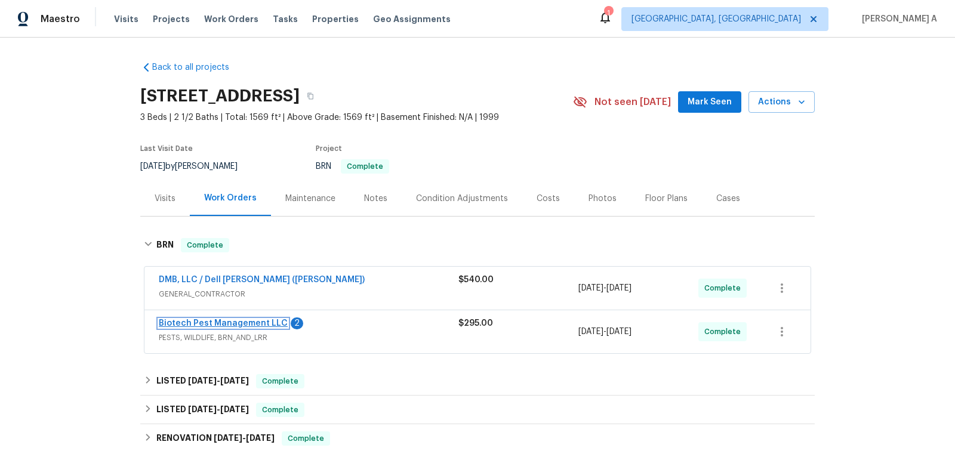
click at [220, 324] on link "Biotech Pest Management LLC" at bounding box center [223, 323] width 129 height 8
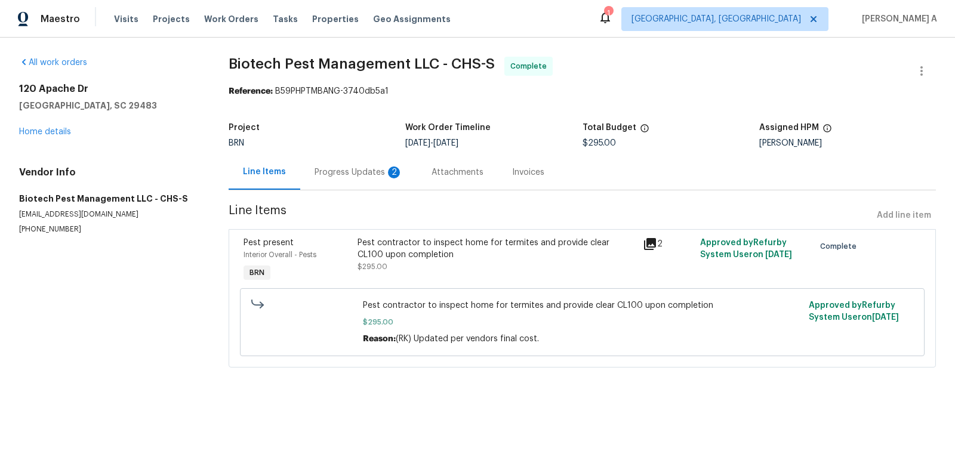
click at [345, 162] on div "Progress Updates 2" at bounding box center [358, 172] width 117 height 35
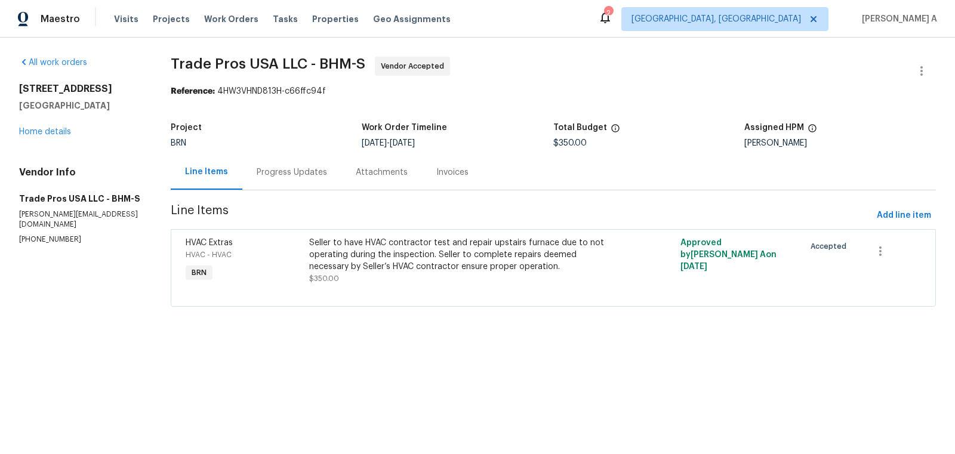
click at [302, 162] on div "Progress Updates" at bounding box center [291, 172] width 99 height 35
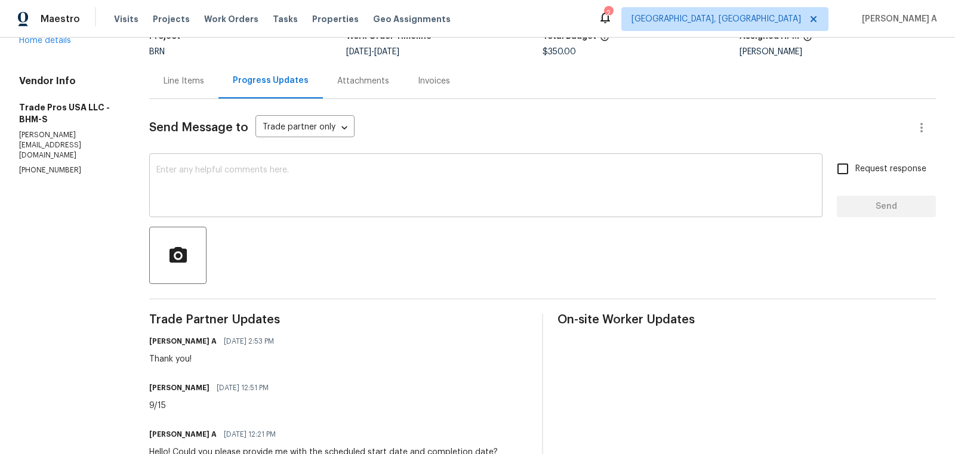
scroll to position [95, 0]
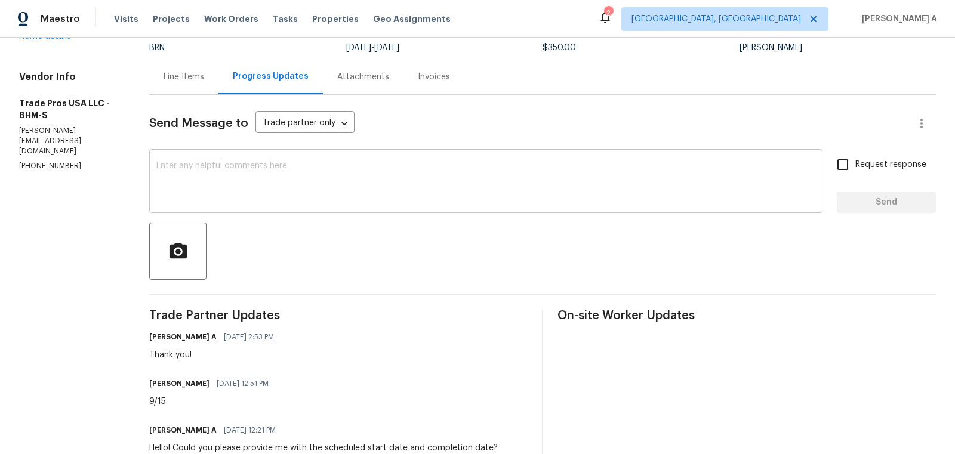
click at [343, 204] on div "x ​" at bounding box center [485, 182] width 673 height 61
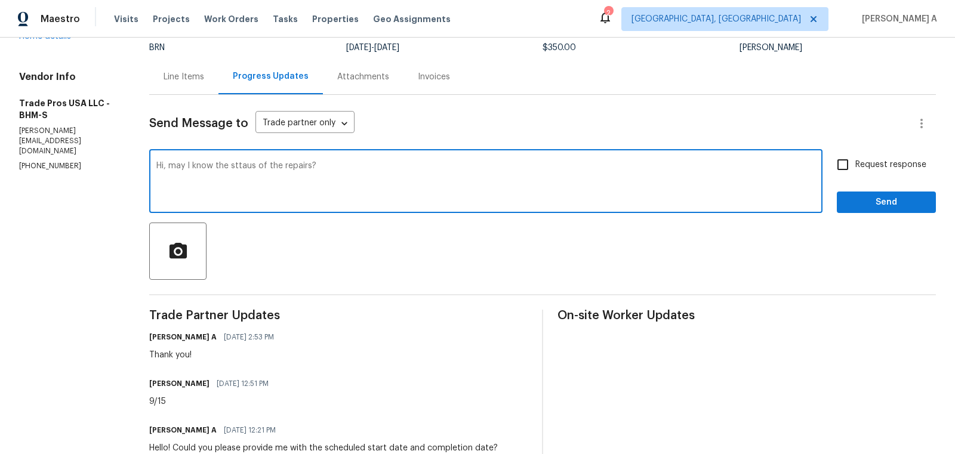
type textarea "Hi, may I know the sttaus of the repairs?"
click at [870, 173] on label "Request response" at bounding box center [878, 164] width 96 height 25
click at [855, 173] on input "Request response" at bounding box center [842, 164] width 25 height 25
checkbox input "true"
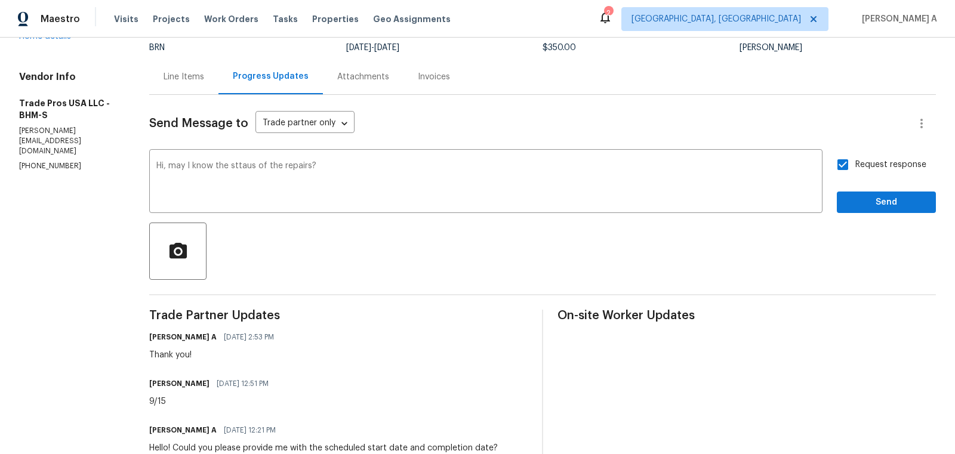
click at [899, 218] on div "Send Message to Trade partner only Trade partner only ​ Hi, may I know the stta…" at bounding box center [542, 352] width 787 height 514
click at [0, 0] on qb-div "Correct the spelling error status" at bounding box center [0, 0] width 0 height 0
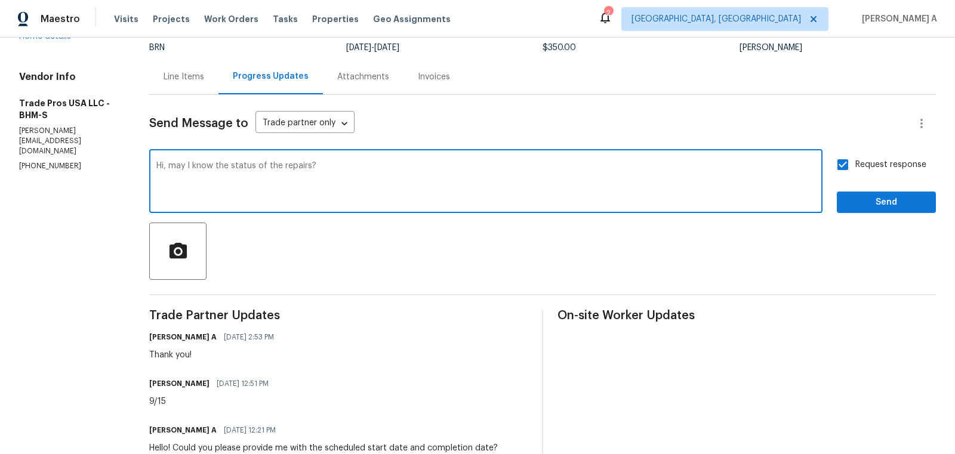
type textarea "Hi, may I know the status of the repairs?"
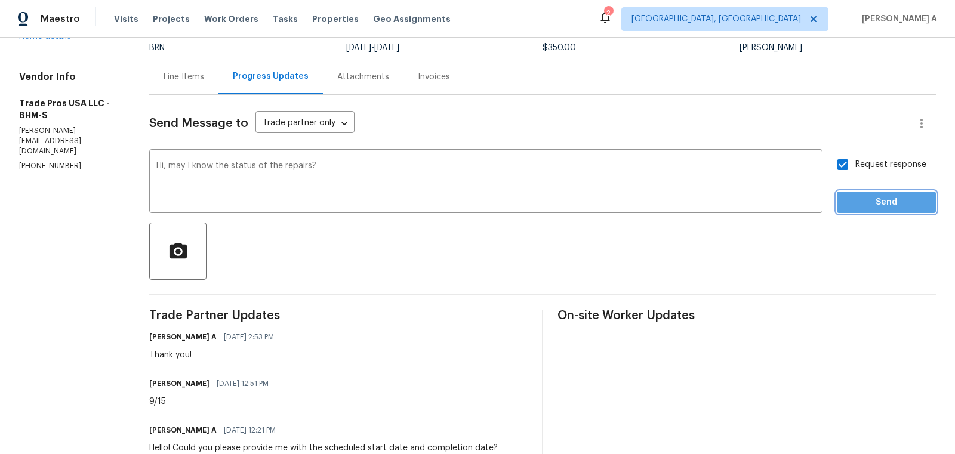
click at [870, 192] on button "Send" at bounding box center [886, 203] width 99 height 22
